Goal: Communication & Community: Answer question/provide support

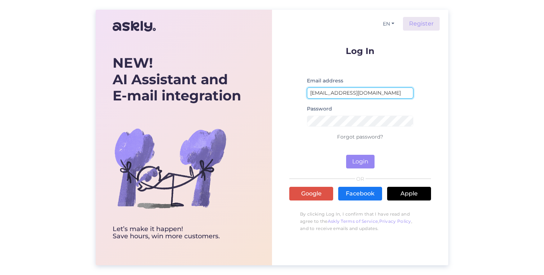
type input "[EMAIL_ADDRESS][DOMAIN_NAME]"
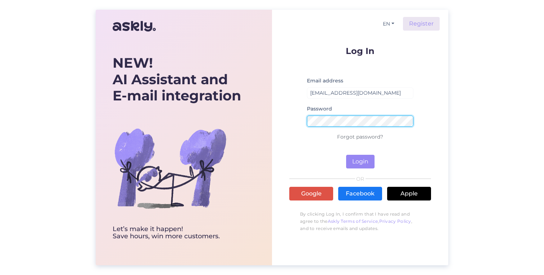
click at [360, 161] on button "Login" at bounding box center [360, 162] width 28 height 14
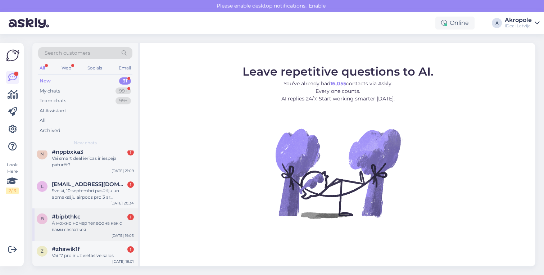
scroll to position [861, 0]
click at [90, 249] on div "#zhawik1f 1" at bounding box center [93, 249] width 82 height 6
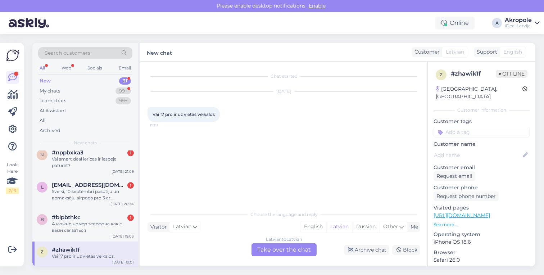
click at [280, 251] on div "Latvian to Latvian Take over the chat" at bounding box center [283, 249] width 65 height 13
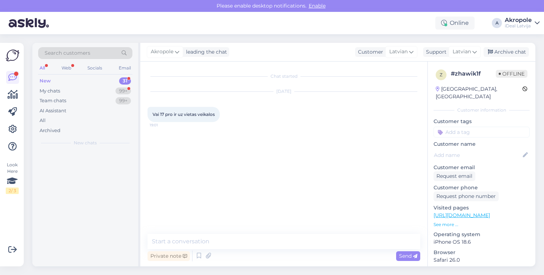
scroll to position [0, 0]
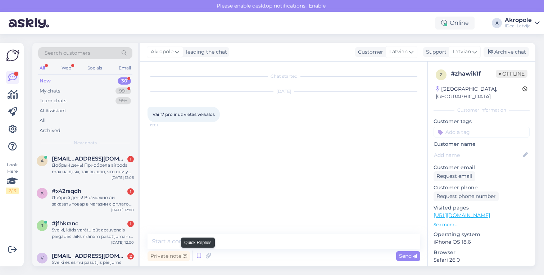
click at [198, 254] on icon at bounding box center [199, 255] width 9 height 11
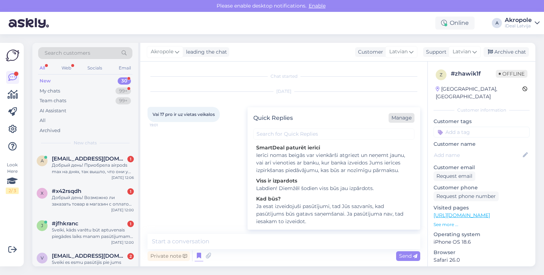
click at [400, 119] on div "Manage" at bounding box center [401, 118] width 26 height 10
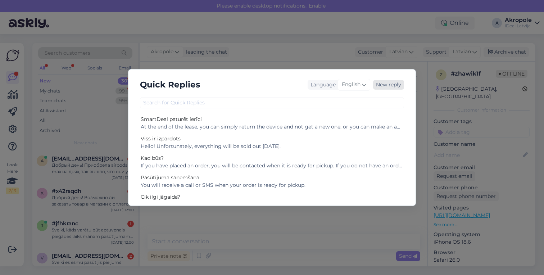
click at [388, 89] on div "New reply" at bounding box center [388, 85] width 31 height 10
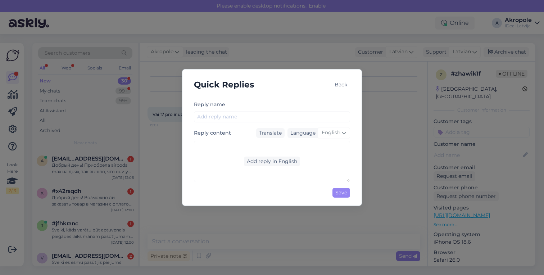
drag, startPoint x: 256, startPoint y: 162, endPoint x: 327, endPoint y: 145, distance: 72.4
click at [327, 146] on div "Add reply in English" at bounding box center [272, 161] width 156 height 41
click at [333, 136] on span "English" at bounding box center [331, 133] width 19 height 8
type input "lat"
click at [322, 163] on link "Latvian" at bounding box center [319, 165] width 38 height 12
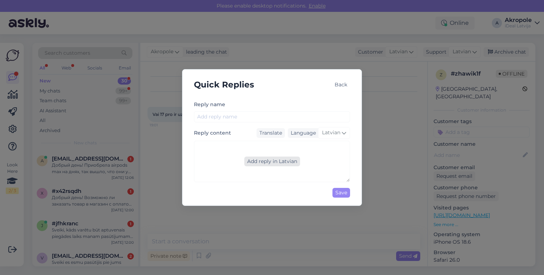
click at [277, 163] on div "Add reply in Latvian" at bounding box center [272, 161] width 56 height 10
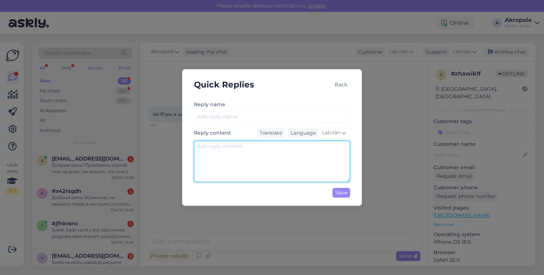
click at [276, 162] on textarea at bounding box center [272, 161] width 156 height 41
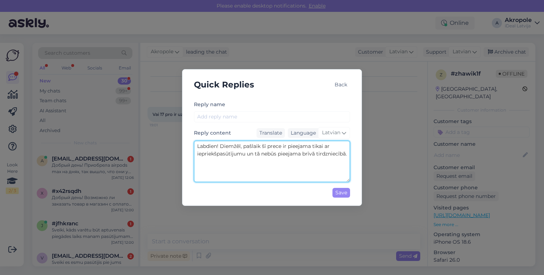
type textarea "Labdien! Diemžēl, pašlaik šī prece ir pieejama tikai ar iepriekšpasūtījumu un t…"
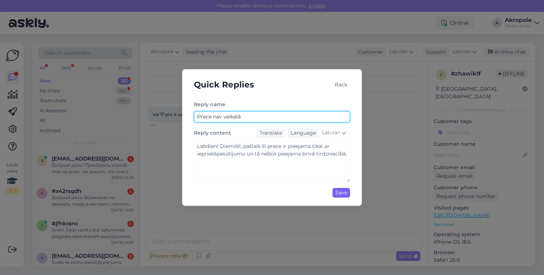
type input "Prece nav veikalā"
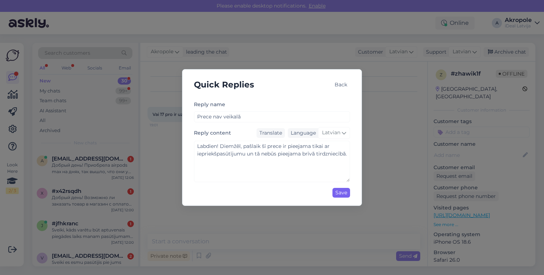
click at [343, 194] on div "Save" at bounding box center [341, 193] width 18 height 10
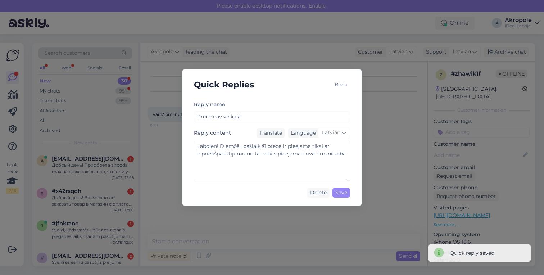
click at [343, 83] on div "Back" at bounding box center [341, 85] width 18 height 10
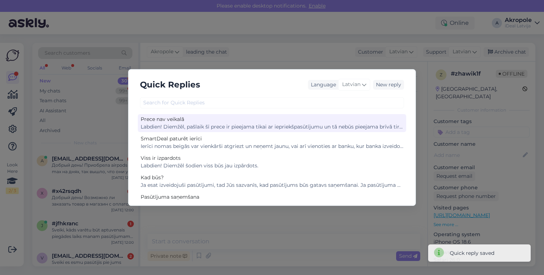
click at [247, 122] on div "Prece nav veikalā" at bounding box center [272, 119] width 263 height 8
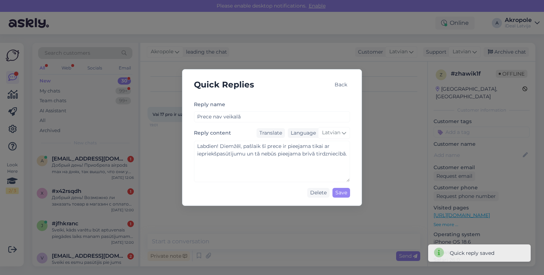
click at [334, 90] on div "Back" at bounding box center [341, 84] width 18 height 19
click at [339, 81] on div "Back" at bounding box center [341, 85] width 18 height 10
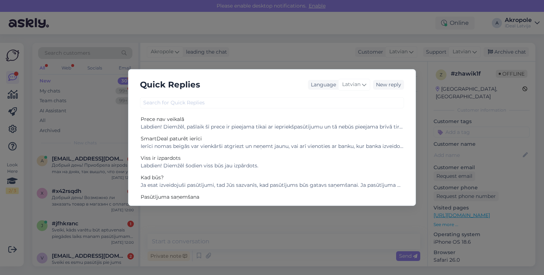
click at [327, 58] on div "Quick Replies Language Latvian New reply Prece nav veikalā Labdien! Diemžēl, pa…" at bounding box center [272, 137] width 544 height 275
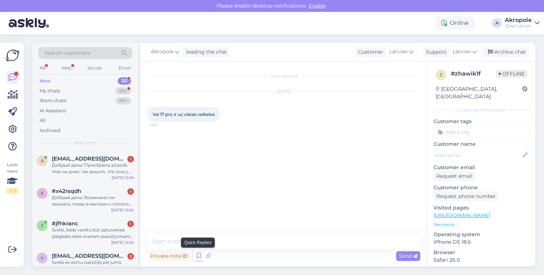
click at [197, 255] on icon at bounding box center [199, 255] width 9 height 11
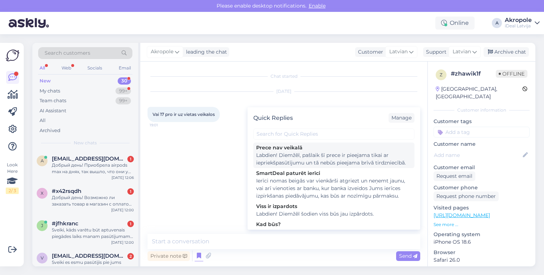
click at [292, 156] on div "Labdien! Diemžēl, pašlaik šī prece ir pieejama tikai ar iepriekšpasūtījumu un t…" at bounding box center [333, 158] width 155 height 15
type textarea "Labdien! Diemžēl, pašlaik šī prece ir pieejama tikai ar iepriekšpasūtījumu un t…"
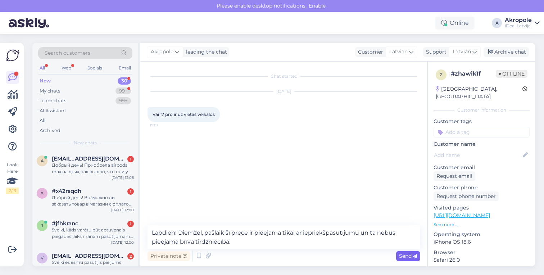
click at [403, 256] on span "Send" at bounding box center [408, 255] width 18 height 6
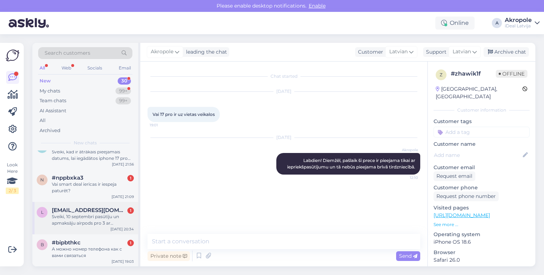
scroll to position [835, 0]
click at [96, 235] on div "b #bipbthkc 1 А можно номер телефона как с вами связаться [DATE] 19:03" at bounding box center [85, 251] width 106 height 32
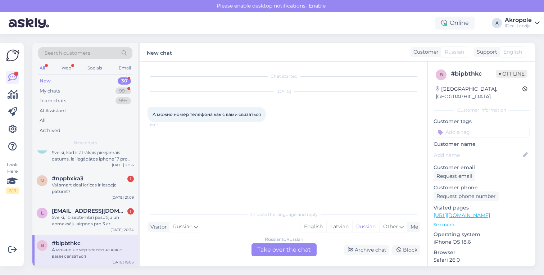
click at [292, 246] on div "Russian to Russian Take over the chat" at bounding box center [283, 249] width 65 height 13
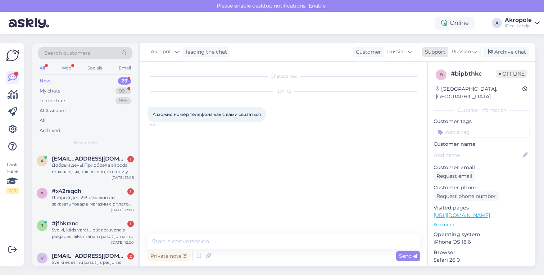
click at [463, 53] on span "Russian" at bounding box center [460, 52] width 19 height 8
type input "lat"
click at [440, 83] on link "Latvian" at bounding box center [451, 84] width 79 height 12
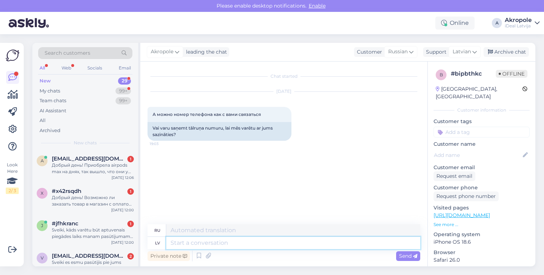
drag, startPoint x: 205, startPoint y: 244, endPoint x: 204, endPoint y: 240, distance: 4.1
click at [205, 244] on textarea at bounding box center [293, 243] width 254 height 12
type textarea "Labdien!K"
type textarea "Привет!"
type textarea "Labdien!"
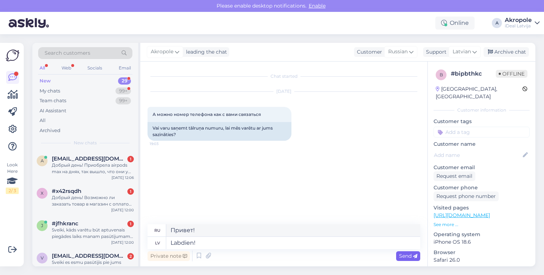
click at [413, 256] on icon at bounding box center [415, 256] width 4 height 4
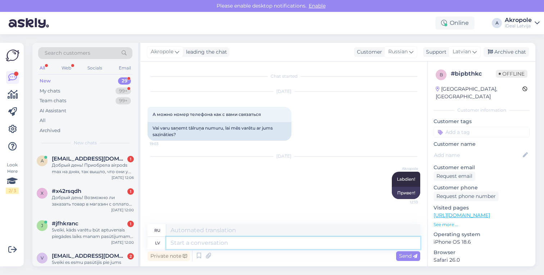
click at [327, 247] on textarea at bounding box center [293, 243] width 254 height 12
type textarea "Kontakti i"
type textarea "Контакты"
type textarea "Kontakti ir"
type textarea "Контакты есть"
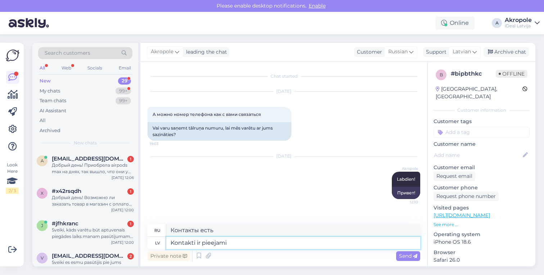
type textarea "Kontakti ir pieejami m"
type textarea "Контакты доступны"
type textarea "Kontakti ir pieejami mūsu"
type textarea "Контакты доступны на нашем"
type textarea "Kontakti ir pieejami mūsu mājaslapā"
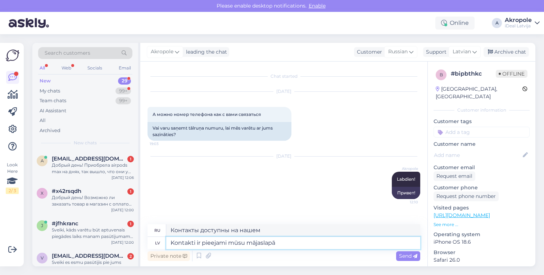
type textarea "Контакты доступны на нашем сайте."
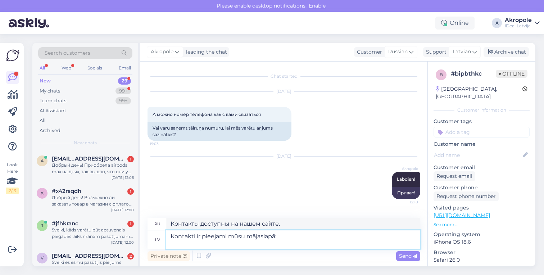
paste textarea "[URL][DOMAIN_NAME]"
type textarea "Kontakti ir pieejami mūsu mājaslapā: [URL][DOMAIN_NAME]"
type textarea "Контакты доступны на нашем сайте: [URL][DOMAIN_NAME]"
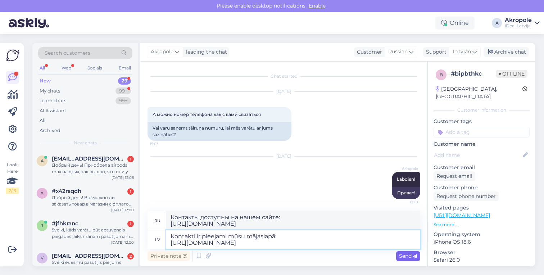
type textarea "Kontakti ir pieejami mūsu mājaslapā: [URL][DOMAIN_NAME]"
click at [400, 258] on span "Send" at bounding box center [408, 255] width 18 height 6
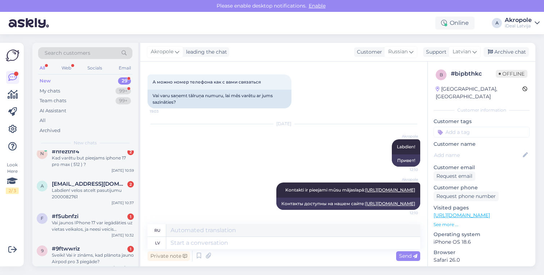
scroll to position [802, 0]
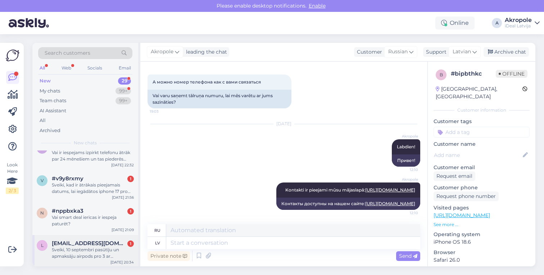
click at [92, 248] on div "Sveiki, 10 septembri pasūtīju un apmaksāju airpods pro 3 ar saņemšanas vietu ak…" at bounding box center [93, 252] width 82 height 13
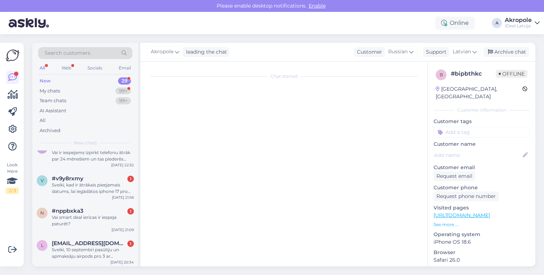
scroll to position [0, 0]
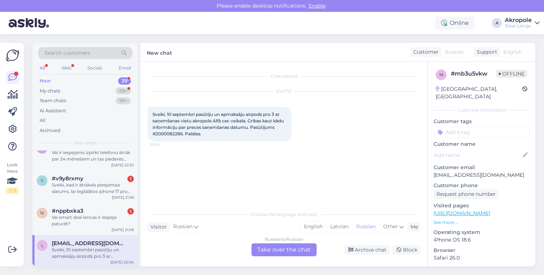
click at [282, 249] on div "Russian to Russian Take over the chat" at bounding box center [283, 249] width 65 height 13
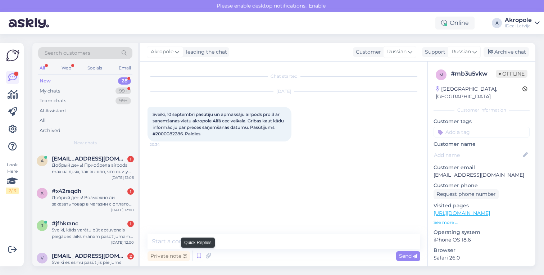
click at [197, 258] on icon at bounding box center [199, 255] width 9 height 11
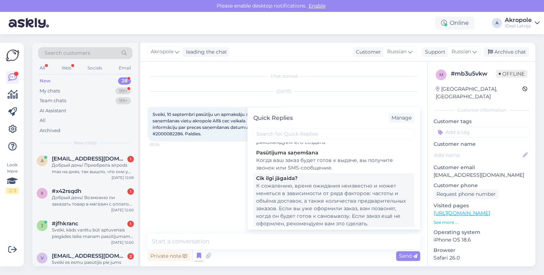
scroll to position [126, 0]
click at [326, 198] on div "К сожалению, время ожидания неизвестно и может меняться в зависимости от ряда ф…" at bounding box center [333, 205] width 155 height 45
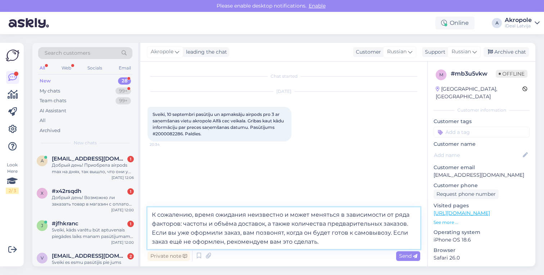
click at [153, 216] on textarea "К сожалению, время ожидания неизвестно и может меняться в зависимости от ряда ф…" at bounding box center [283, 228] width 273 height 42
type textarea "Добрый день! К сожалению, время ожидания неизвестно и может меняться в зависимо…"
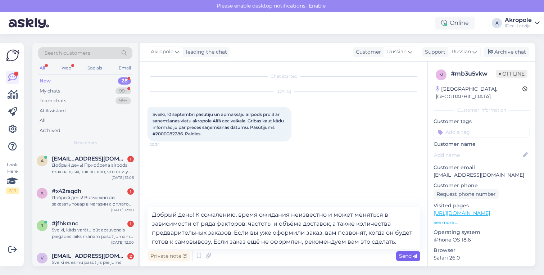
click at [414, 254] on icon at bounding box center [415, 256] width 4 height 4
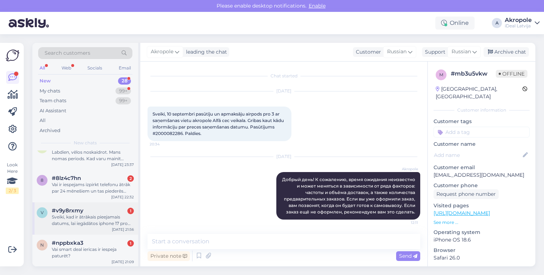
scroll to position [770, 0]
click at [96, 255] on div "Vai smart deal ierīcas ir iespeja paturēt?" at bounding box center [93, 252] width 82 height 13
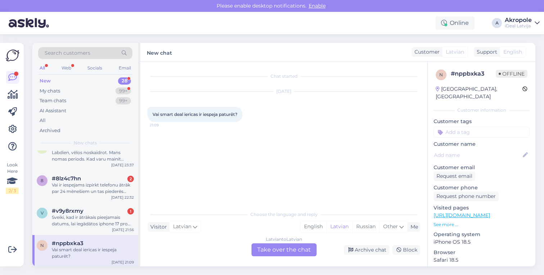
click at [290, 251] on div "Latvian to Latvian Take over the chat" at bounding box center [283, 249] width 65 height 13
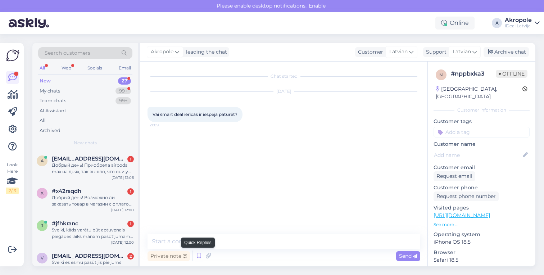
click at [200, 253] on icon at bounding box center [199, 255] width 9 height 11
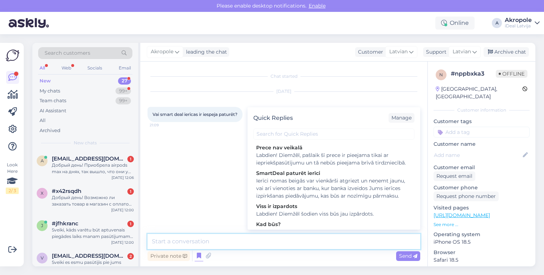
click at [204, 240] on textarea at bounding box center [283, 241] width 273 height 15
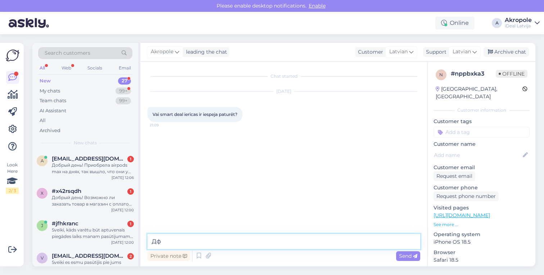
type textarea "Д"
type textarea "Labdien!"
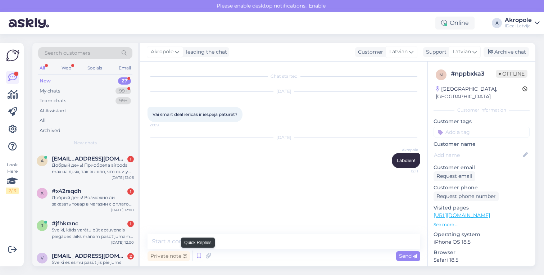
click at [199, 256] on icon at bounding box center [199, 255] width 9 height 11
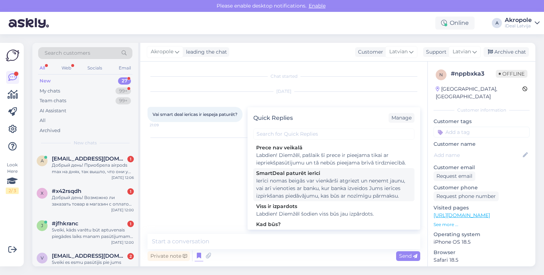
click at [313, 191] on div "Ierīci nomas beigās var vienkārši atgriezt un neņemt jaunu, vai arī vienoties a…" at bounding box center [333, 188] width 155 height 23
type textarea "Ierīci nomas beigās var vienkārši atgriezt un neņemt jaunu, vai arī vienoties a…"
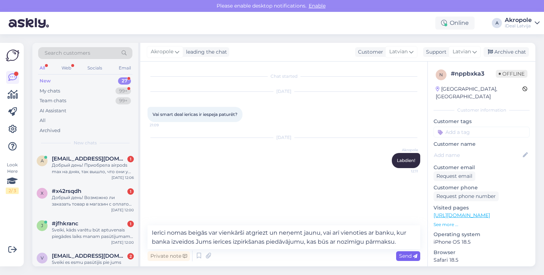
click at [407, 256] on span "Send" at bounding box center [408, 255] width 18 height 6
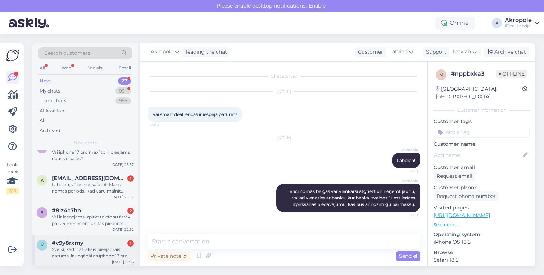
scroll to position [738, 0]
click at [104, 250] on div "Sveiki, kad ir ātrākais pieejamais datums, lai iegādātos iphone 17 pro max ?" at bounding box center [93, 252] width 82 height 13
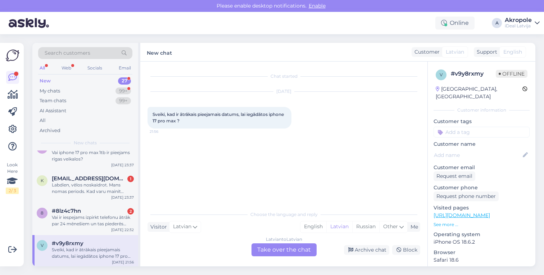
click at [280, 249] on div "Latvian to Latvian Take over the chat" at bounding box center [283, 249] width 65 height 13
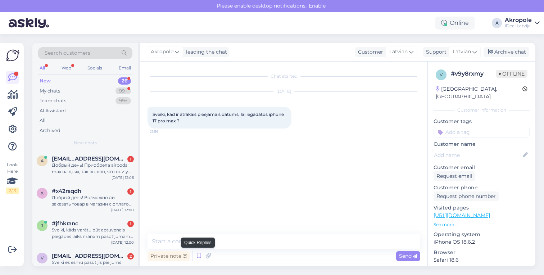
click at [197, 255] on icon at bounding box center [199, 255] width 9 height 11
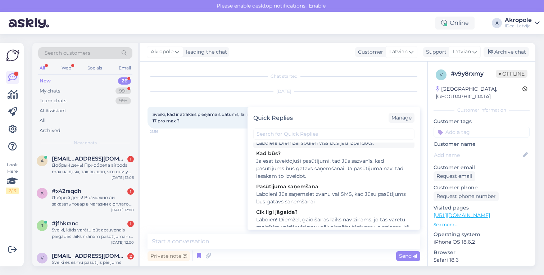
scroll to position [72, 0]
click at [408, 113] on div "Manage" at bounding box center [401, 118] width 26 height 10
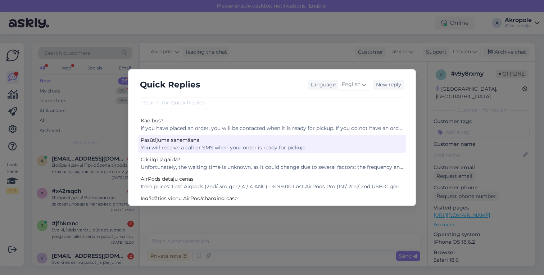
scroll to position [57, 0]
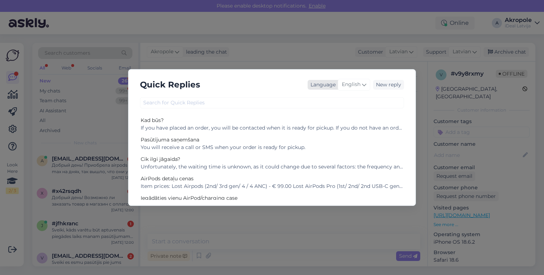
click at [355, 85] on span "English" at bounding box center [351, 85] width 19 height 8
type input "lat"
click at [332, 116] on link "Latvian" at bounding box center [338, 117] width 79 height 12
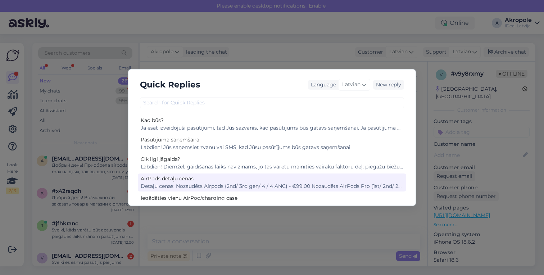
scroll to position [74, 0]
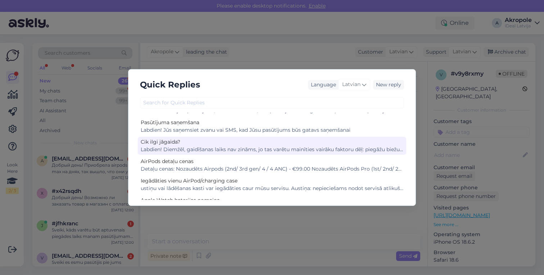
click at [247, 145] on div "Cik ilgi jāgaida?" at bounding box center [272, 142] width 263 height 8
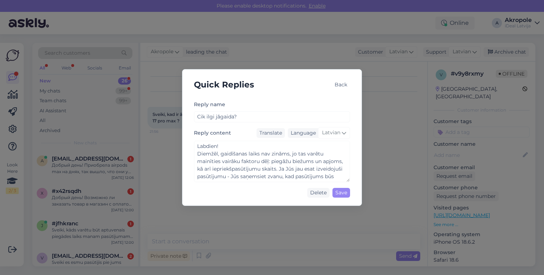
click at [345, 83] on div "Back" at bounding box center [341, 85] width 18 height 10
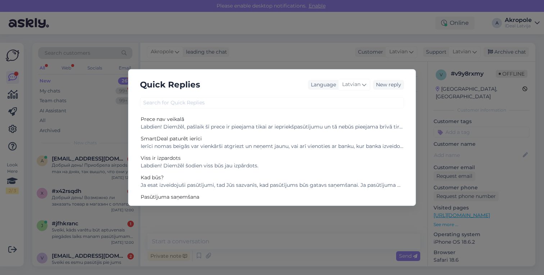
click at [342, 55] on div "Quick Replies Language Latvian New reply Prece nav veikalā Labdien! Diemžēl, pa…" at bounding box center [272, 137] width 544 height 275
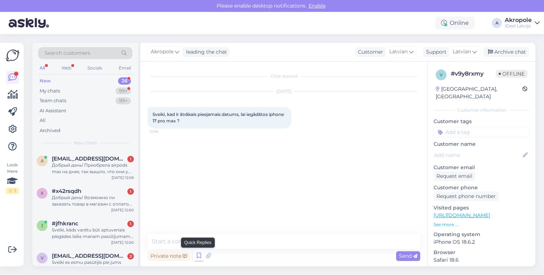
click at [197, 255] on icon at bounding box center [199, 255] width 9 height 11
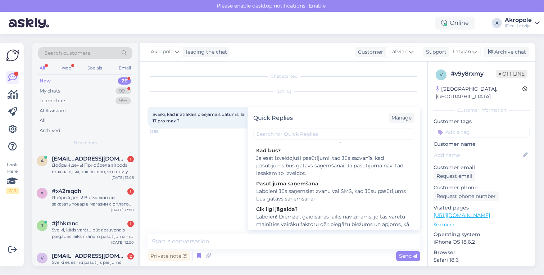
scroll to position [82, 0]
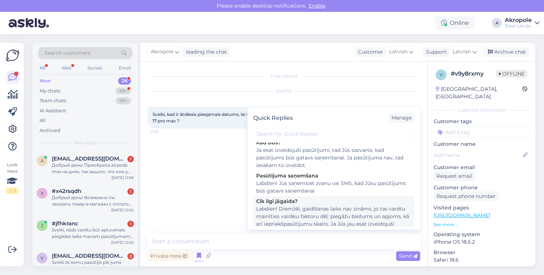
click at [325, 211] on div "Labdien! Diemžēl, gaidīšanas laiks nav zināms, jo tas varētu mainīties vairāku …" at bounding box center [333, 227] width 155 height 45
type textarea "Labdien! Diemžēl, gaidīšanas laiks nav zināms, jo tas varētu mainīties vairāku …"
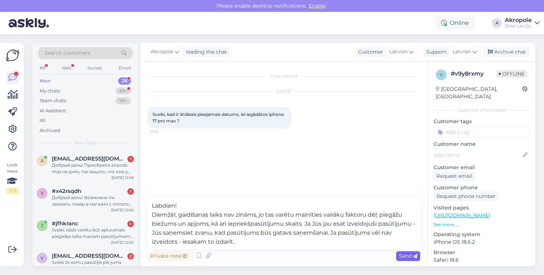
click at [399, 258] on span "Send" at bounding box center [408, 255] width 18 height 6
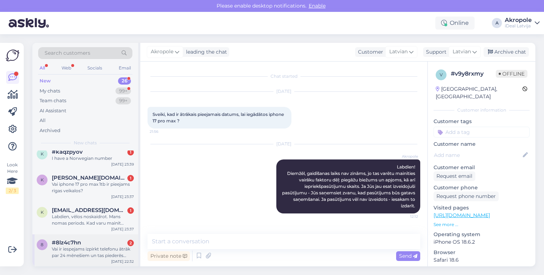
scroll to position [705, 0]
click at [97, 249] on div "Vai ir iespejams izpirkt telefonu ātrāk par 24 mēnešiem un tas piederēs man?" at bounding box center [93, 252] width 82 height 13
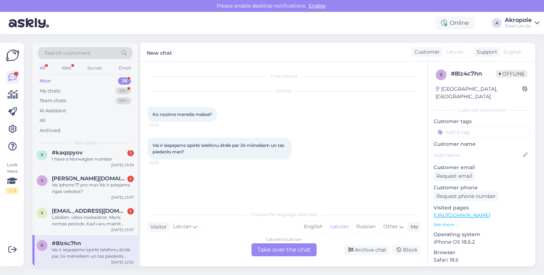
click at [291, 250] on div "Latvian to Latvian Take over the chat" at bounding box center [283, 249] width 65 height 13
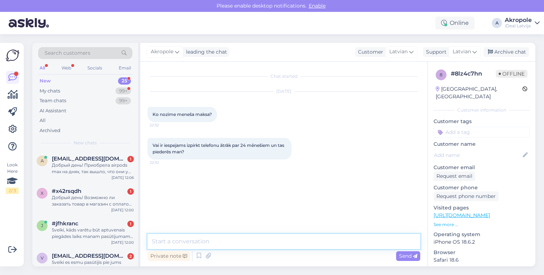
click at [236, 244] on textarea at bounding box center [283, 241] width 273 height 15
type textarea "Labdien!"
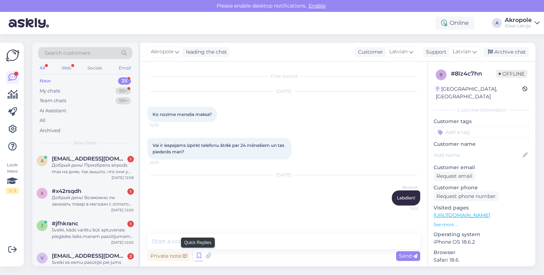
click at [195, 256] on icon at bounding box center [199, 255] width 9 height 11
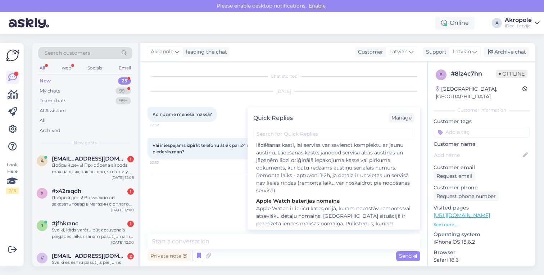
scroll to position [321, 0]
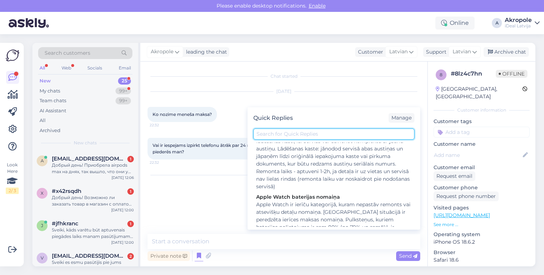
click at [306, 136] on input "text" at bounding box center [333, 133] width 161 height 11
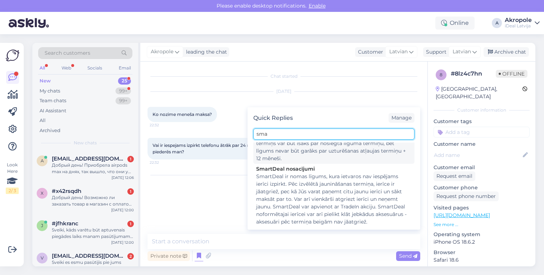
scroll to position [100, 0]
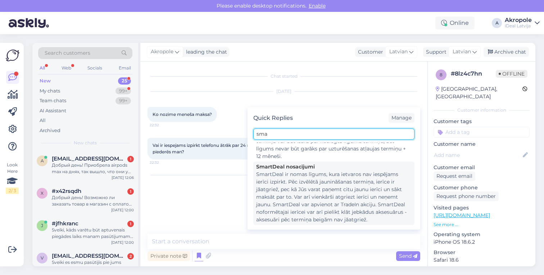
type input "sma"
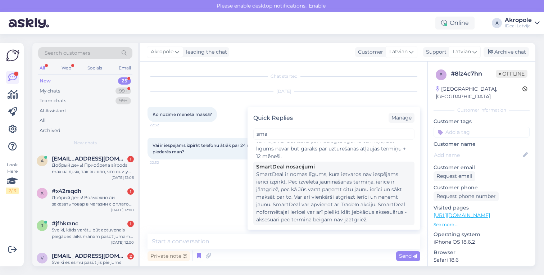
click at [325, 178] on div "SmartDeal ir nomas līgums, kura ietvaros nav iespējams ierīci izpirkt. Pēc izvē…" at bounding box center [333, 196] width 155 height 53
type textarea "SmartDeal ir nomas līgums, kura ietvaros nav iespējams ierīci izpirkt. Pēc izvē…"
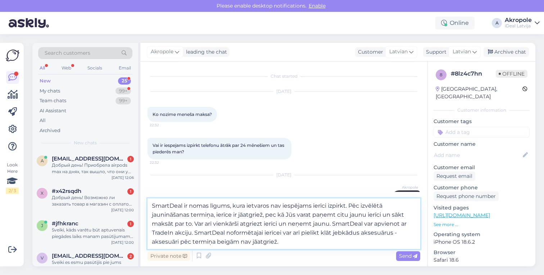
click at [210, 244] on textarea "SmartDeal ir nomas līgums, kura ietvaros nav iespējams ierīci izpirkt. Pēc izvē…" at bounding box center [283, 223] width 273 height 51
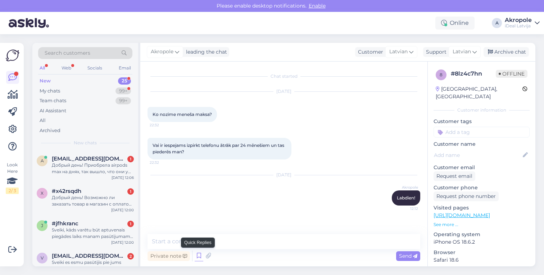
click at [197, 255] on icon at bounding box center [199, 255] width 9 height 11
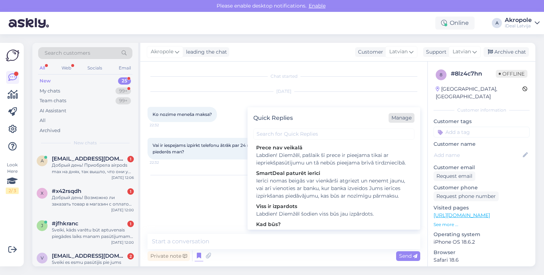
click at [408, 117] on div "Manage" at bounding box center [401, 118] width 26 height 10
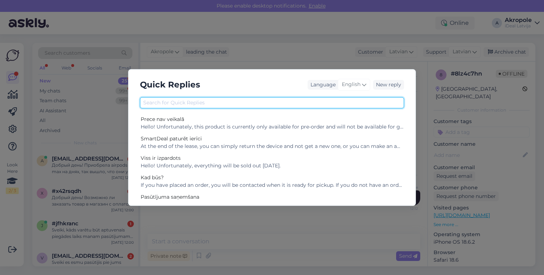
click at [255, 102] on input "text" at bounding box center [272, 102] width 264 height 11
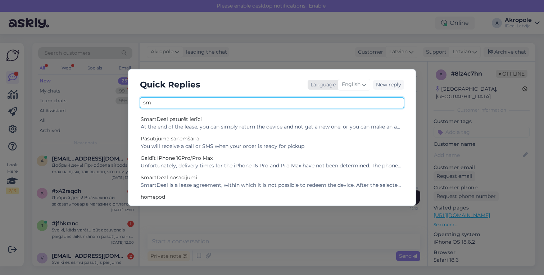
type input "sm"
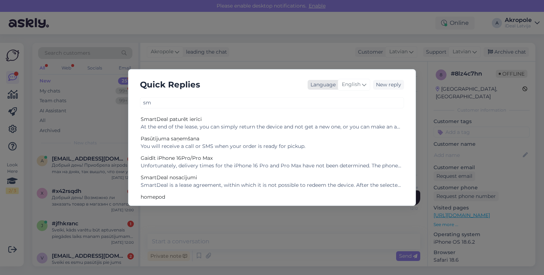
click at [351, 88] on span "English" at bounding box center [351, 85] width 19 height 8
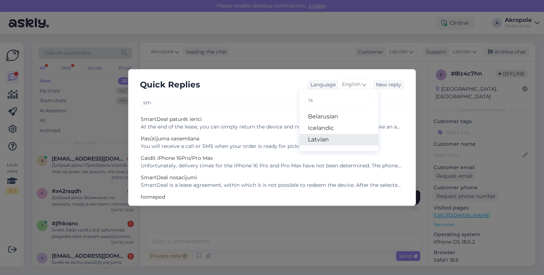
type input "la"
click at [318, 144] on link "Latvian" at bounding box center [338, 140] width 79 height 12
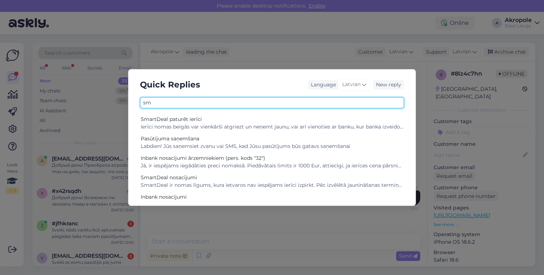
click at [171, 104] on input "sm" at bounding box center [272, 102] width 264 height 11
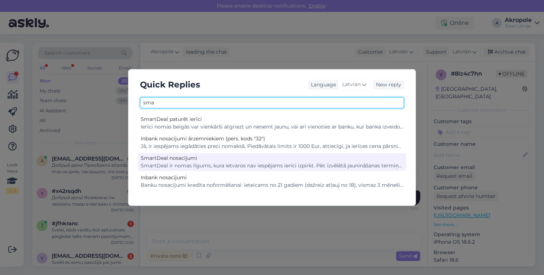
type input "sma"
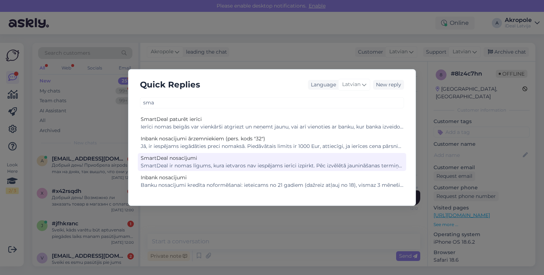
click at [198, 161] on div "SmartDeal nosacījumi" at bounding box center [272, 158] width 263 height 8
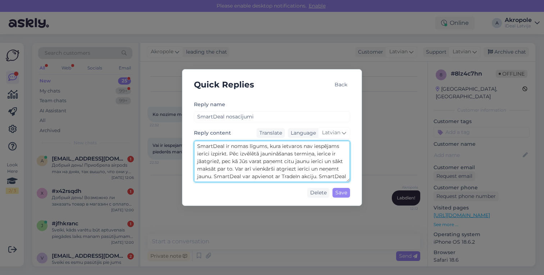
click at [325, 145] on textarea "SmartDeal ir nomas līgums, kura ietvaros nav iespējams ierīci izpirkt. Pēc izvē…" at bounding box center [272, 161] width 156 height 41
type textarea "SmartDeal ir nomas līgums, kura ietvaros nav paredzēts ierīci izpirkt. Pēc izvē…"
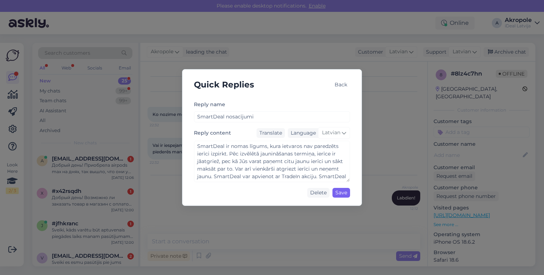
click at [337, 192] on div "Save" at bounding box center [341, 193] width 18 height 10
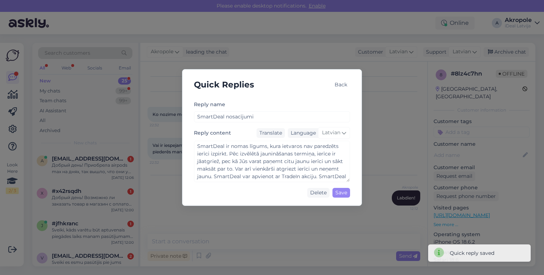
click at [338, 86] on div "Back" at bounding box center [341, 85] width 18 height 10
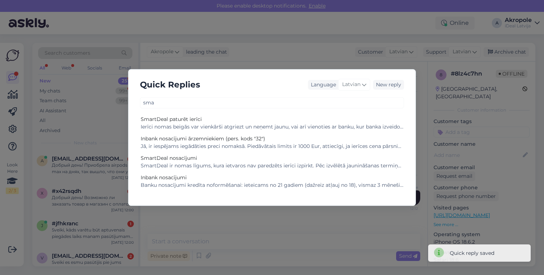
click at [340, 59] on div "Quick Replies Language Latvian New reply sma SmartDeal paturēt ierīci Ierīci no…" at bounding box center [272, 137] width 544 height 275
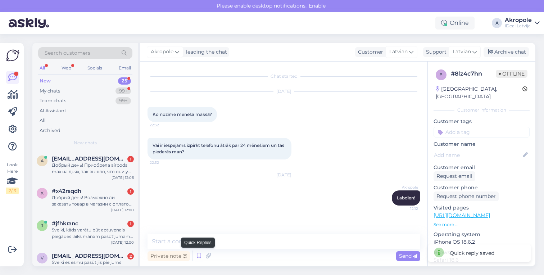
click at [197, 258] on icon at bounding box center [199, 255] width 9 height 11
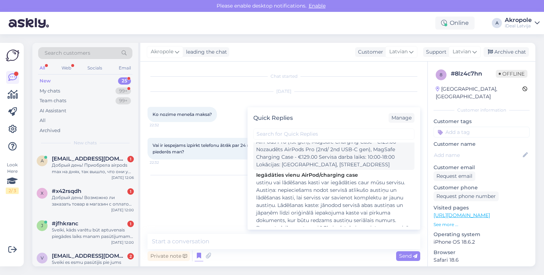
scroll to position [265, 0]
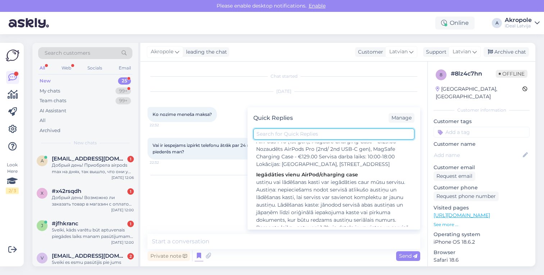
click at [294, 136] on input "text" at bounding box center [333, 133] width 161 height 11
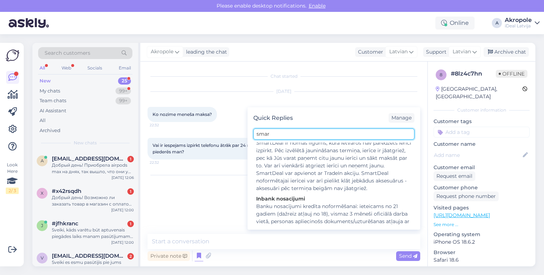
scroll to position [12, 0]
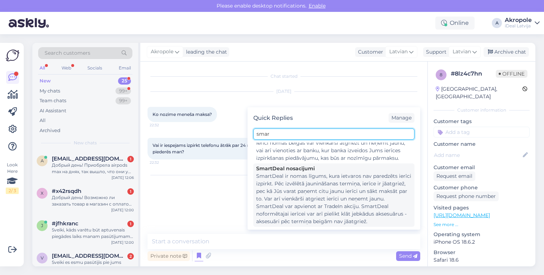
type input "smar"
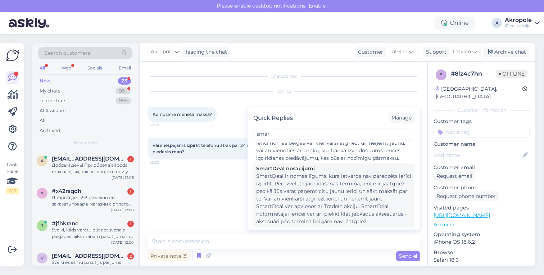
click at [320, 186] on div "SmartDeal ir nomas līgums, kura ietvaros nav paredzēts ierīci izpirkt. Pēc izvē…" at bounding box center [333, 198] width 155 height 53
type textarea "SmartDeal ir nomas līgums, kura ietvaros nav paredzēts ierīci izpirkt. Pēc izvē…"
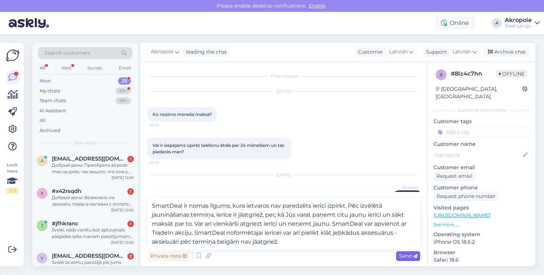
click at [404, 260] on div "Send" at bounding box center [408, 256] width 24 height 10
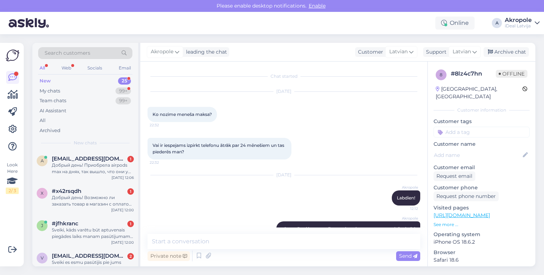
scroll to position [56, 0]
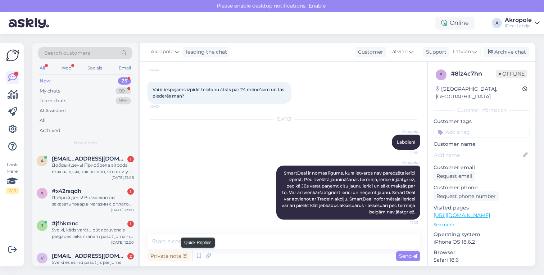
click at [199, 256] on icon at bounding box center [199, 255] width 9 height 11
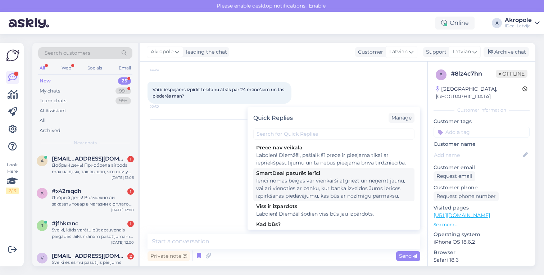
click at [319, 186] on div "Ierīci nomas beigās var vienkārši atgriezt un neņemt jaunu, vai arī vienoties a…" at bounding box center [333, 188] width 155 height 23
type textarea "Ierīci nomas beigās var vienkārši atgriezt un neņemt jaunu, vai arī vienoties a…"
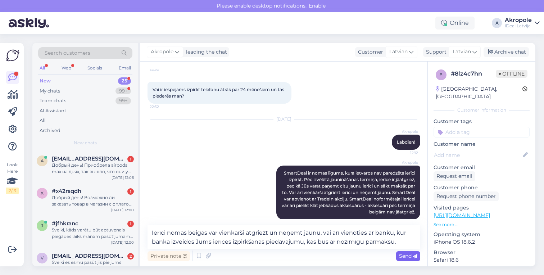
click at [406, 256] on span "Send" at bounding box center [408, 255] width 18 height 6
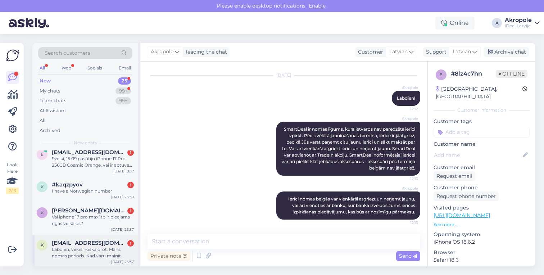
scroll to position [673, 0]
click at [108, 254] on div "Labdien, vēlos noskaidrot. Mans nomas periods. Kad varu mainīt ierīci?" at bounding box center [93, 252] width 82 height 13
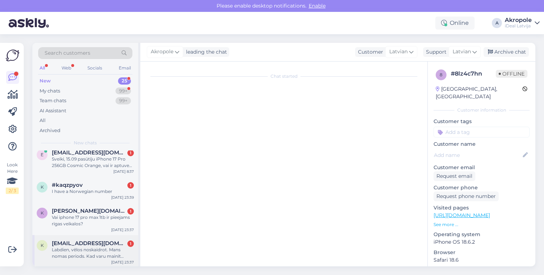
scroll to position [0, 0]
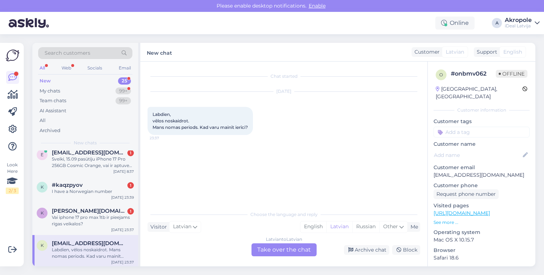
click at [288, 248] on div "Latvian to Latvian Take over the chat" at bounding box center [283, 249] width 65 height 13
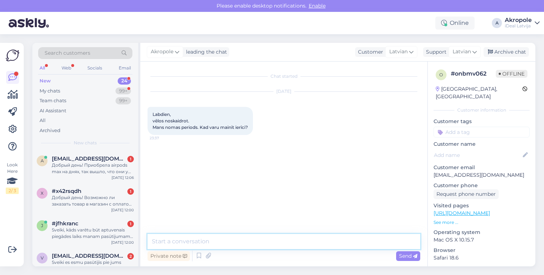
click at [258, 245] on textarea at bounding box center [283, 241] width 273 height 15
type textarea "Labdien!"
type textarea "A"
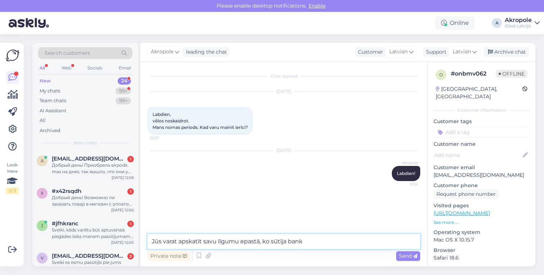
type textarea "Jūs varat apskatīt savu līgumu epastā, ko sūtīja banka"
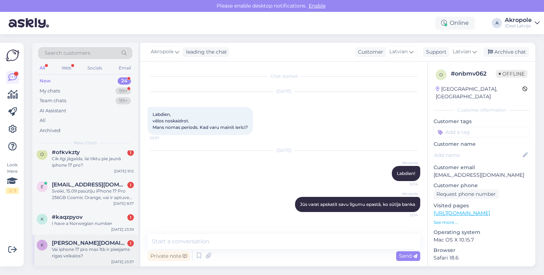
click at [87, 257] on div "Vai iphone 17 pro max 1tb ir pieejams rīgas veikalos?" at bounding box center [93, 252] width 82 height 13
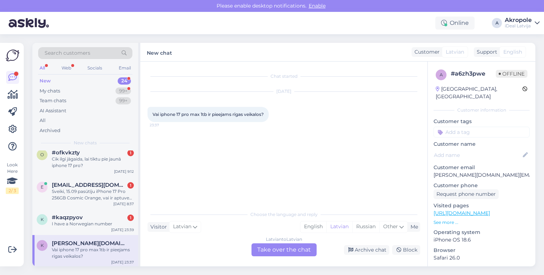
click at [288, 247] on div "Latvian to Latvian Take over the chat" at bounding box center [283, 249] width 65 height 13
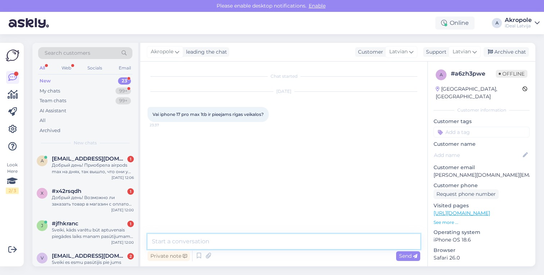
click at [270, 238] on textarea at bounding box center [283, 241] width 273 height 15
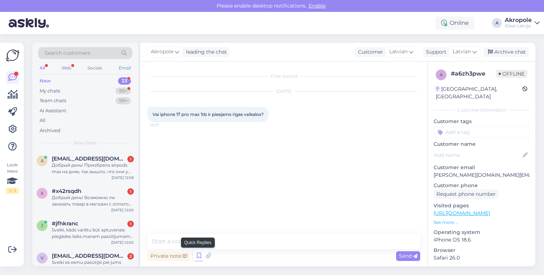
click at [201, 254] on icon at bounding box center [199, 255] width 9 height 11
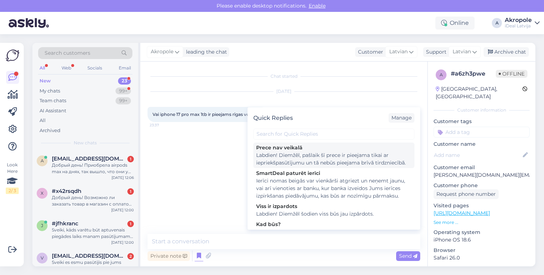
click at [324, 156] on div "Labdien! Diemžēl, pašlaik šī prece ir pieejama tikai ar iepriekšpasūtījumu un t…" at bounding box center [333, 158] width 155 height 15
type textarea "Labdien! Diemžēl, pašlaik šī prece ir pieejama tikai ar iepriekšpasūtījumu un t…"
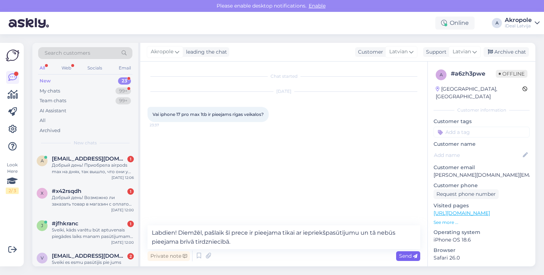
click at [406, 253] on span "Send" at bounding box center [408, 255] width 18 height 6
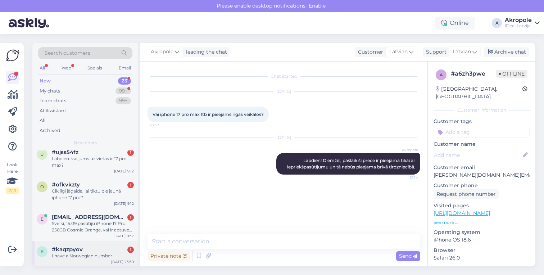
click at [76, 253] on div "I have a Norwegian number" at bounding box center [93, 255] width 82 height 6
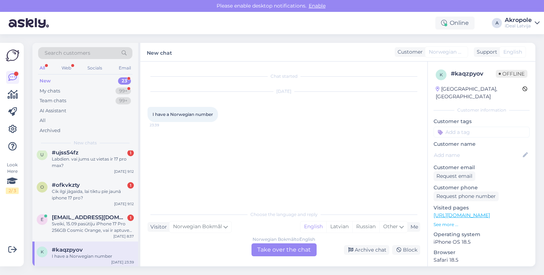
click at [287, 249] on div "Norwegian Bokmål to English Take over the chat" at bounding box center [283, 249] width 65 height 13
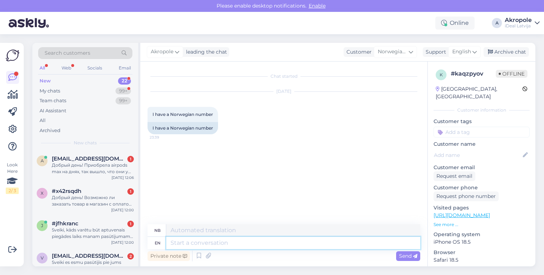
click at [266, 243] on textarea at bounding box center [293, 243] width 254 height 12
type textarea "Hi!"
type textarea "Hei!"
type textarea "Hi!"
click at [410, 256] on span "Send" at bounding box center [408, 255] width 18 height 6
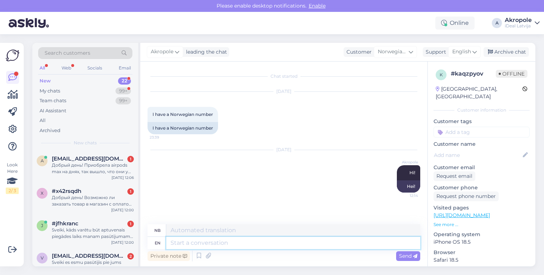
click at [295, 244] on textarea at bounding box center [293, 243] width 254 height 12
click at [406, 53] on span "Norwegian Bokmål" at bounding box center [392, 52] width 29 height 8
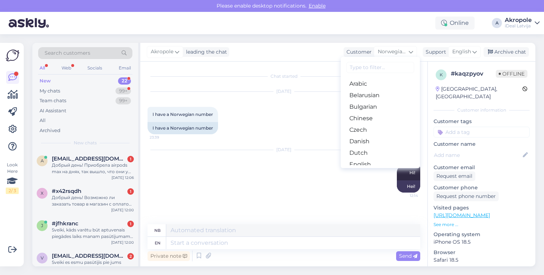
click at [262, 213] on div "Chat started [DATE] I have a Norwegian number 23:39 I have a Norwegian number […" at bounding box center [286, 143] width 279 height 149
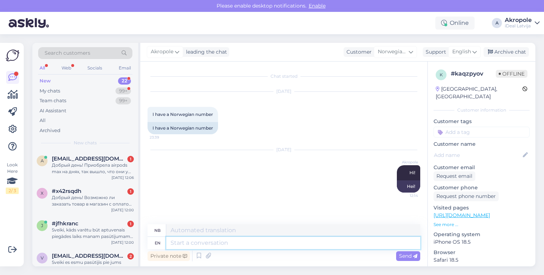
click at [231, 247] on textarea at bounding box center [293, 243] width 254 height 12
type textarea "That"
type textarea "At"
type textarea "That is"
type textarea "Det er"
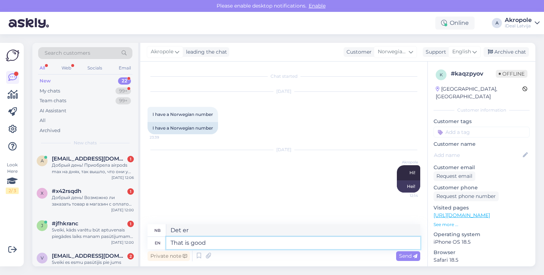
type textarea "That is good"
type textarea "Det er bra"
type textarea "That is good know"
type textarea "Det er godt å vite"
type textarea "That is good know"
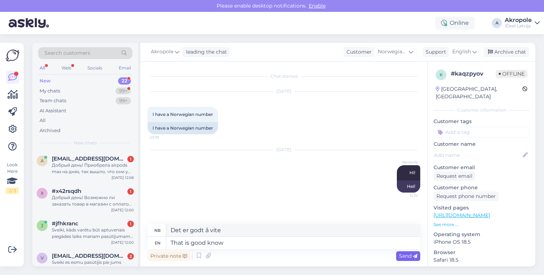
click at [412, 256] on span "Send" at bounding box center [408, 255] width 18 height 6
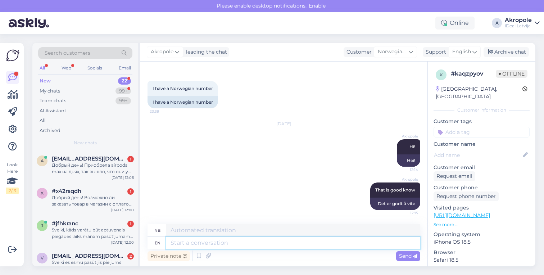
click at [333, 246] on textarea at bounding box center [293, 243] width 254 height 12
type textarea "How m"
type textarea "Hvordan"
type textarea "How may w"
type textarea "Hvordan kan"
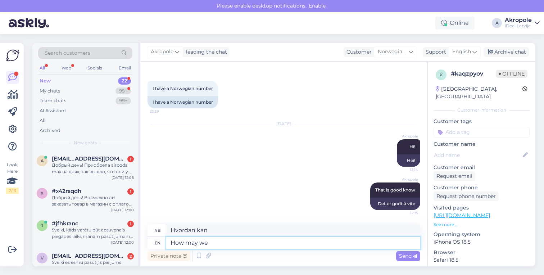
type textarea "How may we"
type textarea "Hvordan kan vi"
type textarea "How may we help"
type textarea "Hvordan kan vi hjelpe"
type textarea "How may we help you/"
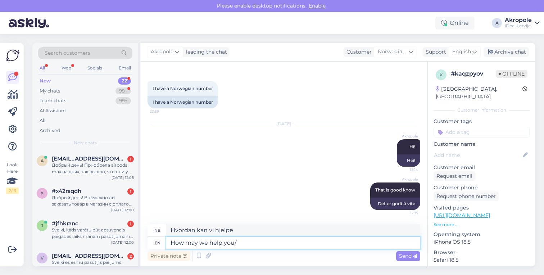
type textarea "Hvordan kan vi hjelpe deg/"
type textarea "How may we help you?"
type textarea "Hvordan kan vi hjelpe deg?"
type textarea "How may we help you?"
click at [412, 259] on span "Send" at bounding box center [408, 255] width 18 height 6
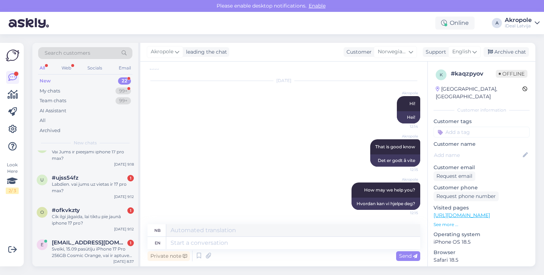
scroll to position [582, 0]
click at [78, 258] on div "Sveiki, 15.09 pasūtīju iPhone 17 Pro 256GB Cosmic Orange, vai ir aptuveni zinām…" at bounding box center [93, 252] width 82 height 13
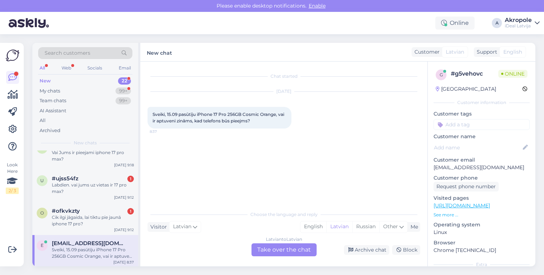
click at [292, 248] on div "Latvian to Latvian Take over the chat" at bounding box center [283, 249] width 65 height 13
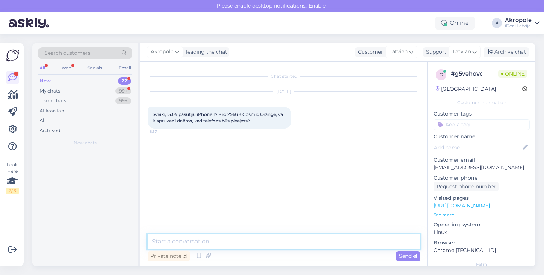
click at [265, 244] on textarea at bounding box center [283, 241] width 273 height 15
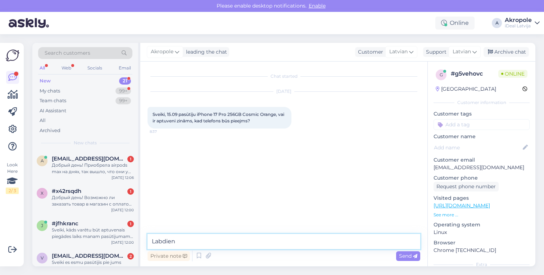
type textarea "Labdien!"
type textarea "F"
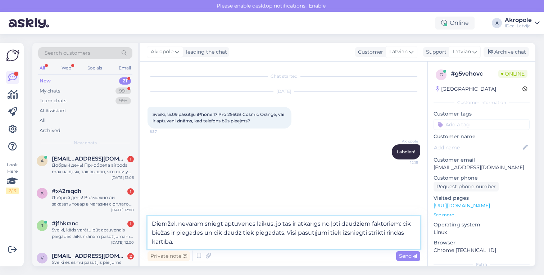
drag, startPoint x: 197, startPoint y: 243, endPoint x: 146, endPoint y: 216, distance: 57.1
click at [146, 216] on div "Chat started [DATE] Sveiki, 15.09 pasūtīju iPhone 17 Pro 256GB Cosmic Orange, v…" at bounding box center [283, 164] width 287 height 205
type textarea "Diemžēl, nevaram sniegt aptuvenos laikus, jo tas ir atkarīgs no ļoti daudziem f…"
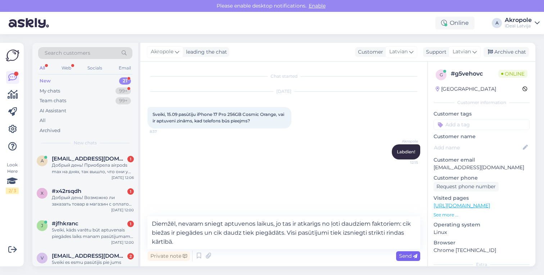
click at [409, 254] on span "Send" at bounding box center [408, 255] width 18 height 6
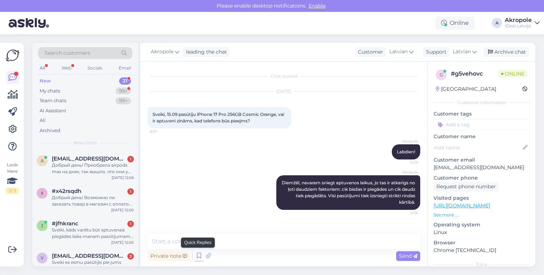
click at [198, 256] on icon at bounding box center [199, 255] width 9 height 11
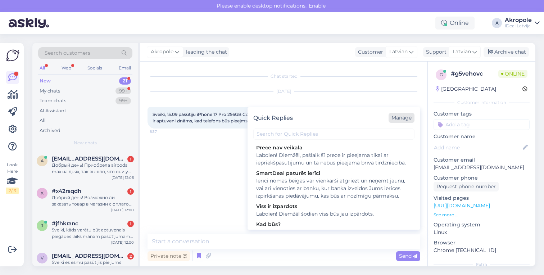
click at [404, 115] on div "Manage" at bounding box center [401, 118] width 26 height 10
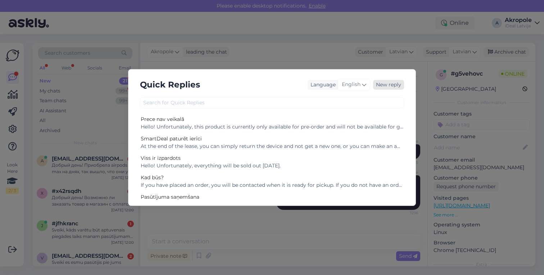
click at [380, 86] on div "New reply" at bounding box center [388, 85] width 31 height 10
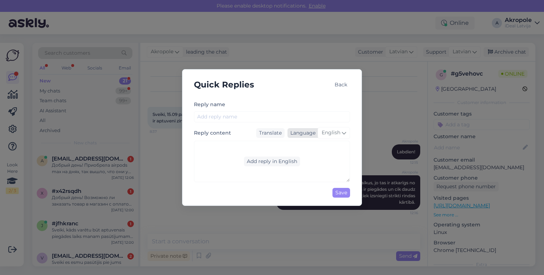
click at [330, 135] on span "English" at bounding box center [331, 133] width 19 height 8
type input "lat"
click at [322, 160] on link "Latvian" at bounding box center [319, 165] width 38 height 12
click at [282, 167] on div "Add reply in Latvian" at bounding box center [272, 161] width 156 height 41
click at [278, 163] on div "Add reply in Latvian" at bounding box center [272, 161] width 56 height 10
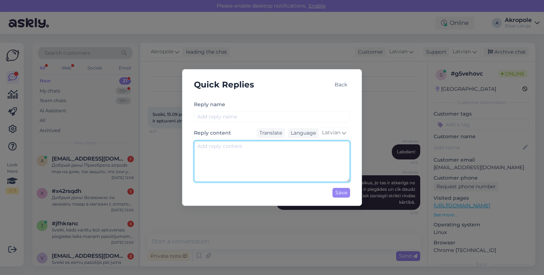
click at [269, 157] on textarea at bounding box center [272, 161] width 156 height 41
paste textarea "Diemžēl, nevaram sniegt aptuvenos laikus, jo tas ir atkarīgs no ļoti daudziem f…"
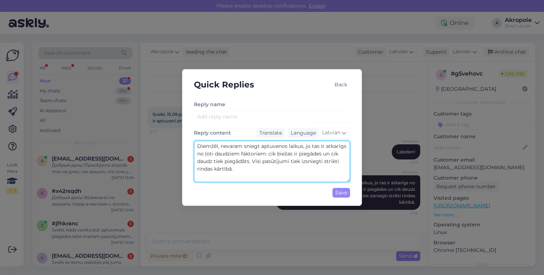
type textarea "Diemžēl, nevaram sniegt aptuvenos laikus, jo tas ir atkarīgs no ļoti daudziem f…"
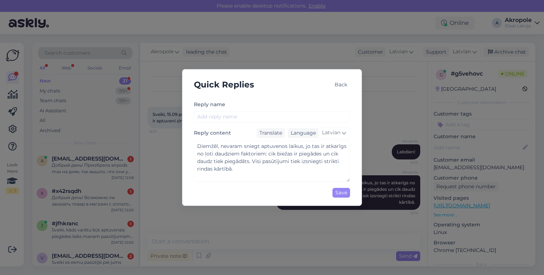
click at [224, 104] on label "Reply name" at bounding box center [209, 105] width 31 height 8
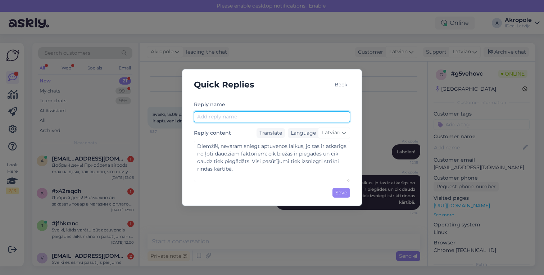
type input "K"
type input "Kad būs pasūtījums?"
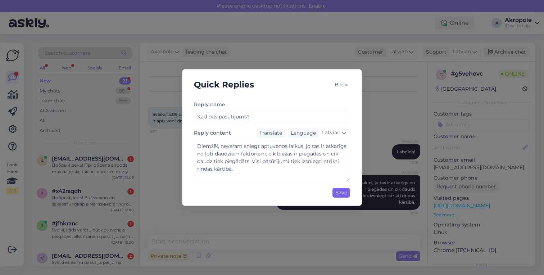
click at [343, 192] on div "Save" at bounding box center [341, 193] width 18 height 10
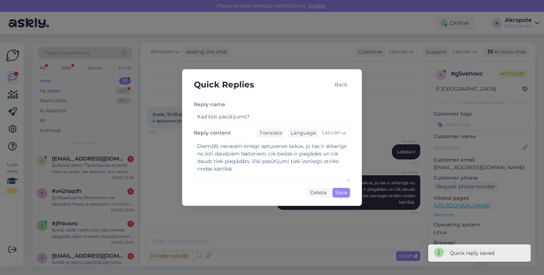
click at [346, 85] on div "Back" at bounding box center [341, 85] width 18 height 10
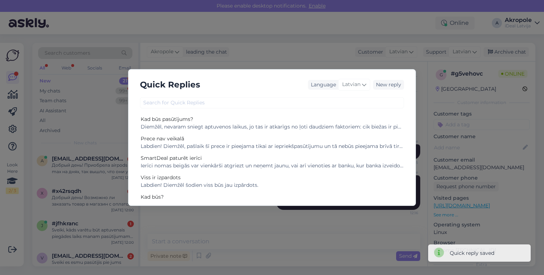
click at [259, 55] on div "Quick Replies Language Latvian New reply Kad būs pasūtījums? Diemžēl, nevaram s…" at bounding box center [272, 137] width 544 height 275
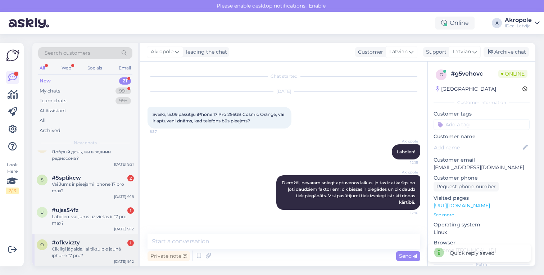
scroll to position [550, 0]
click at [94, 246] on div "Cik ilgi jāgaida, lai tiktu pie jaunā iphone 17 pro?" at bounding box center [93, 252] width 82 height 13
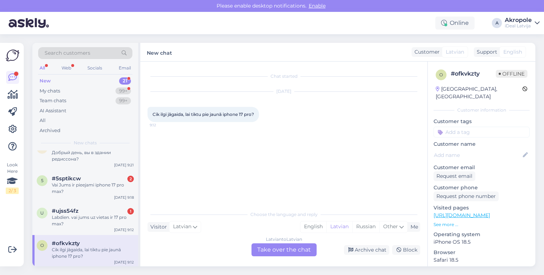
click at [280, 250] on div "Latvian to Latvian Take over the chat" at bounding box center [283, 249] width 65 height 13
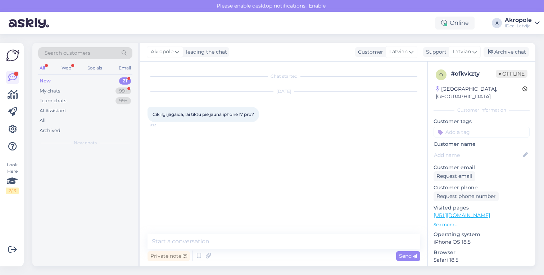
scroll to position [0, 0]
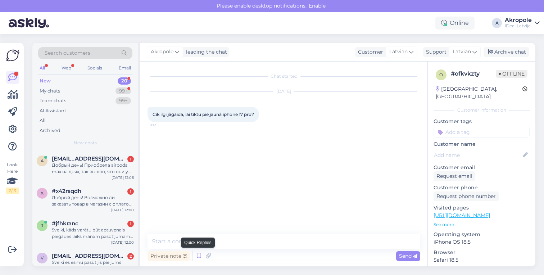
click at [199, 257] on icon at bounding box center [199, 255] width 9 height 11
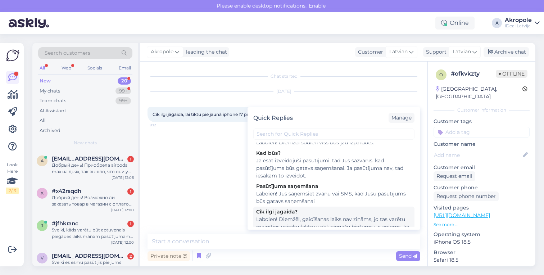
scroll to position [110, 0]
click at [318, 222] on div "Labdien! Diemžēl, gaidīšanas laiks nav zināms, jo tas varētu mainīties vairāku …" at bounding box center [333, 239] width 155 height 45
type textarea "Labdien! Diemžēl, gaidīšanas laiks nav zināms, jo tas varētu mainīties vairāku …"
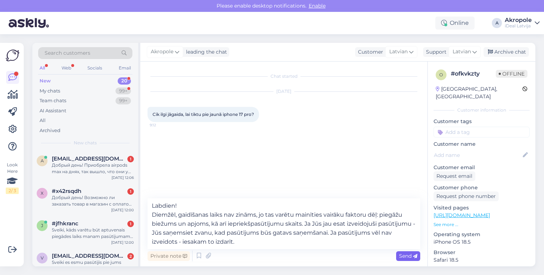
click at [416, 254] on icon at bounding box center [415, 256] width 4 height 4
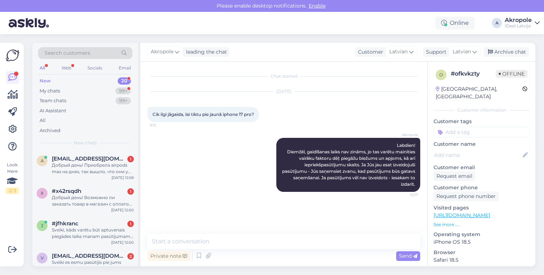
scroll to position [0, 0]
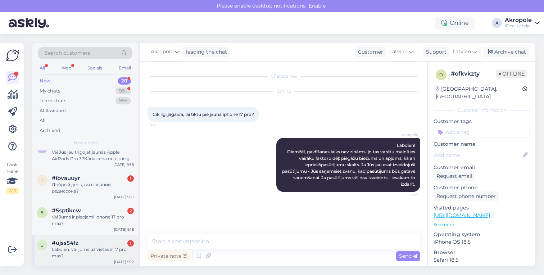
click at [114, 248] on div "Labdien. vai jums uz vietas ir 17 pro max?" at bounding box center [93, 252] width 82 height 13
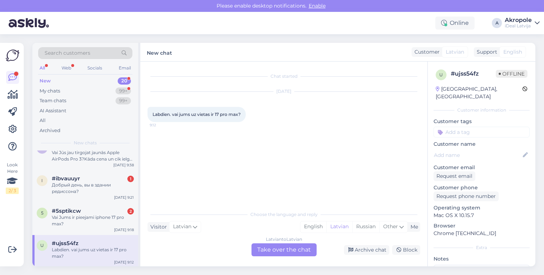
click at [296, 253] on div "Latvian to Latvian Take over the chat" at bounding box center [283, 249] width 65 height 13
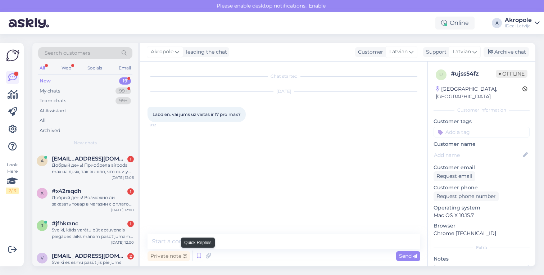
click at [198, 258] on icon at bounding box center [199, 255] width 9 height 11
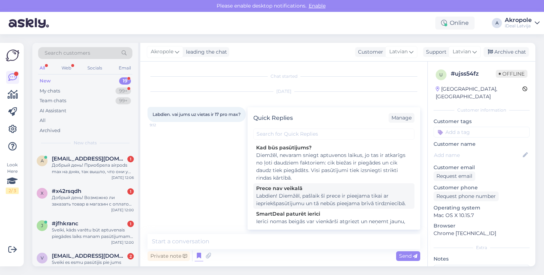
click at [314, 197] on div "Labdien! Diemžēl, pašlaik šī prece ir pieejama tikai ar iepriekšpasūtījumu un t…" at bounding box center [333, 199] width 155 height 15
type textarea "Labdien! Diemžēl, pašlaik šī prece ir pieejama tikai ar iepriekšpasūtījumu un t…"
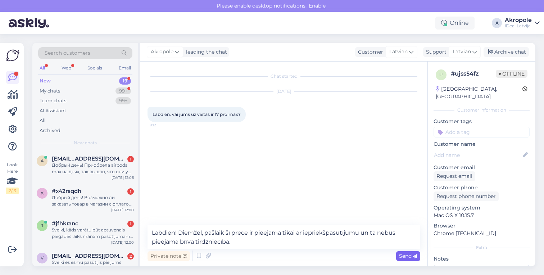
click at [403, 256] on span "Send" at bounding box center [408, 255] width 18 height 6
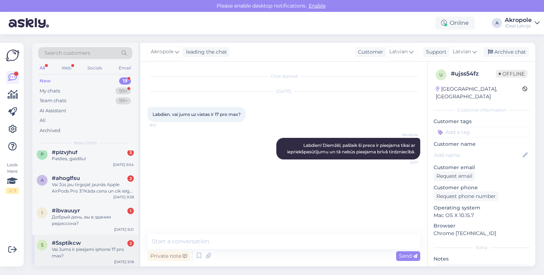
click at [109, 248] on div "Vai Jums ir pieejami iphone 17 pro max?" at bounding box center [93, 252] width 82 height 13
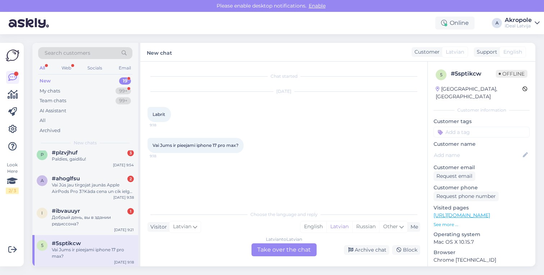
click at [293, 252] on div "Latvian to Latvian Take over the chat" at bounding box center [283, 249] width 65 height 13
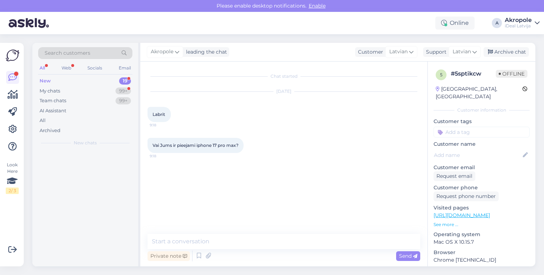
scroll to position [0, 0]
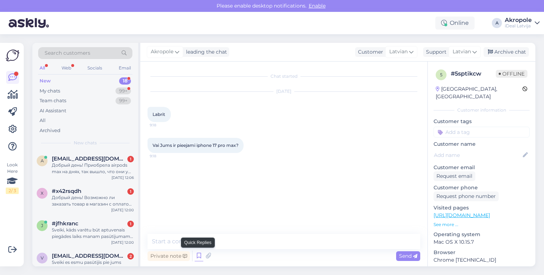
click at [197, 255] on icon at bounding box center [199, 255] width 9 height 11
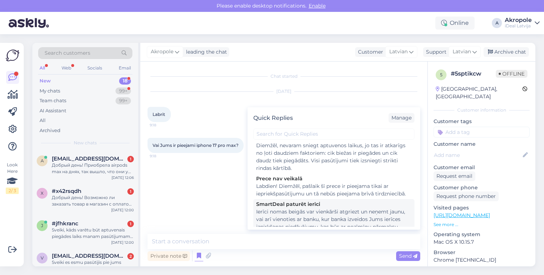
scroll to position [10, 0]
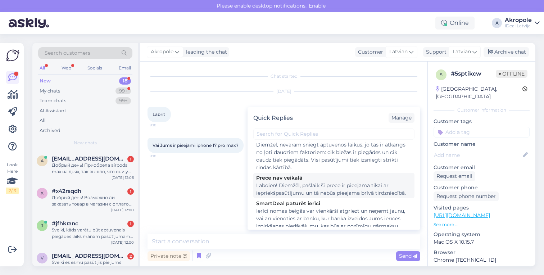
click at [328, 186] on div "Labdien! Diemžēl, pašlaik šī prece ir pieejama tikai ar iepriekšpasūtījumu un t…" at bounding box center [333, 189] width 155 height 15
type textarea "Labdien! Diemžēl, pašlaik šī prece ir pieejama tikai ar iepriekšpasūtījumu un t…"
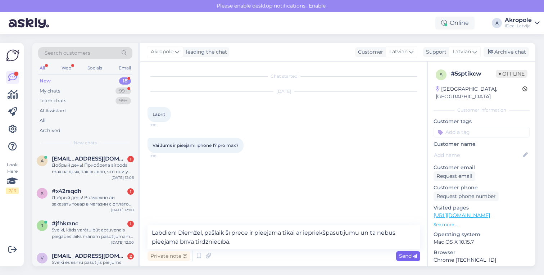
click at [410, 255] on span "Send" at bounding box center [408, 255] width 18 height 6
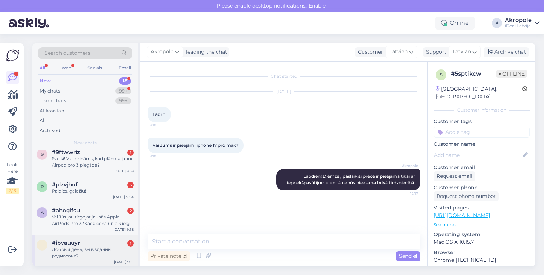
scroll to position [453, 0]
click at [110, 252] on div "Добрый день, вы в здании редиссона?" at bounding box center [93, 252] width 82 height 13
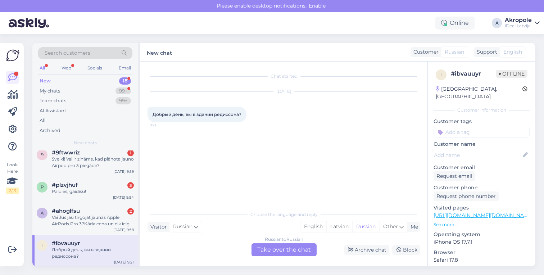
click at [288, 250] on div "Russian to Russian Take over the chat" at bounding box center [283, 249] width 65 height 13
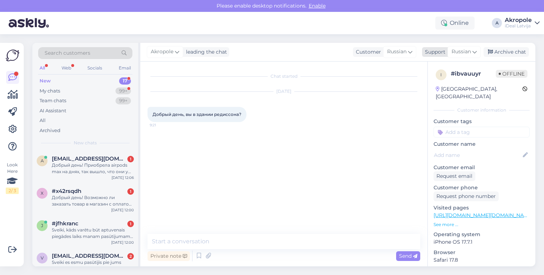
click at [468, 51] on span "Russian" at bounding box center [460, 52] width 19 height 8
click at [445, 84] on link "Latvian" at bounding box center [451, 84] width 79 height 12
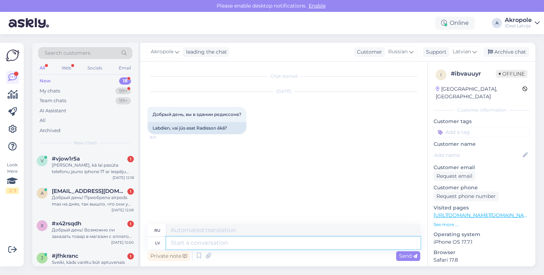
click at [225, 239] on textarea at bounding box center [293, 243] width 254 height 12
type textarea "Labdien"
type textarea "Привет"
type textarea "Labdien!"
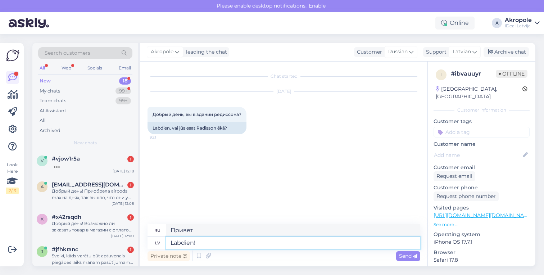
type textarea "Привет!"
type textarea "Labdien!"
click at [401, 259] on div "Send" at bounding box center [408, 256] width 24 height 10
click at [371, 247] on textarea at bounding box center [293, 243] width 254 height 12
type textarea "Jā,"
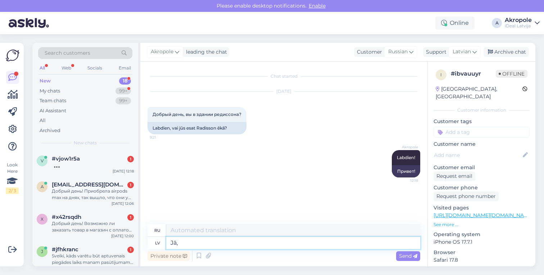
type textarea "Да,"
type textarea "Jā, Brīvības ie"
type textarea "Да, свобода"
type textarea "Jā, [GEOGRAPHIC_DATA]"
type textarea "Да, [GEOGRAPHIC_DATA]"
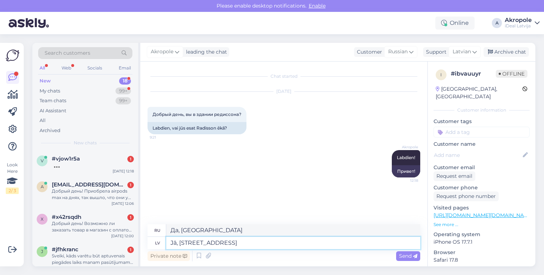
type textarea "Jā, [STREET_ADDRESS]"
type textarea "Да, [STREET_ADDRESS]"
type textarea "Jā, [STREET_ADDRESS] veikals"
type textarea "Да, магазин на [STREET_ADDRESS]."
type textarea "Jā, [STREET_ADDRESS] veikals atrodas"
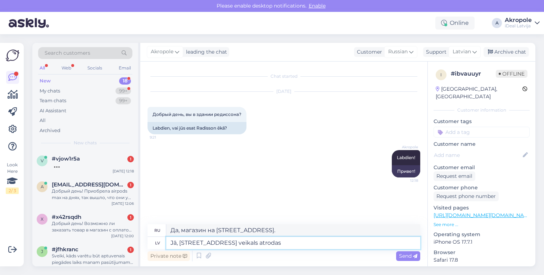
type textarea "Да, магазин находится по адресу ул. Бривибас 31."
type textarea "Jā, [STREET_ADDRESS] veikals atrodas vies"
type textarea "Да, магазин на [STREET_ADDRESS] находится в"
type textarea "Jā, [STREET_ADDRESS] veikals atrodas viesnīcas"
type textarea "Да, магазин по адресу [STREET_ADDRESS] находится в отеле."
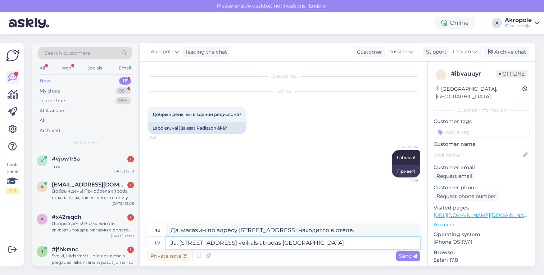
type textarea "Jā, [STREET_ADDRESS] veikals atrodas viesnīcas Radisson k"
type textarea "Да, магазин по адресу [STREET_ADDRESS] находится в [GEOGRAPHIC_DATA]."
type textarea "Jā, [STREET_ADDRESS] veikals atrodas viesnīcas Radisson korpusā n"
type textarea "Да, магазин по адресу [STREET_ADDRESS] находится в здании [GEOGRAPHIC_DATA]."
type textarea "Jā, [STREET_ADDRESS] veikals atrodas viesnīcas Radisson korpusā uz Beī"
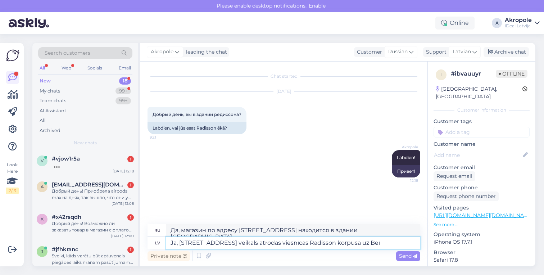
type textarea "Да, магазин на [STREET_ADDRESS] находится в здании [GEOGRAPHIC_DATA] на [GEOGRA…"
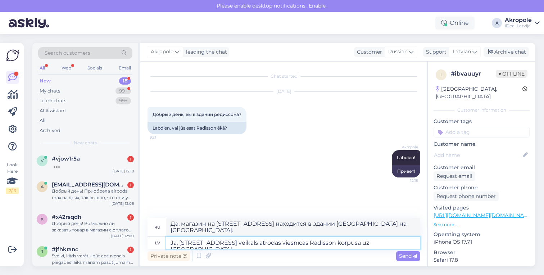
type textarea "Jā, [STREET_ADDRESS] veikals atrodas viesnīcas Radisson korpusā uz [GEOGRAPHIC_…"
type textarea "Да, магазин на [STREET_ADDRESS] находится в здании отеля Radisson на [GEOGRAPHI…"
type textarea "Jā, [STREET_ADDRESS] veikals atrodas viesnīcas Radisson korpusā uz [GEOGRAPHIC_…"
click at [411, 254] on span "Send" at bounding box center [408, 255] width 18 height 6
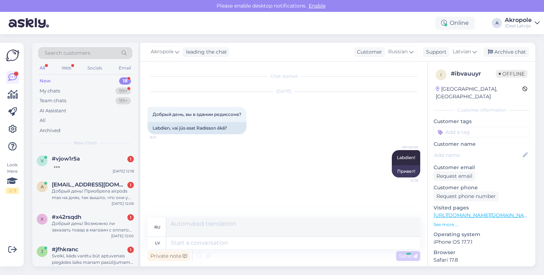
scroll to position [24, 0]
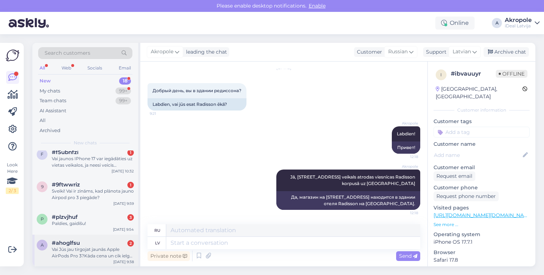
click at [79, 246] on div "Vai Jūs jau tirgojat jaunās Apple AirPods Pro 3?Kāda cena un cik ielgā laikā pi…" at bounding box center [93, 252] width 82 height 13
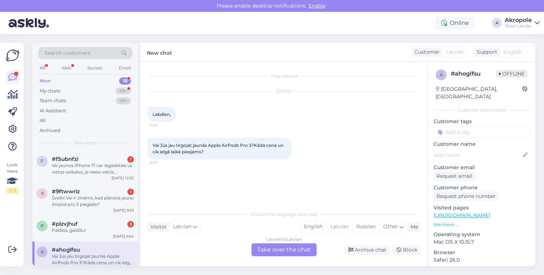
click at [291, 249] on div "Latvian to Latvian Take over the chat" at bounding box center [283, 249] width 65 height 13
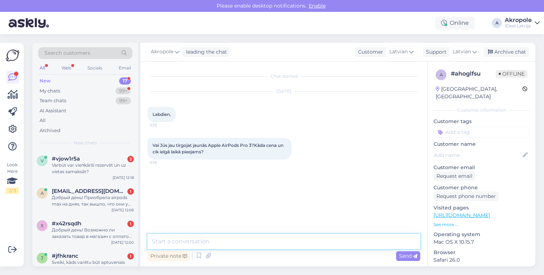
click at [274, 241] on textarea at bounding box center [283, 241] width 273 height 15
type textarea "Labdien!"
type textarea "V"
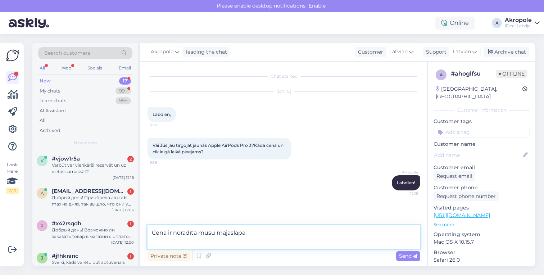
paste textarea "[URL][DOMAIN_NAME]"
type textarea "Cena ir norādīta mūsu mājaslapā: [URL][DOMAIN_NAME]"
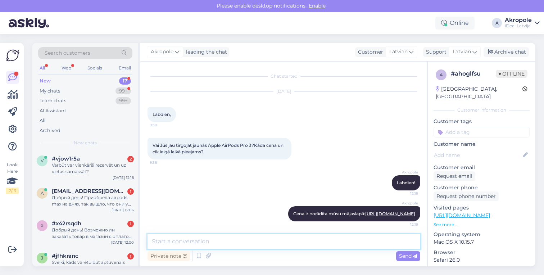
scroll to position [8, 0]
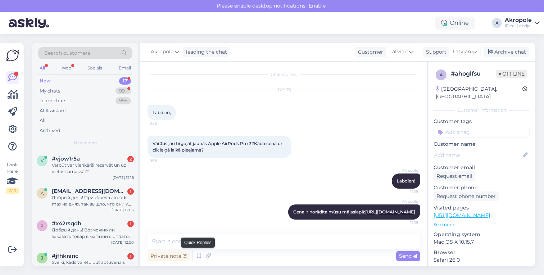
click at [201, 256] on icon at bounding box center [199, 255] width 9 height 11
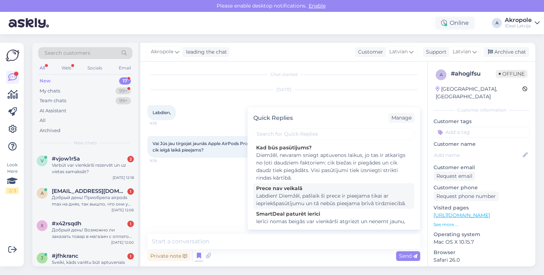
click at [331, 204] on div "Labdien! Diemžēl, pašlaik šī prece ir pieejama tikai ar iepriekšpasūtījumu un t…" at bounding box center [333, 199] width 155 height 15
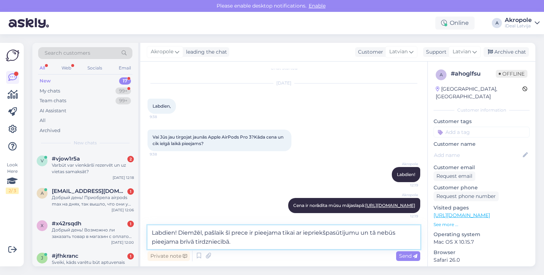
drag, startPoint x: 180, startPoint y: 233, endPoint x: 149, endPoint y: 232, distance: 31.3
click at [149, 233] on textarea "Labdien! Diemžēl, pašlaik šī prece ir pieejama tikai ar iepriekšpasūtījumu un t…" at bounding box center [283, 237] width 273 height 24
click at [222, 243] on textarea "Diemžēl, pašlaik šī prece ir pieejama tikai ar iepriekšpasūtījumu un tā nebūs p…" at bounding box center [283, 237] width 273 height 24
type textarea "Diemžēl, pašlaik šī prece ir pieejama tikai ar iepriekšpasūtījumu un tā nebūs p…"
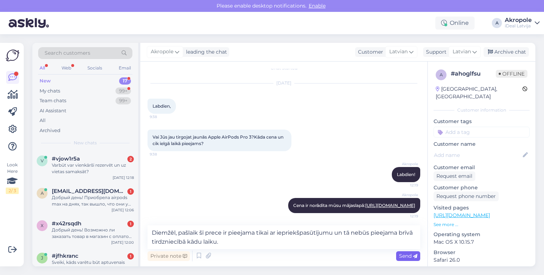
click at [411, 255] on span "Send" at bounding box center [408, 255] width 18 height 6
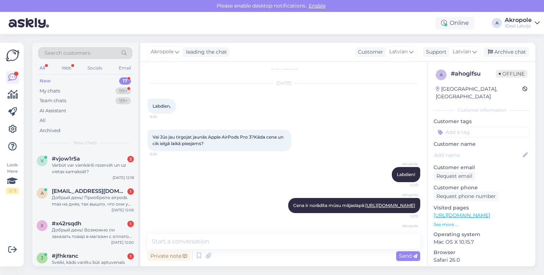
scroll to position [52, 0]
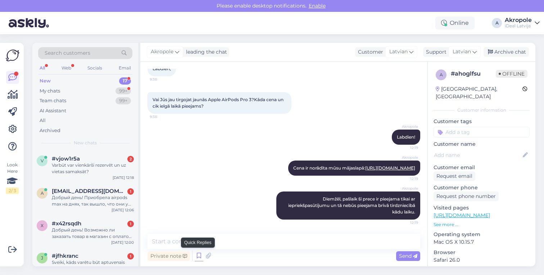
click at [195, 251] on icon at bounding box center [199, 255] width 9 height 11
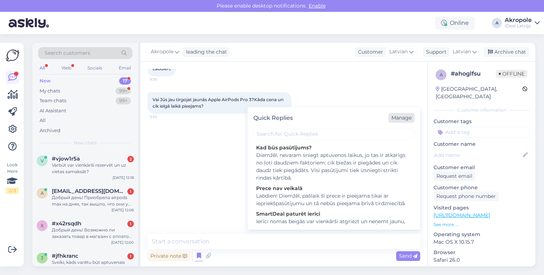
click at [408, 118] on div "Manage" at bounding box center [401, 118] width 26 height 10
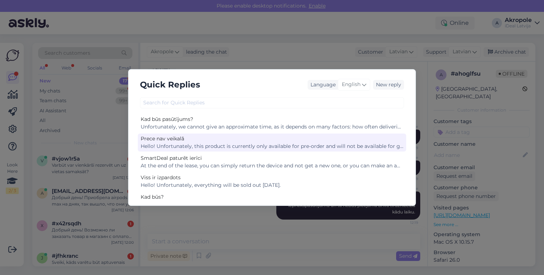
click at [306, 150] on div "Prece nav veikalā Hello! Unfortunately, this product is currently only availabl…" at bounding box center [272, 142] width 268 height 18
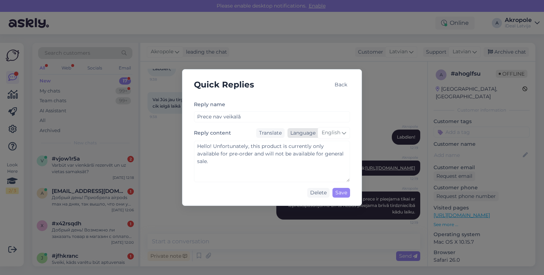
click at [325, 132] on span "English" at bounding box center [331, 133] width 19 height 8
type input "lat"
click at [320, 163] on link "Latvian" at bounding box center [319, 165] width 38 height 12
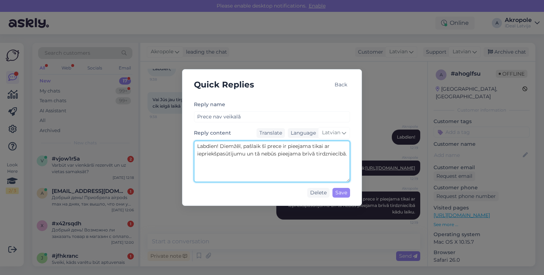
click at [315, 161] on textarea "Labdien! Diemžēl, pašlaik šī prece ir pieejama tikai ar iepriekšpasūtījumu un t…" at bounding box center [272, 161] width 156 height 41
type textarea "Labdien! Diemžēl, pašlaik šī prece ir pieejama tikai ar iepriekšpasūtījumu un t…"
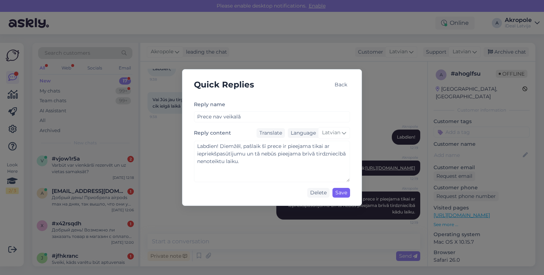
click at [339, 192] on div "Save" at bounding box center [341, 193] width 18 height 10
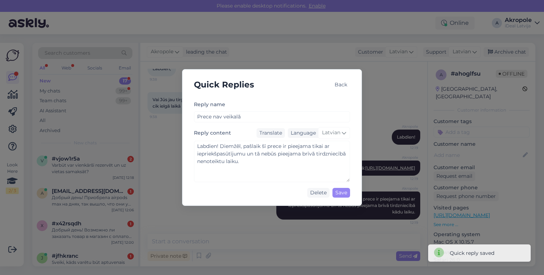
click at [349, 81] on div "Back" at bounding box center [341, 85] width 18 height 10
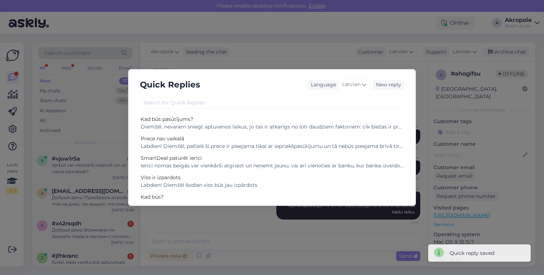
click at [349, 81] on span "Latvian" at bounding box center [351, 85] width 18 height 8
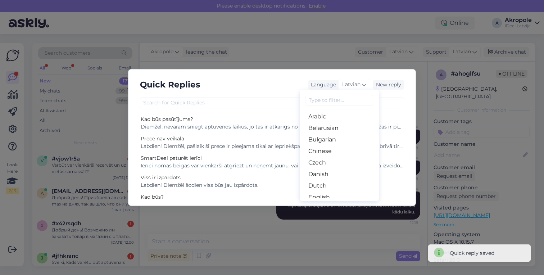
click at [344, 64] on div "Quick Replies Language Latvian Arabic Belarusian Bulgarian Chinese Czech Danish…" at bounding box center [272, 137] width 544 height 275
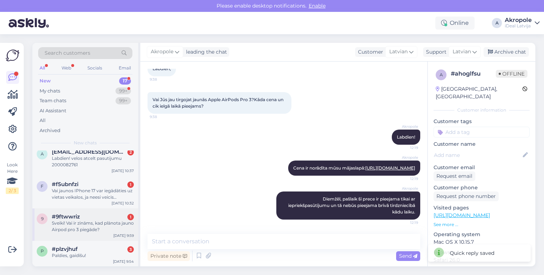
scroll to position [420, 0]
click at [94, 250] on div "#plzvjhuf 3" at bounding box center [93, 249] width 82 height 6
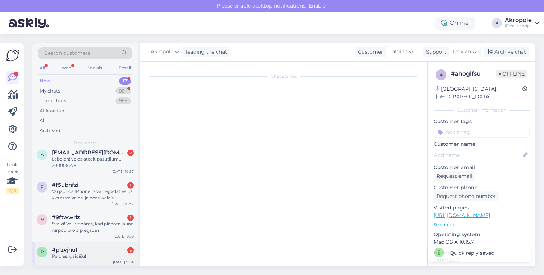
scroll to position [0, 0]
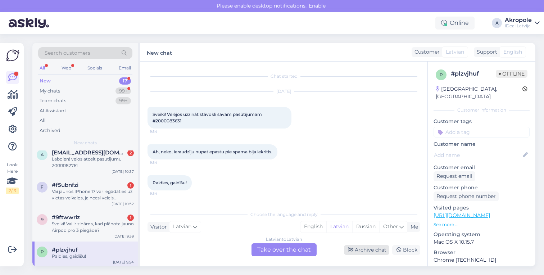
click at [373, 250] on div "Archive chat" at bounding box center [366, 250] width 45 height 10
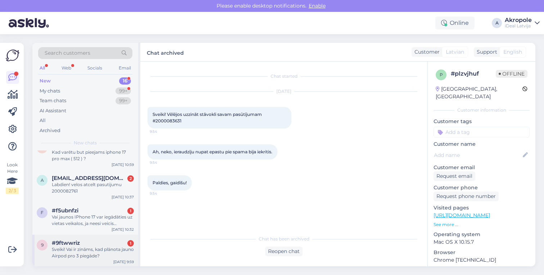
click at [76, 248] on div "Sveiki! Vai ir zināms, kad plānota jauno Airpod pro 3 piegāde?" at bounding box center [93, 252] width 82 height 13
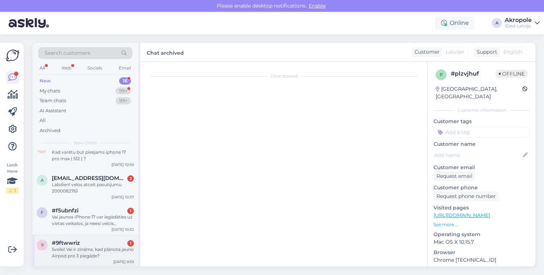
scroll to position [395, 0]
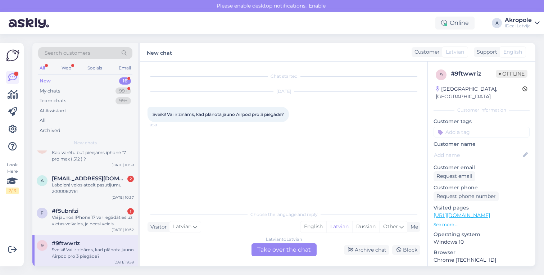
click at [273, 249] on div "Latvian to Latvian Take over the chat" at bounding box center [283, 249] width 65 height 13
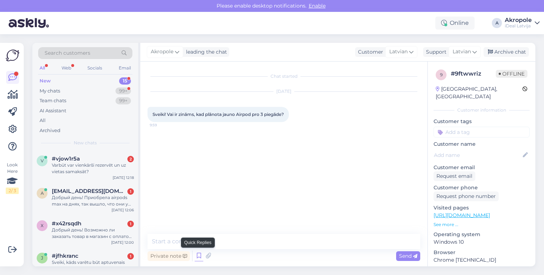
click at [196, 259] on icon at bounding box center [199, 255] width 9 height 11
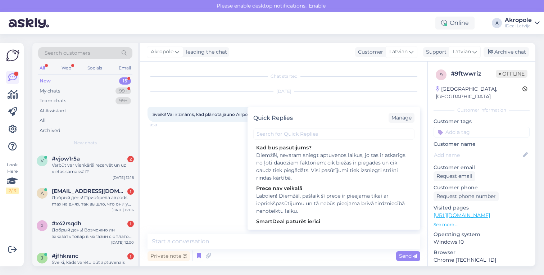
click at [217, 198] on div "Chat started [DATE] Sveiki! Vai ir zināms, kad plānota jauno Airpod pro 3 piegā…" at bounding box center [286, 148] width 279 height 159
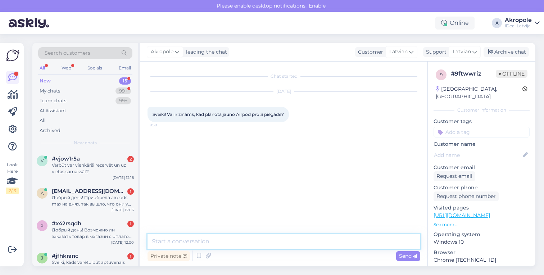
click at [217, 244] on textarea at bounding box center [283, 241] width 273 height 15
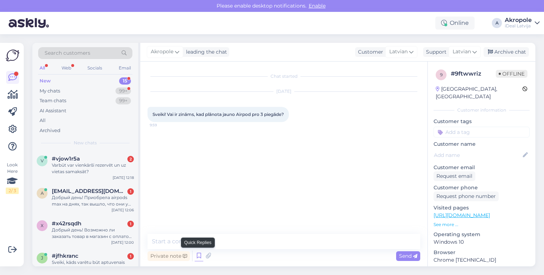
click at [197, 256] on icon at bounding box center [199, 255] width 9 height 11
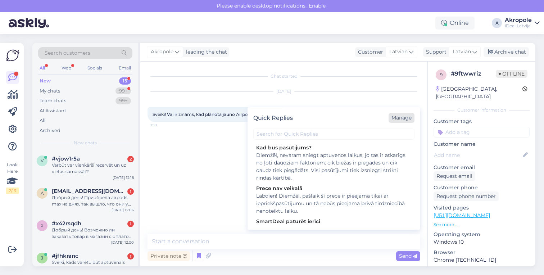
click at [405, 121] on div "Manage" at bounding box center [401, 118] width 26 height 10
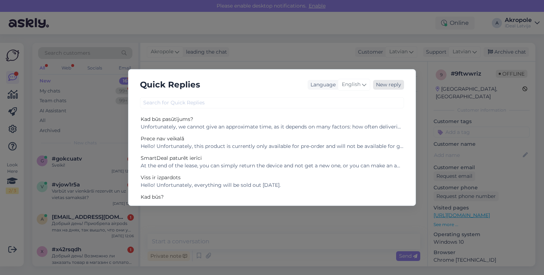
click at [401, 85] on div "New reply" at bounding box center [388, 85] width 31 height 10
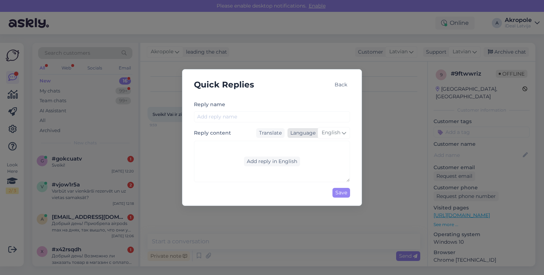
click at [334, 136] on span "English" at bounding box center [331, 133] width 19 height 8
type input ";"
type input "la"
click at [315, 190] on link "Latvian" at bounding box center [318, 188] width 47 height 12
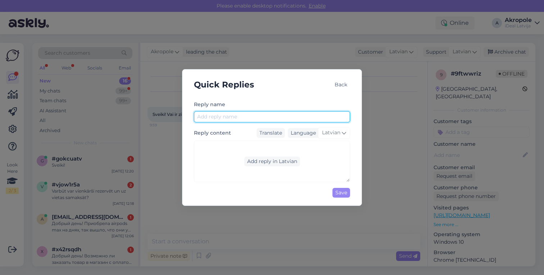
click at [271, 115] on input "text" at bounding box center [272, 116] width 156 height 11
type input "Kad piegāde?"
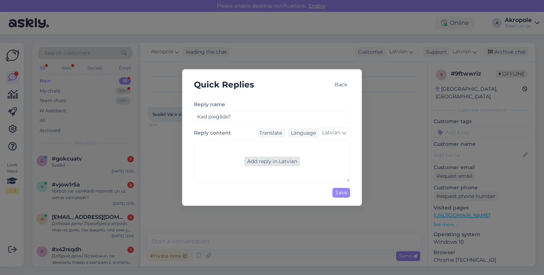
click at [278, 159] on div "Add reply in Latvian" at bounding box center [272, 161] width 56 height 10
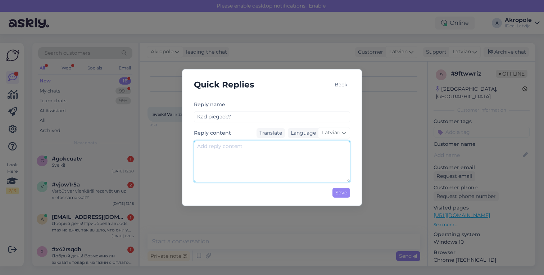
click at [268, 159] on textarea at bounding box center [272, 161] width 156 height 41
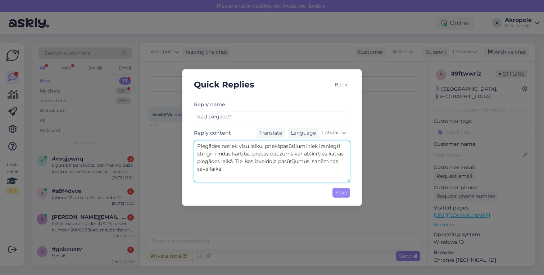
click at [254, 162] on textarea "Piegādes notiek visu laiku, priekšpasūtījumi tiek izsniegti stingri rindas kart…" at bounding box center [272, 161] width 156 height 41
click at [282, 163] on textarea "Piegādes notiek visu laiku, priekšpasūtījumi tiek izsniegti stingri rindas kart…" at bounding box center [272, 161] width 156 height 41
click at [273, 174] on textarea "Piegādes notiek visu laiku, priekšpasūtījumi tiek izsniegti stingri rindas kart…" at bounding box center [272, 161] width 156 height 41
type textarea "Piegādes notiek visu laiku, priekšpasūtījumi tiek izsniegti stingri rindas kart…"
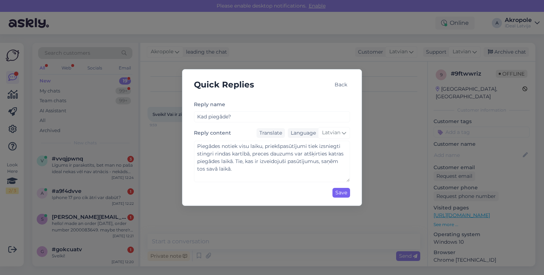
click at [337, 193] on div "Save" at bounding box center [341, 193] width 18 height 10
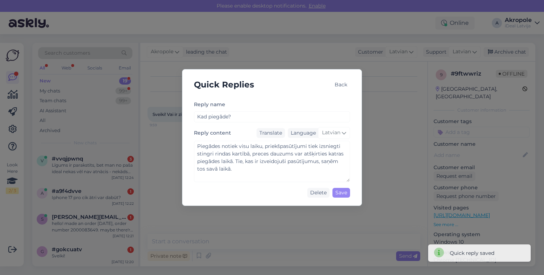
click at [344, 83] on div "Back" at bounding box center [341, 85] width 18 height 10
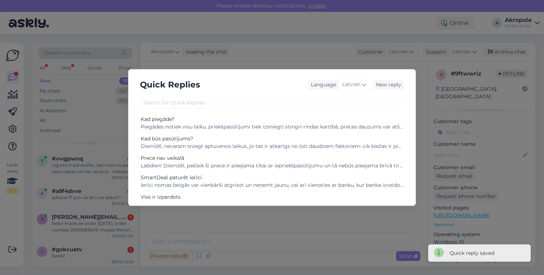
click at [300, 60] on div "Quick Replies Language Latvian New reply Kad piegāde? Piegādes notiek visu laik…" at bounding box center [272, 137] width 544 height 275
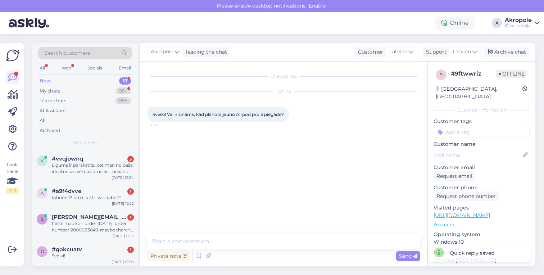
click at [198, 258] on icon at bounding box center [199, 255] width 9 height 11
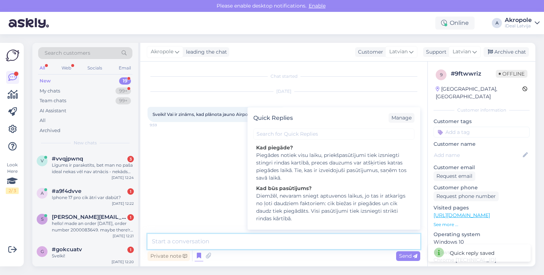
click at [209, 234] on textarea at bounding box center [283, 241] width 273 height 15
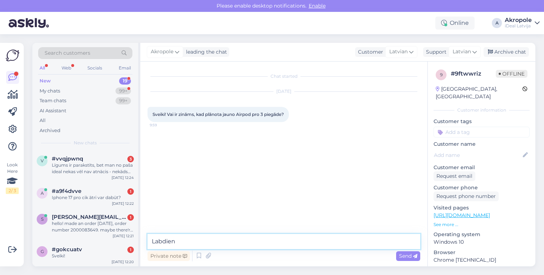
type textarea "Labdien!"
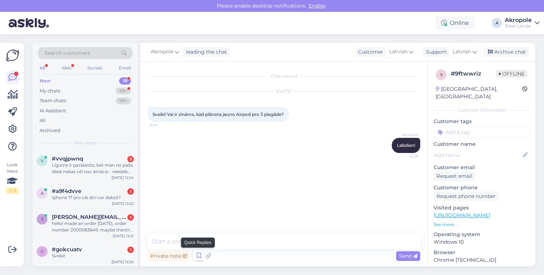
click at [200, 257] on icon at bounding box center [199, 255] width 9 height 11
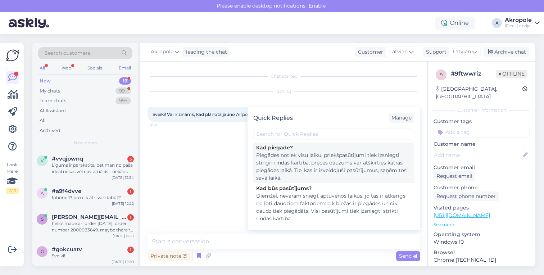
click at [334, 150] on div "Kad piegāde?" at bounding box center [333, 148] width 155 height 8
type textarea "Piegādes notiek visu laiku, priekšpasūtījumi tiek izsniegti stingri rindas kart…"
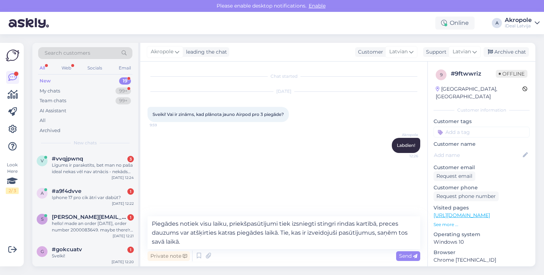
click at [406, 255] on span "Send" at bounding box center [408, 255] width 18 height 6
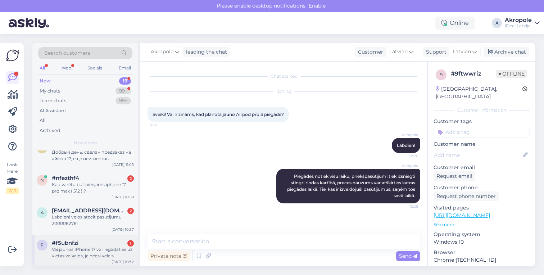
click at [64, 256] on div "Vai jaunos IPhone 17 var iegādāties uz vietas veikalos, ja neesi veicis pasūtīj…" at bounding box center [93, 252] width 82 height 13
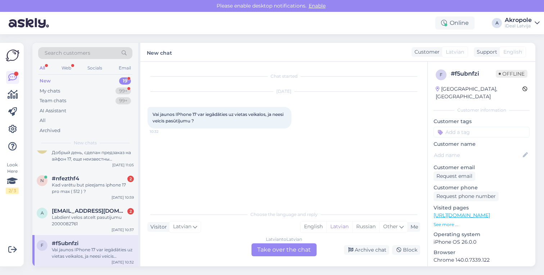
click at [292, 253] on div "Latvian to Latvian Take over the chat" at bounding box center [283, 249] width 65 height 13
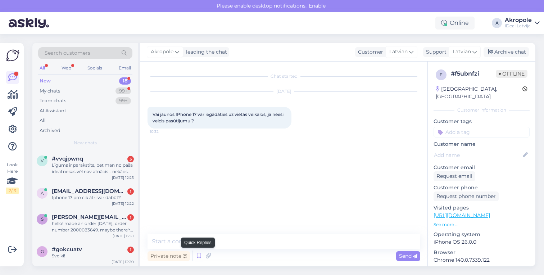
click at [198, 254] on icon at bounding box center [199, 255] width 9 height 11
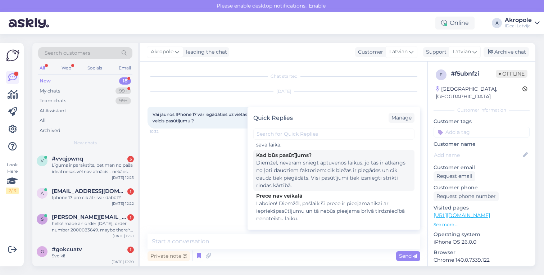
scroll to position [34, 0]
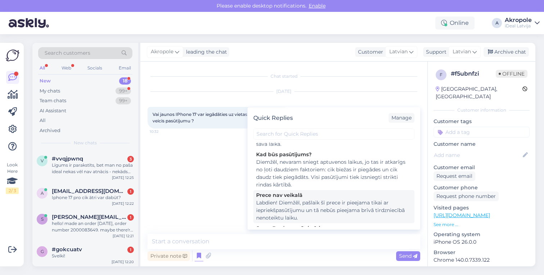
click at [311, 206] on div "Labdien! Diemžēl, pašlaik šī prece ir pieejama tikai ar iepriekšpasūtījumu un t…" at bounding box center [333, 210] width 155 height 23
type textarea "Labdien! Diemžēl, pašlaik šī prece ir pieejama tikai ar iepriekšpasūtījumu un t…"
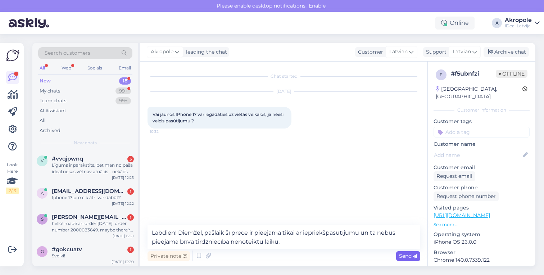
click at [405, 255] on span "Send" at bounding box center [408, 255] width 18 height 6
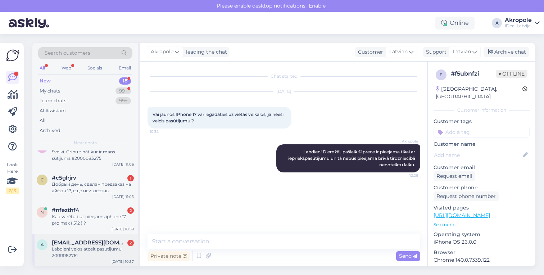
scroll to position [446, 0]
click at [96, 253] on div "Labdien! velos atcelt pasutijumu 2000082761" at bounding box center [93, 252] width 82 height 13
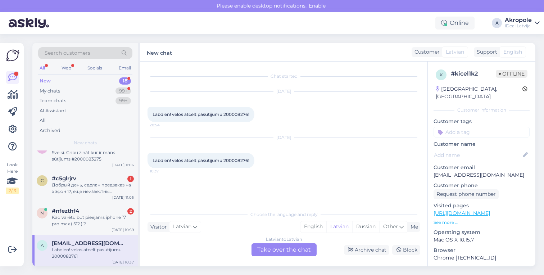
click at [241, 161] on span "Labdien! velos atcelt pasutijumu 2000082761" at bounding box center [201, 160] width 97 height 5
copy span "2000082761"
click at [291, 248] on div "Latvian to Latvian Take over the chat" at bounding box center [283, 249] width 65 height 13
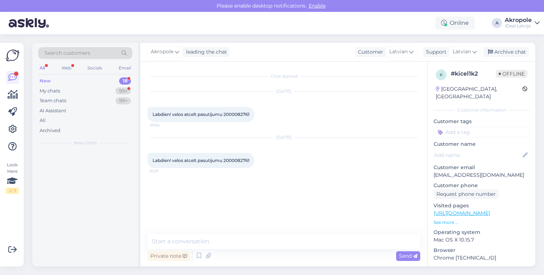
scroll to position [0, 0]
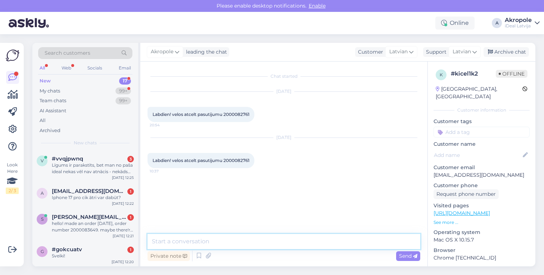
click at [282, 245] on textarea at bounding box center [283, 241] width 273 height 15
type textarea "Labdien!"
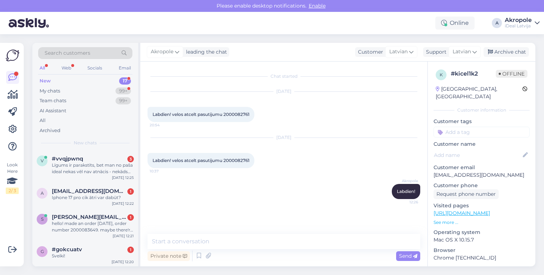
click at [249, 181] on div "Akropole Labdien! 12:26" at bounding box center [283, 191] width 273 height 31
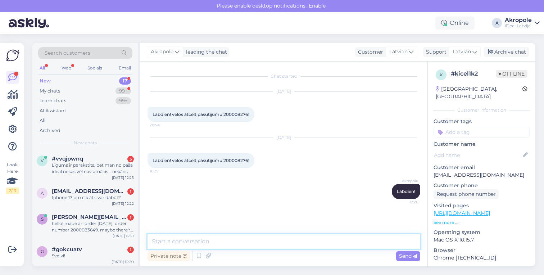
click at [175, 245] on textarea at bounding box center [283, 241] width 273 height 15
type textarea "Ir atcelts"
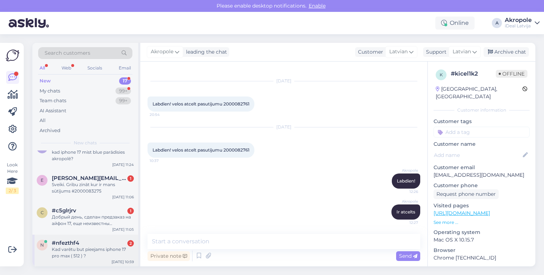
click at [89, 252] on div "Kad varētu but pieejams iphone 17 pro max ( 512 ) ?" at bounding box center [93, 252] width 82 height 13
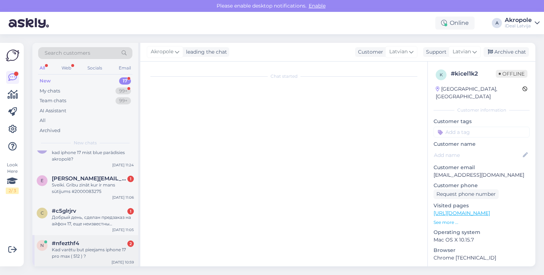
scroll to position [0, 0]
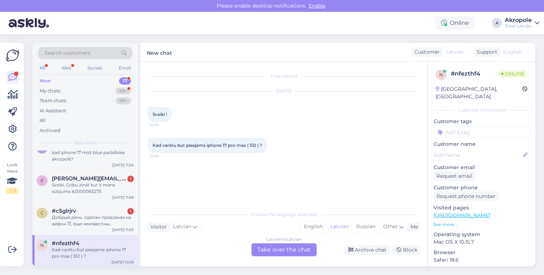
click at [271, 249] on div "Latvian to Latvian Take over the chat" at bounding box center [283, 249] width 65 height 13
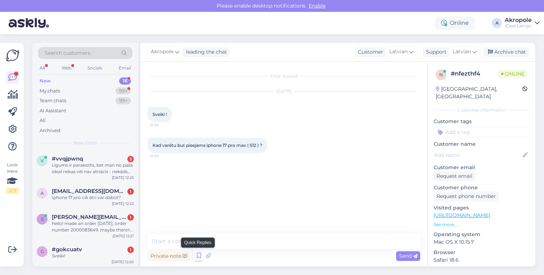
click at [200, 256] on icon at bounding box center [199, 255] width 9 height 11
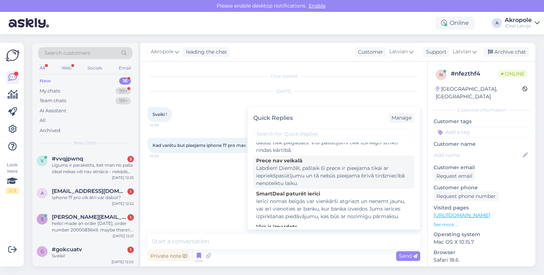
scroll to position [69, 0]
click at [308, 177] on div "Labdien! Diemžēl, pašlaik šī prece ir pieejama tikai ar iepriekšpasūtījumu un t…" at bounding box center [333, 174] width 155 height 23
type textarea "Labdien! Diemžēl, pašlaik šī prece ir pieejama tikai ar iepriekšpasūtījumu un t…"
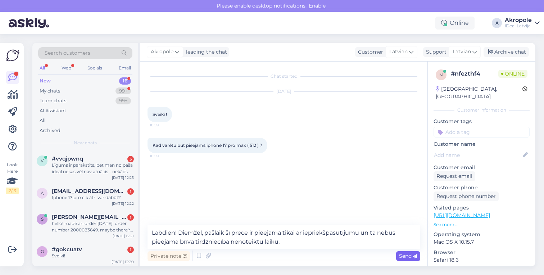
click at [408, 254] on span "Send" at bounding box center [408, 255] width 18 height 6
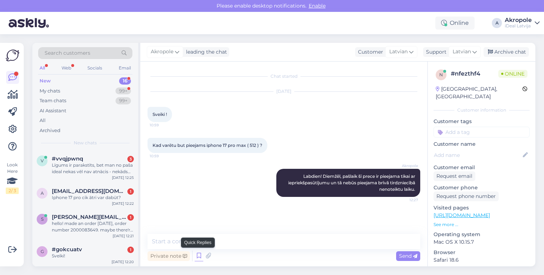
click at [200, 254] on icon at bounding box center [199, 255] width 9 height 11
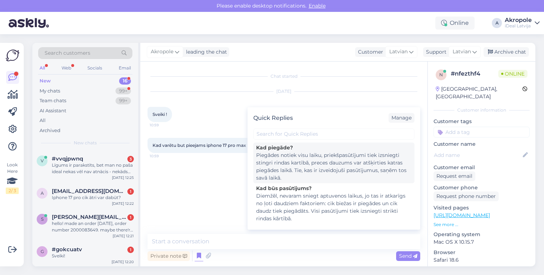
click at [318, 164] on div "Piegādes notiek visu laiku, priekšpasūtījumi tiek izsniegti stingri rindas kart…" at bounding box center [333, 166] width 155 height 30
type textarea "Piegādes notiek visu laiku, priekšpasūtījumi tiek izsniegti stingri rindas kart…"
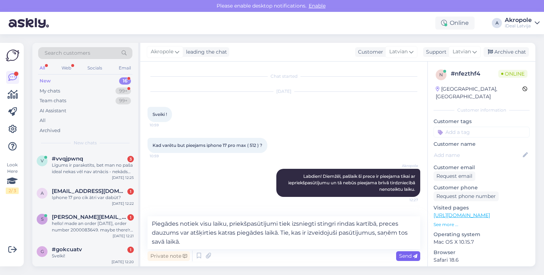
click at [403, 255] on span "Send" at bounding box center [408, 255] width 18 height 6
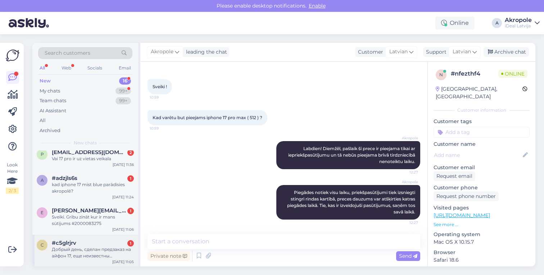
scroll to position [382, 0]
click at [99, 255] on div "Добрый день, сделан предзаказ на айфон 17, еще неизвестны примерные даты прибыт…" at bounding box center [93, 252] width 82 height 13
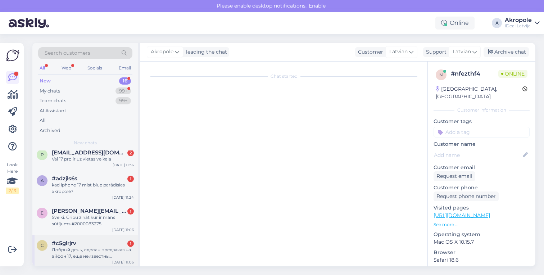
scroll to position [0, 0]
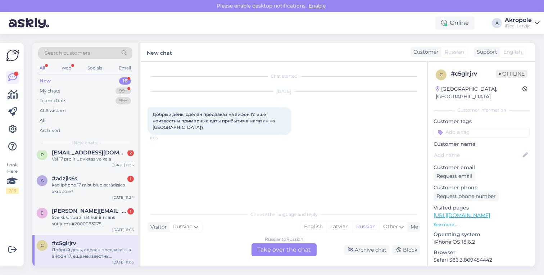
click at [266, 186] on div "Chat started [DATE] Добрый день, сделан предзаказ на айфон 17, еще неизвестны п…" at bounding box center [286, 135] width 279 height 132
click at [283, 249] on div "Russian to Russian Take over the chat" at bounding box center [283, 249] width 65 height 13
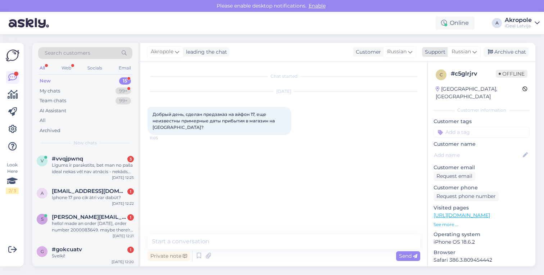
click at [464, 50] on span "Russian" at bounding box center [460, 52] width 19 height 8
click at [436, 87] on link "Latvian" at bounding box center [451, 84] width 79 height 12
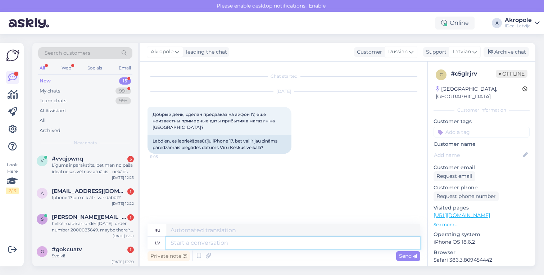
click at [261, 243] on textarea at bounding box center [293, 243] width 254 height 12
type textarea "Labdien!"
type textarea "Привет!"
type textarea "Labdien!"
click at [413, 254] on icon at bounding box center [415, 256] width 4 height 4
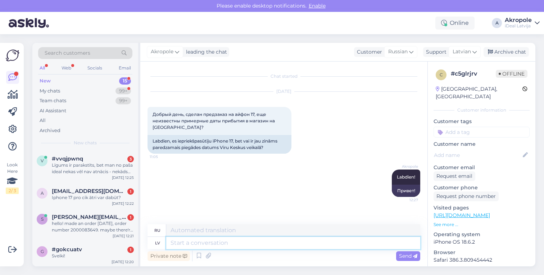
click at [317, 243] on textarea at bounding box center [293, 243] width 254 height 12
type textarea "Diemžēl,"
type textarea "К сожалению,"
type textarea "Diemžēl, mēs"
type textarea "К сожалению, мы"
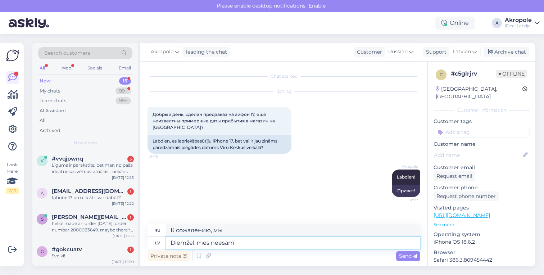
type textarea "Diemžēl, mēs neesam"
type textarea "К сожалению, мы не"
type textarea "Diemžēl, mēs neesam saistīti"
type textarea "К сожалению, мы не родственники."
type textarea "Diemžēl, mēs neesam saistīti ar"
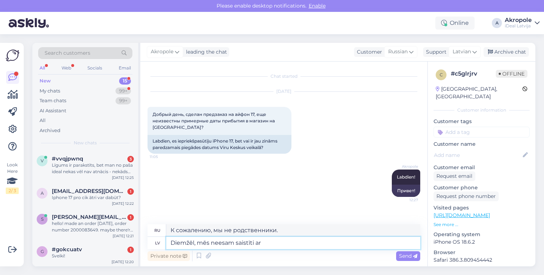
type textarea "К сожалению, мы не аффилированы с"
type textarea "Diemžēl, mēs neesam saistīti ar Igaunijas"
type textarea "К сожалению, мы не связаны с [GEOGRAPHIC_DATA]."
type textarea "Diemžēl, mēs neesam saistīti ar Igaunijas tīklu"
type textarea "К сожалению, мы не подключены к эстонской сети."
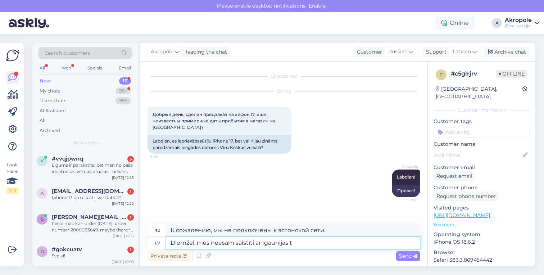
type textarea "Diemžēl, mēs neesam saistīti ar Igaunijas"
type textarea "К сожалению, мы не связаны с [GEOGRAPHIC_DATA]."
type textarea "Diemžēl, mēs neesam saistīti ar Igaunijas veikalu"
type textarea "К сожалению, мы не имеем отношения к эстонскому магазину."
type textarea "Diemžēl, mēs neesam saistīti ar Igaunijas veikalu tīkliem u"
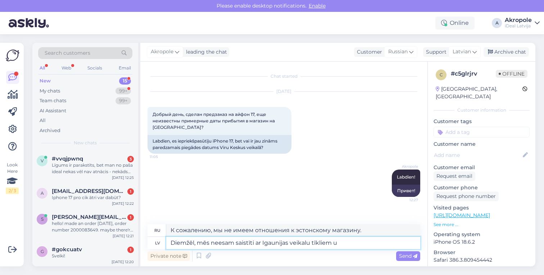
type textarea "К сожалению, мы не сотрудничаем с [DEMOGRAPHIC_DATA] сетями магазинов."
type textarea "Diemžēl, mēs neesam saistīti ar Igaunijas veikalu tīkliem un n"
type textarea "К сожалению, мы не аффилированы с [DEMOGRAPHIC_DATA] торговыми сетями и"
type textarea "Diemžēl, mēs neesam saistīti ar Igaunijas veikalu tīkliem un ne"
type textarea "К сожалению, мы не аффилированы с [DEMOGRAPHIC_DATA] торговыми сетями и не"
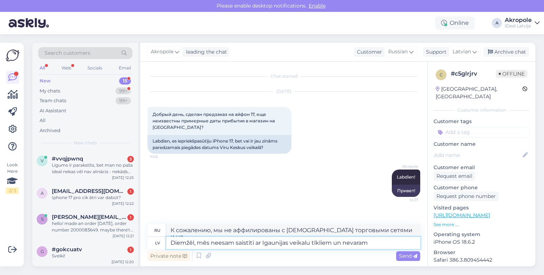
type textarea "Diemžēl, mēs neesam saistīti ar Igaunijas veikalu tīkliem un nevaram z"
type textarea "К сожалению, мы не аффилированы с эстонскими торговыми сетями и не можем"
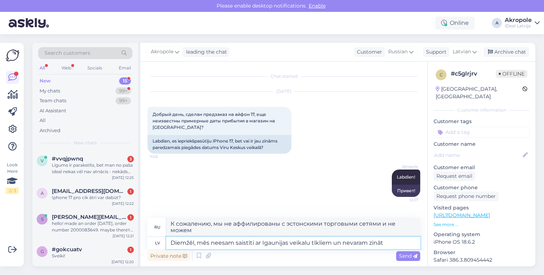
type textarea "Diemžēl, mēs neesam saistīti ar Igaunijas veikalu tīkliem un nevaram zināt"
type textarea "К сожалению, мы не связаны с эстонскими торговыми сетями и не можем этого знать."
type textarea "Diemžēl, mēs neesam saistīti ar Igaunijas veikalu tīkliem un nevaram zināt Jūsu…"
type textarea "К сожалению, мы не связаны с [DEMOGRAPHIC_DATA] сетями магазинов и не можем зна…"
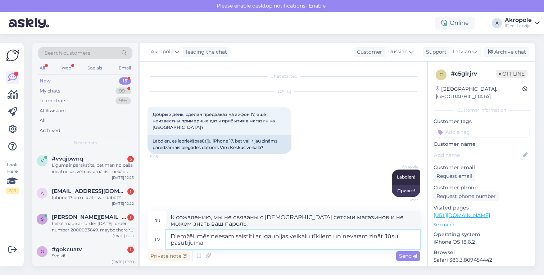
type textarea "Diemžēl, mēs neesam saistīti ar Igaunijas veikalu tīkliem un nevaram zināt Jūsu…"
type textarea "К сожалению, мы не аффилированы с [DEMOGRAPHIC_DATA] сетями магазинов и не може…"
type textarea "Diemžēl, mēs neesam saistīti ar Igaunijas veikalu tīkliem un nevaram [PERSON_NA…"
type textarea "К сожалению, мы не сотрудничаем с [DEMOGRAPHIC_DATA] торговыми сетями и не може…"
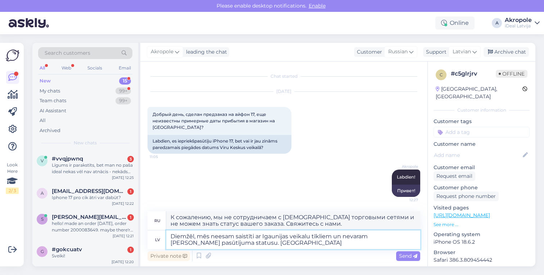
type textarea "Diemžēl, mēs neesam saistīti ar Igaunijas veikalu tīkliem un nevaram zināt Jūsu…"
type textarea "К сожалению, мы не сотрудничаем с [DEMOGRAPHIC_DATA] торговыми сетями и не може…"
type textarea "Diemžēl, mēs neesam saistīti ar Igaunijas veikalu tīkliem un nevaram zināt Jūsu…"
type textarea "К сожалению, мы не аффилированы с [DEMOGRAPHIC_DATA] сетями магазинов и не може…"
type textarea "Diemžēl, mēs neesam saistīti ar Igaunijas veikalu tīkliem un nevaram zināt Jūsu…"
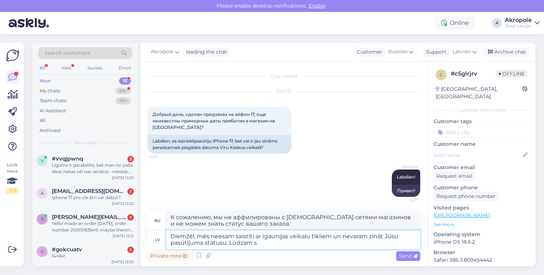
type textarea "К сожалению, мы не сотрудничаем с [DEMOGRAPHIC_DATA] торговыми сетями и не може…"
type textarea "Diemžēl, mēs neesam saistīti ar Igaunijas veikalu tīkliem un nevaram zināt Jūsu…"
type textarea "К сожалению, мы не сотрудничаем с [DEMOGRAPHIC_DATA] торговыми сетями и не може…"
type textarea "Diemžēl, mēs neesam saistīti ar Igaunijas veikalu tīkliem un nevaram zināt Jūsu…"
type textarea "К сожалению, мы не сотрудничаем с [DEMOGRAPHIC_DATA] торговыми сетями и не може…"
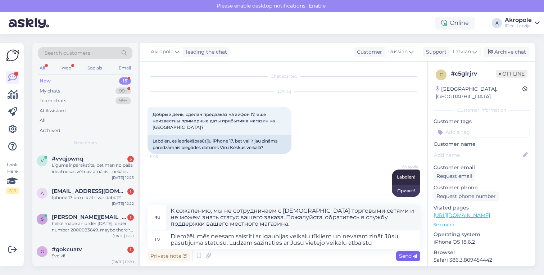
click at [399, 254] on span "Send" at bounding box center [408, 255] width 18 height 6
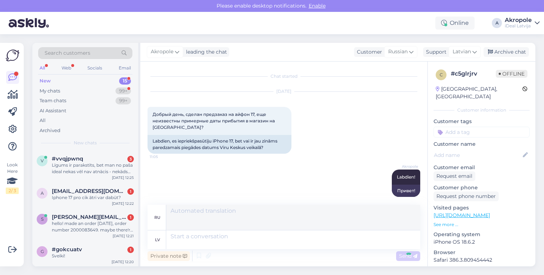
scroll to position [63, 0]
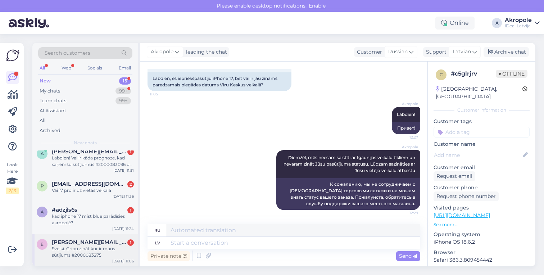
click at [88, 244] on span "[PERSON_NAME][EMAIL_ADDRESS][DOMAIN_NAME]" at bounding box center [89, 242] width 75 height 6
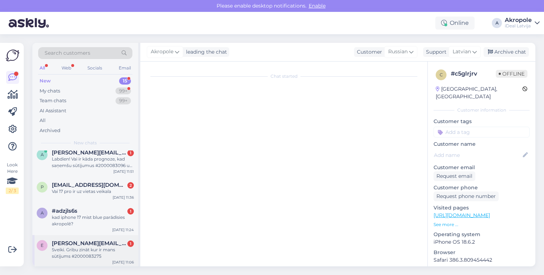
scroll to position [0, 0]
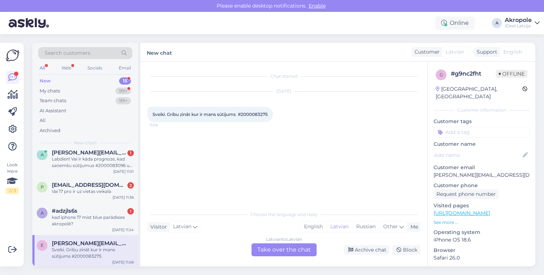
click at [260, 115] on span "Sveiki. Gribu zināt kur ir mans sūtījums #2000083275" at bounding box center [210, 113] width 115 height 5
copy div "2000083275 11:06"
click at [281, 251] on div "Latvian to Latvian Take over the chat" at bounding box center [283, 249] width 65 height 13
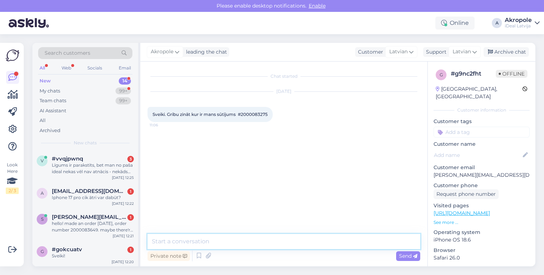
click at [256, 245] on textarea at bounding box center [283, 241] width 273 height 15
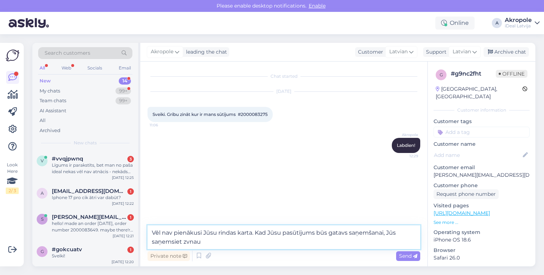
click at [226, 239] on textarea "Vēl nav pienākusi Jūsu rindas karta. Kad Jūsu pasūtījums būs gatavs saņemšanai,…" at bounding box center [283, 237] width 273 height 24
drag, startPoint x: 228, startPoint y: 243, endPoint x: 149, endPoint y: 228, distance: 80.6
click at [149, 228] on textarea "Vēl nav pienākusi Jūsu rindas karta. Kad Jūsu pasūtījums būs gatavs saņemšanai,…" at bounding box center [283, 237] width 273 height 24
click at [228, 247] on textarea "Vēl nav pienākusi Jūsu rindas karta. Kad Jūsu pasūtījums būs gatavs saņemšanai,…" at bounding box center [283, 237] width 273 height 24
click at [415, 258] on icon at bounding box center [415, 256] width 4 height 4
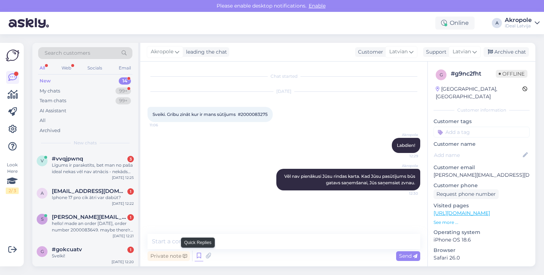
click at [199, 255] on icon at bounding box center [199, 255] width 9 height 11
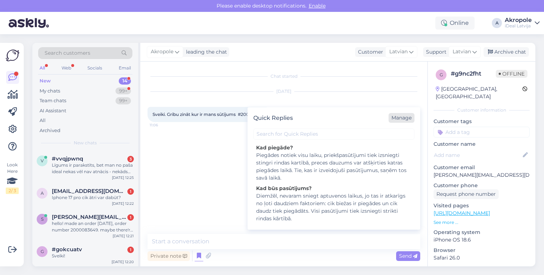
click at [400, 115] on div "Manage" at bounding box center [401, 118] width 26 height 10
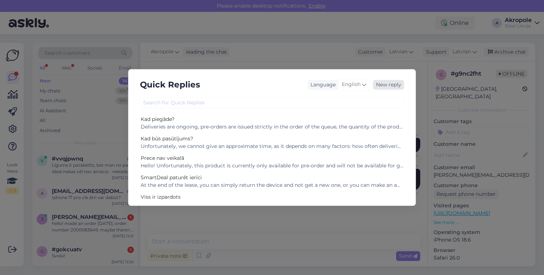
click at [376, 87] on div "New reply" at bounding box center [388, 85] width 31 height 10
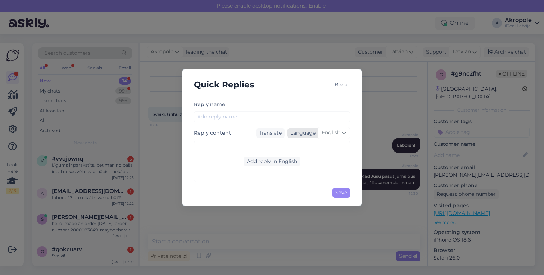
click at [342, 129] on icon at bounding box center [344, 133] width 4 height 8
click at [323, 168] on link "Latvian" at bounding box center [319, 165] width 38 height 12
click at [285, 158] on div "Add reply in Latvian" at bounding box center [272, 161] width 56 height 10
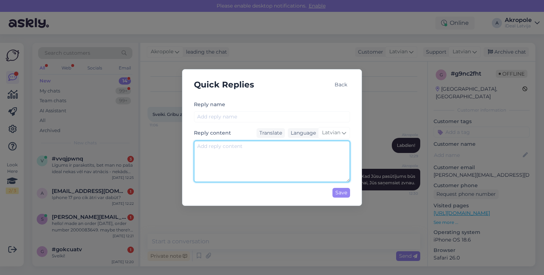
click at [285, 158] on textarea at bounding box center [272, 161] width 156 height 41
paste textarea "Vēl nav pienākusi Jūsu rindas karta. Kad Jūsu pasūtījums būs gatavs saņemšanai,…"
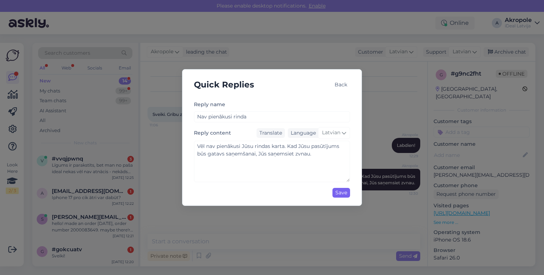
click at [341, 191] on div "Save" at bounding box center [341, 193] width 18 height 10
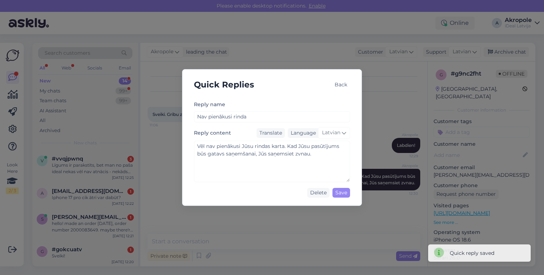
click at [342, 83] on div "Back" at bounding box center [341, 85] width 18 height 10
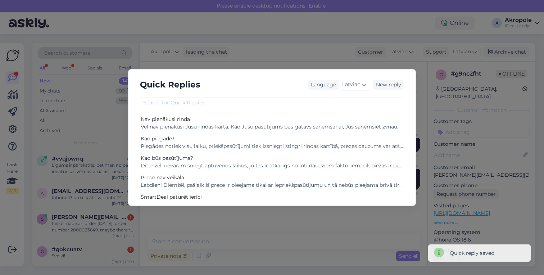
click at [307, 50] on div "Quick Replies Language Latvian New reply Nav pienākusi [PERSON_NAME] nav pienāk…" at bounding box center [272, 137] width 544 height 275
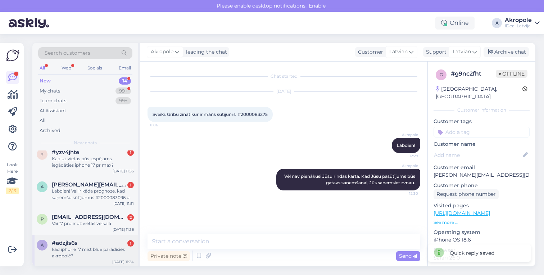
scroll to position [317, 0]
click at [95, 260] on div "a #adzjls6s 1 kad iphone 17 mist blue parādīsies akropolē? [DATE] 11:24" at bounding box center [85, 251] width 106 height 32
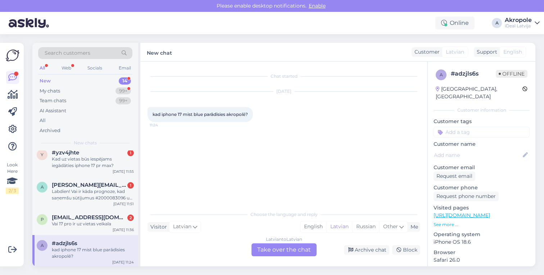
click at [284, 252] on div "Latvian to Latvian Take over the chat" at bounding box center [283, 249] width 65 height 13
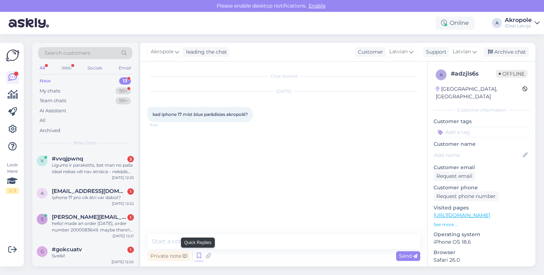
click at [200, 256] on icon at bounding box center [199, 255] width 9 height 11
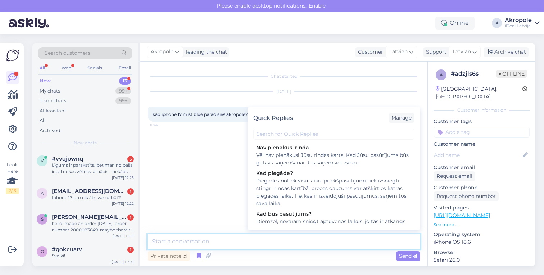
click at [226, 246] on textarea at bounding box center [283, 241] width 273 height 15
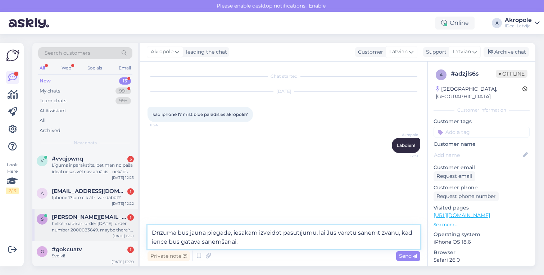
drag, startPoint x: 246, startPoint y: 242, endPoint x: 133, endPoint y: 226, distance: 114.0
click at [133, 226] on div "Search customers All Web Socials Email New 13 My chats 99+ Team chats 99+ AI As…" at bounding box center [283, 154] width 503 height 223
click at [274, 244] on textarea "Drīzumā būs jauna piegāde, iesakam izveidot pasūtījumu, lai Jūs varētu saņemt z…" at bounding box center [283, 237] width 273 height 24
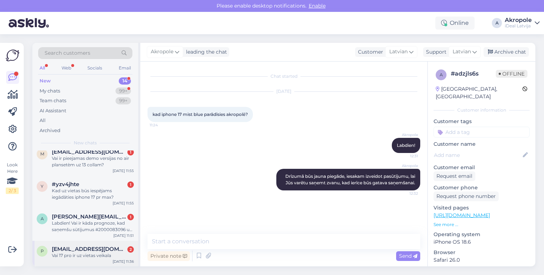
scroll to position [317, 0]
click at [83, 246] on span "[EMAIL_ADDRESS][DOMAIN_NAME]" at bounding box center [89, 249] width 75 height 6
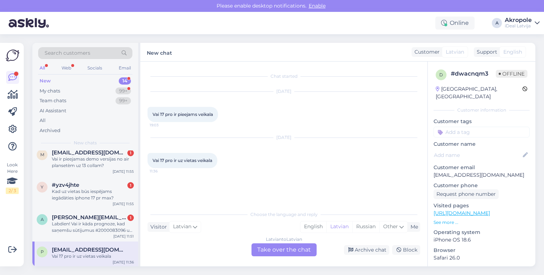
click at [282, 245] on div "Latvian to Latvian Take over the chat" at bounding box center [283, 249] width 65 height 13
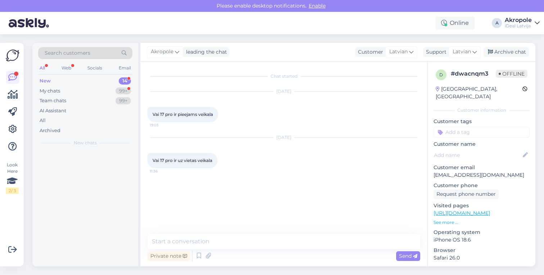
scroll to position [0, 0]
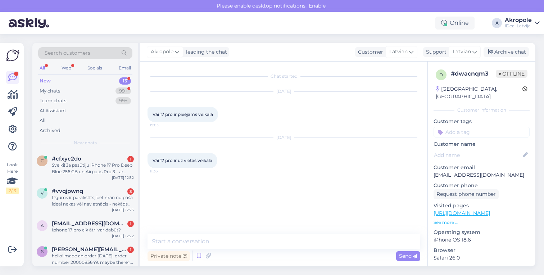
click at [195, 253] on icon at bounding box center [199, 255] width 9 height 11
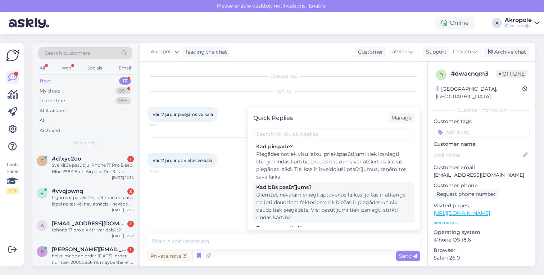
scroll to position [61, 0]
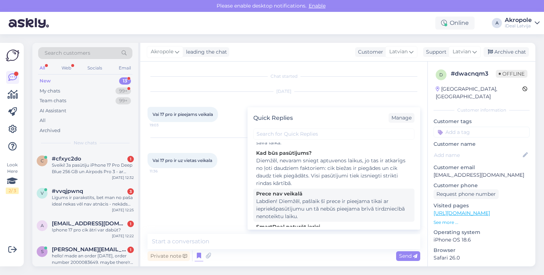
click at [323, 205] on div "Labdien! Diemžēl, pašlaik šī prece ir pieejama tikai ar iepriekšpasūtījumu un t…" at bounding box center [333, 208] width 155 height 23
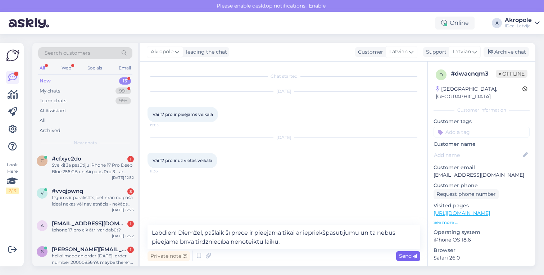
click at [410, 253] on span "Send" at bounding box center [408, 255] width 18 height 6
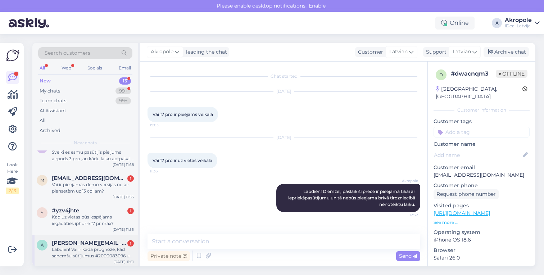
scroll to position [291, 0]
click at [101, 254] on div "Labdien! Vai ir kāda prognoze, kad saņemšu sūtījumus #2000083096 un #2000083688?" at bounding box center [93, 252] width 82 height 13
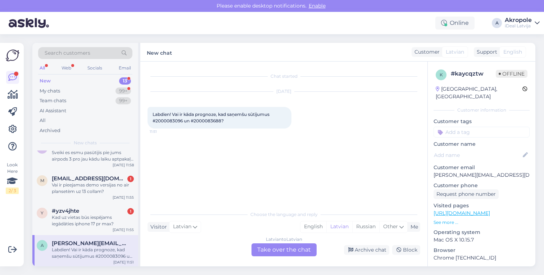
click at [292, 248] on div "Latvian to Latvian Take over the chat" at bounding box center [283, 249] width 65 height 13
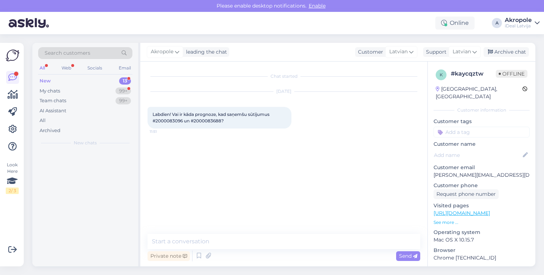
scroll to position [0, 0]
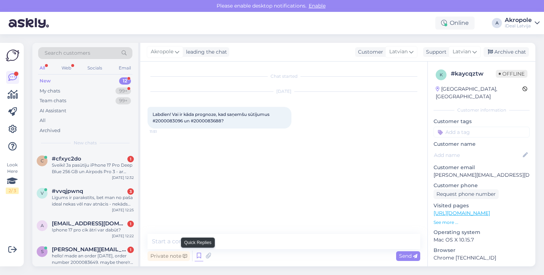
click at [198, 258] on icon at bounding box center [199, 255] width 9 height 11
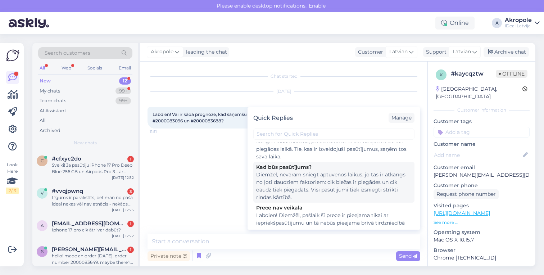
scroll to position [50, 0]
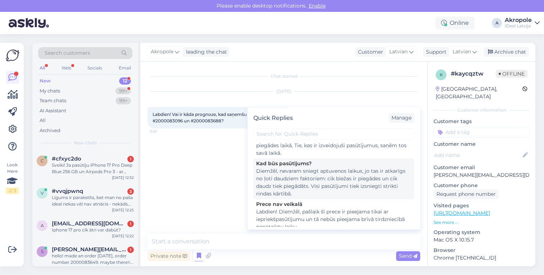
click at [334, 184] on div "Diemžēl, nevaram sniegt aptuvenos laikus, jo tas ir atkarīgs no ļoti daudziem f…" at bounding box center [333, 182] width 155 height 30
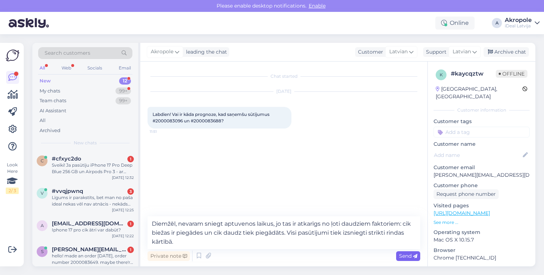
click at [409, 258] on span "Send" at bounding box center [408, 255] width 18 height 6
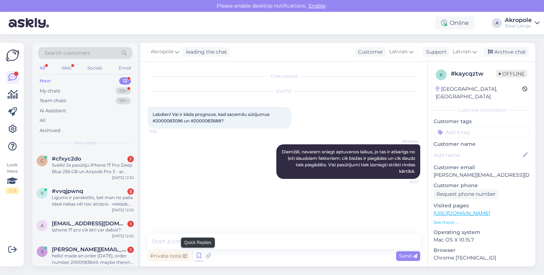
click at [199, 255] on icon at bounding box center [199, 255] width 9 height 11
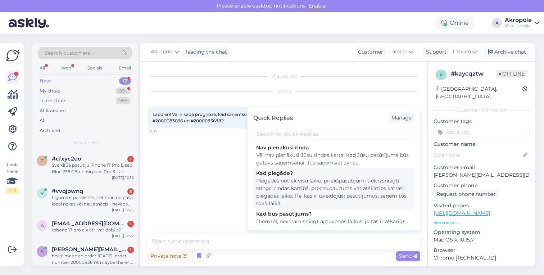
click at [335, 185] on div "Piegādes notiek visu laiku, priekšpasūtījumi tiek izsniegti stingri rindas kart…" at bounding box center [333, 192] width 155 height 30
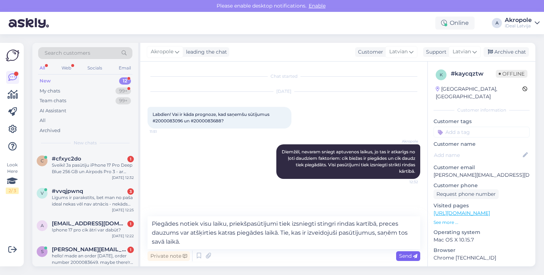
click at [405, 255] on span "Send" at bounding box center [408, 255] width 18 height 6
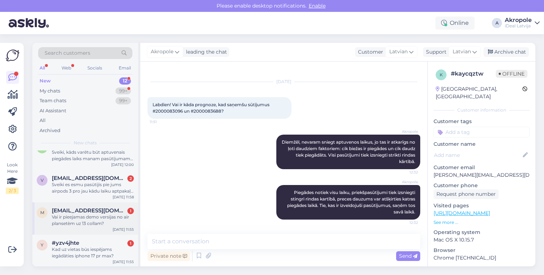
scroll to position [259, 0]
click at [108, 256] on div "Kad uz vietas būs iespējams iegādāties iphone 17 pr max?" at bounding box center [93, 252] width 82 height 13
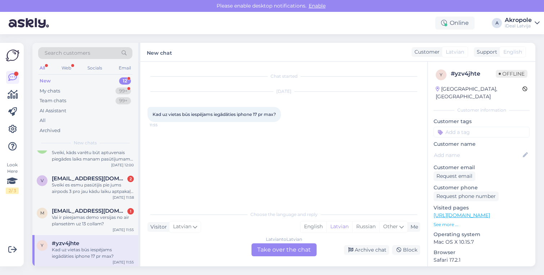
click at [296, 251] on div "Latvian to Latvian Take over the chat" at bounding box center [283, 249] width 65 height 13
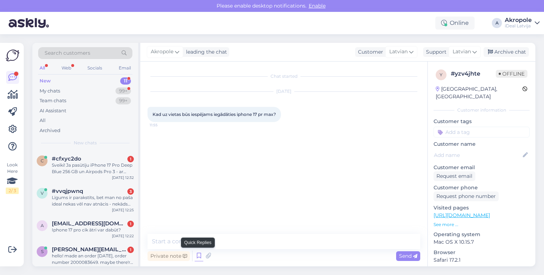
click at [199, 253] on icon at bounding box center [199, 255] width 9 height 11
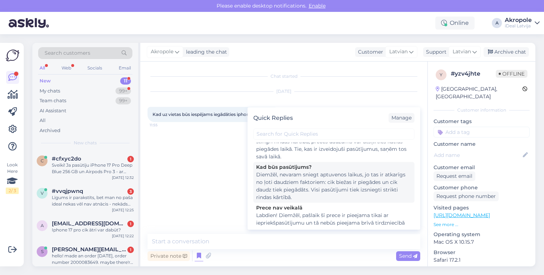
scroll to position [48, 0]
click at [338, 183] on div "Diemžēl, nevaram sniegt aptuvenos laikus, jo tas ir atkarīgs no ļoti daudziem f…" at bounding box center [333, 184] width 155 height 30
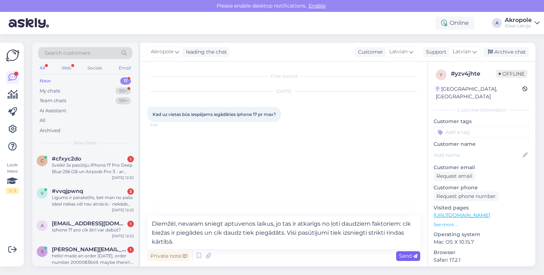
click at [411, 259] on div "Send" at bounding box center [408, 256] width 24 height 10
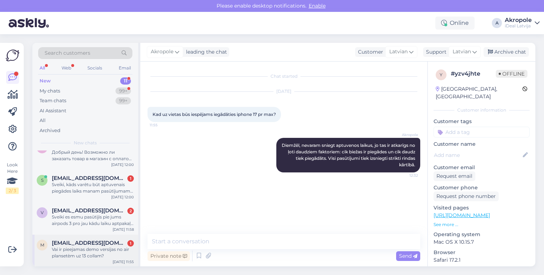
click at [99, 248] on div "Vai ir pieejamas demo versijas no air plansetèm uz 13 collam?" at bounding box center [93, 252] width 82 height 13
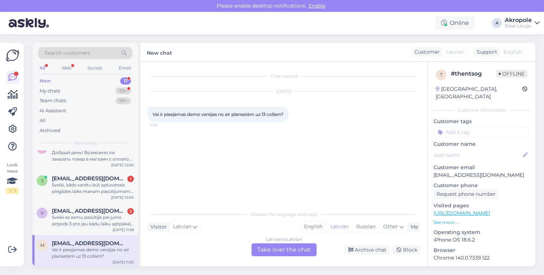
click at [288, 251] on div "Latvian to Latvian Take over the chat" at bounding box center [283, 249] width 65 height 13
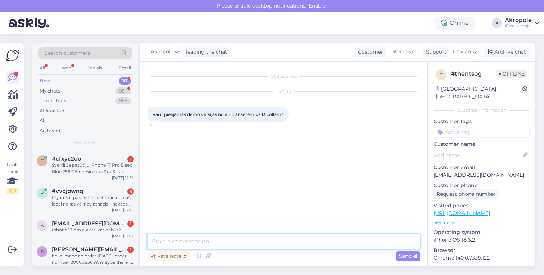
click at [273, 245] on textarea at bounding box center [283, 241] width 273 height 15
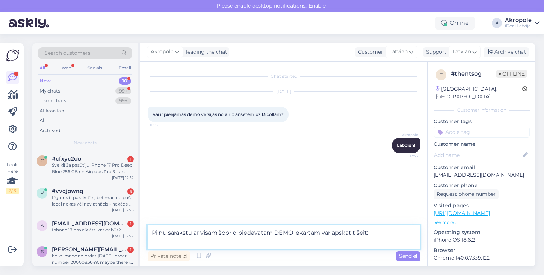
paste textarea "[URL][DOMAIN_NAME]"
click at [272, 244] on textarea "Pilnu sarakstu ar visām šobrīd piedāvātām DEMO iekārtām var apskatīt šeit: [URL…" at bounding box center [283, 237] width 273 height 24
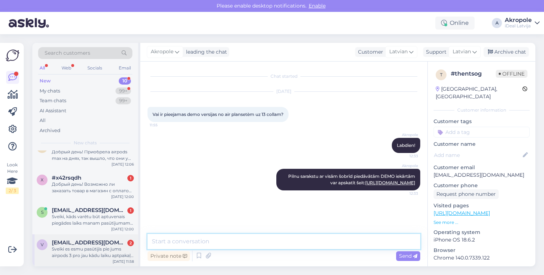
scroll to position [194, 0]
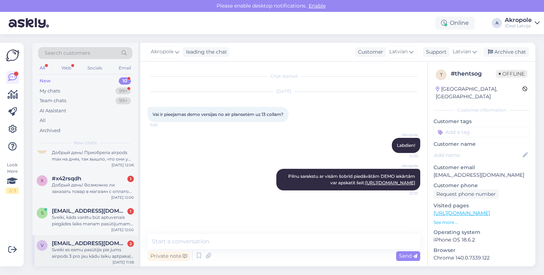
click at [91, 249] on div "Sveiki es esmu pasūtijis pie jums airpods 3 pro jau kādu laiku aptpakaļ Jūsu pa…" at bounding box center [93, 252] width 82 height 13
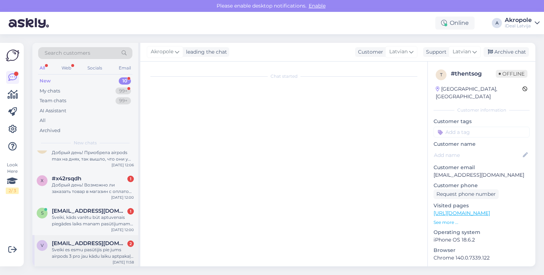
scroll to position [1, 0]
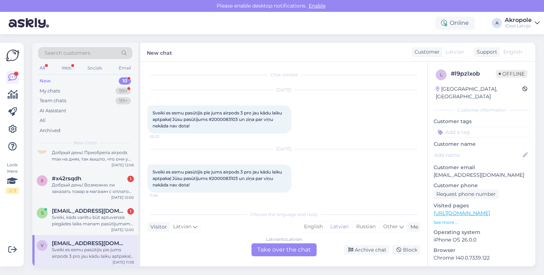
click at [284, 251] on div "Latvian to Latvian Take over the chat" at bounding box center [283, 249] width 65 height 13
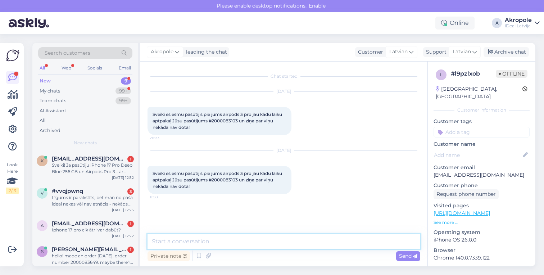
click at [210, 245] on textarea at bounding box center [283, 241] width 273 height 15
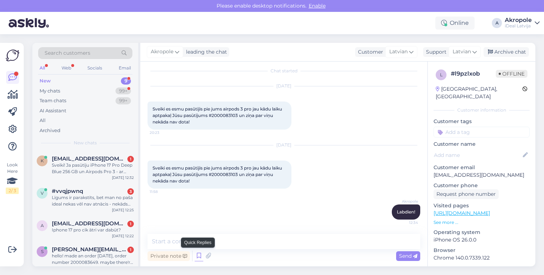
click at [199, 252] on icon at bounding box center [199, 255] width 9 height 11
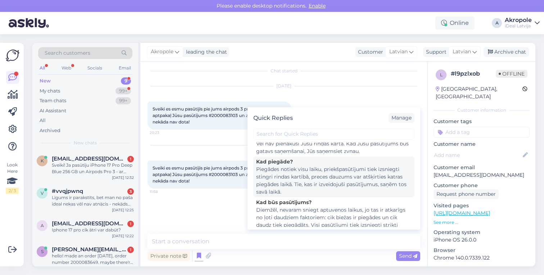
scroll to position [12, 0]
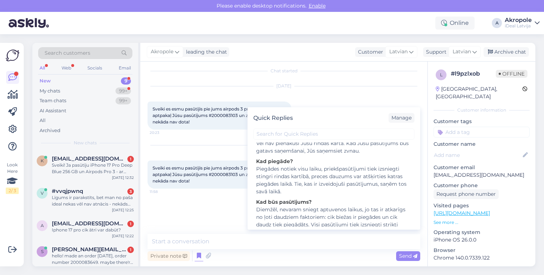
click at [337, 186] on div "Piegādes notiek visu laiku, priekšpasūtījumi tiek izsniegti stingri rindas kart…" at bounding box center [333, 180] width 155 height 30
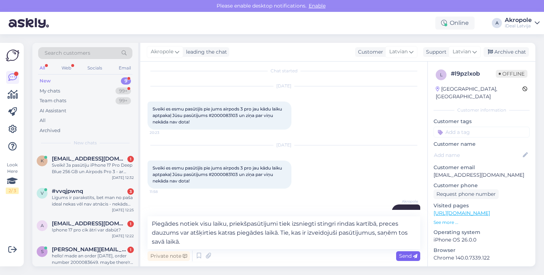
click at [410, 255] on span "Send" at bounding box center [408, 255] width 18 height 6
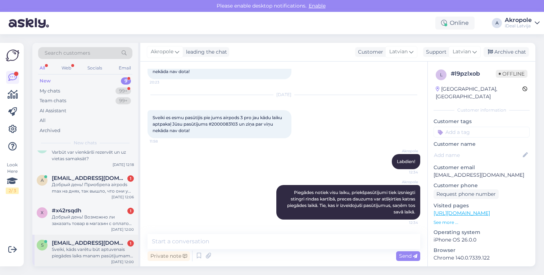
scroll to position [161, 0]
click at [87, 266] on div "s [EMAIL_ADDRESS][DOMAIN_NAME] 1 Sveiki, kāds varētu būt aptuvenais piegādes la…" at bounding box center [85, 251] width 106 height 32
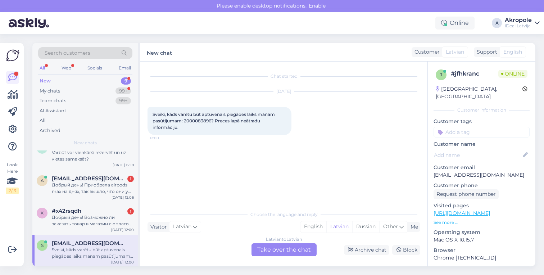
click at [292, 249] on div "Latvian to Latvian Take over the chat" at bounding box center [283, 249] width 65 height 13
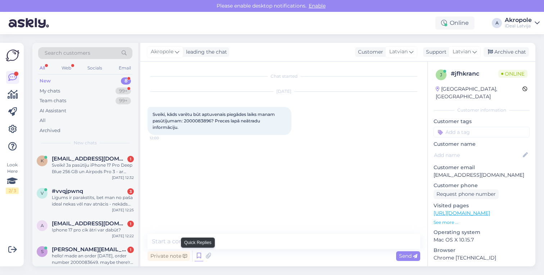
click at [199, 254] on icon at bounding box center [199, 255] width 9 height 11
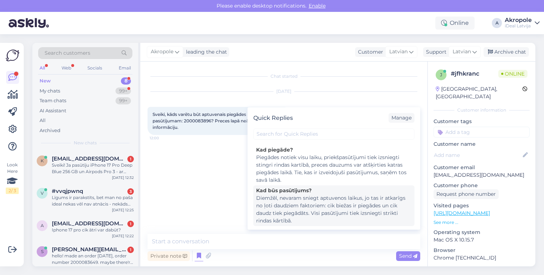
scroll to position [24, 0]
click at [322, 213] on div "Diemžēl, nevaram sniegt aptuvenos laikus, jo tas ir atkarīgs no ļoti daudziem f…" at bounding box center [333, 209] width 155 height 30
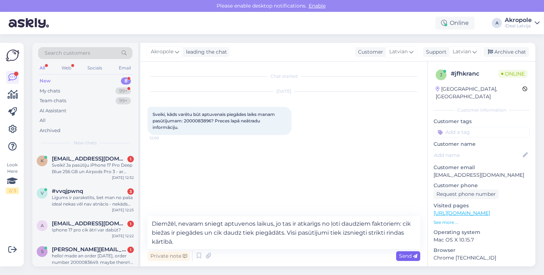
click at [410, 256] on span "Send" at bounding box center [408, 255] width 18 height 6
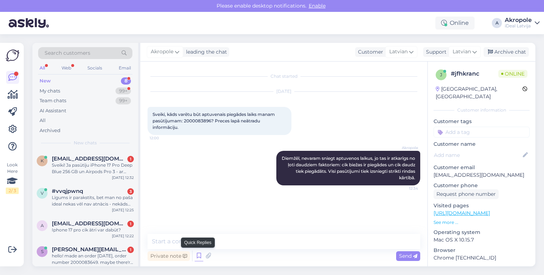
click at [199, 260] on icon at bounding box center [199, 255] width 9 height 11
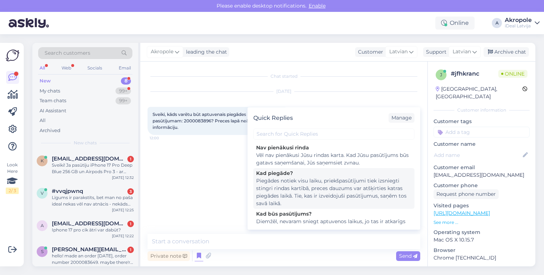
click at [323, 183] on div "Piegādes notiek visu laiku, priekšpasūtījumi tiek izsniegti stingri rindas kart…" at bounding box center [333, 192] width 155 height 30
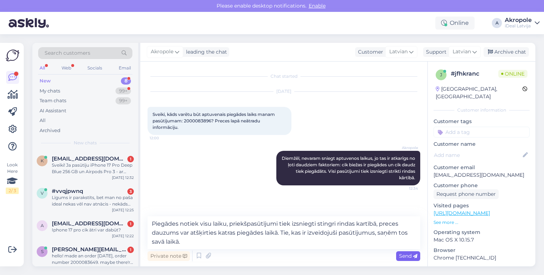
click at [416, 253] on span "Send" at bounding box center [408, 255] width 18 height 6
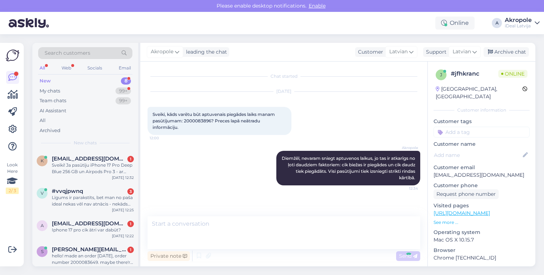
scroll to position [16, 0]
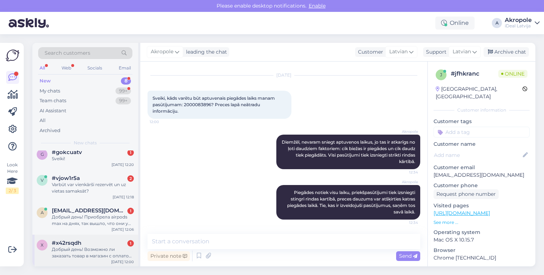
click at [84, 241] on div "#x42rsqdh 1" at bounding box center [93, 243] width 82 height 6
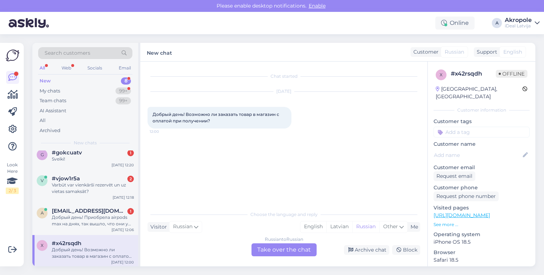
click at [286, 249] on div "Russian to Russian Take over the chat" at bounding box center [283, 249] width 65 height 13
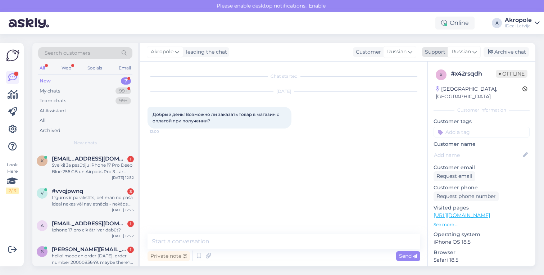
click at [461, 55] on span "Russian" at bounding box center [460, 52] width 19 height 8
click at [435, 87] on link "Latvian" at bounding box center [451, 84] width 79 height 12
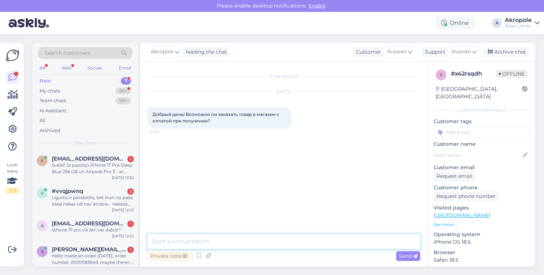
click at [247, 243] on textarea at bounding box center [283, 241] width 273 height 15
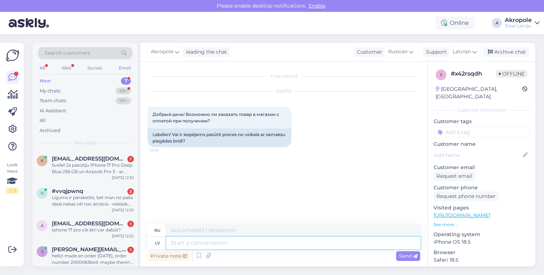
click at [247, 243] on textarea at bounding box center [293, 243] width 254 height 12
click at [410, 255] on span "Send" at bounding box center [408, 255] width 18 height 6
click at [326, 249] on textarea at bounding box center [293, 243] width 254 height 12
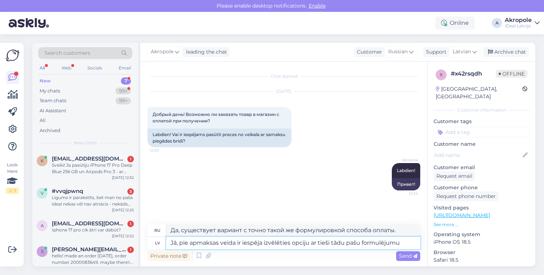
click at [408, 241] on textarea "Jā, pie apmaksas veida ir iespēja izvēlēties opciju ar tieši tādu pašu formulēj…" at bounding box center [293, 243] width 254 height 12
click at [219, 244] on textarea "Jā, pie apmaksas veida ir iespēja izvēlēties opciju ar tieši tādu pašu formulēj…" at bounding box center [293, 243] width 254 height 12
click at [182, 243] on textarea "Jā, pie apmaksas veida ir iespēja izvēlēties opciju ar tieši tādu pašu formulēj…" at bounding box center [293, 243] width 254 height 12
click at [180, 241] on textarea "Jā, pie apmaksas veida ir iespēja izvēlēties opciju ar tieši tādu pašu formulēj…" at bounding box center [293, 243] width 254 height 12
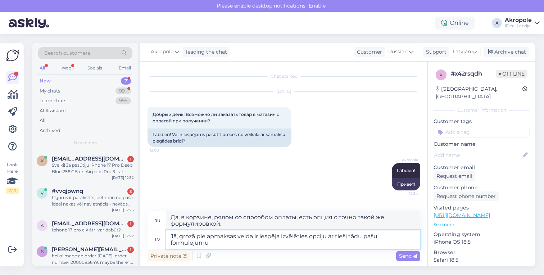
click at [245, 243] on textarea "Jā, grozā pie apmaksas veida ir iespēja izvēlēties opciju ar tieši tādu pašu fo…" at bounding box center [293, 239] width 254 height 19
click at [404, 259] on div "Send" at bounding box center [408, 256] width 24 height 10
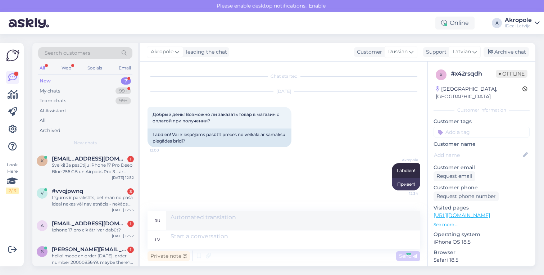
scroll to position [37, 0]
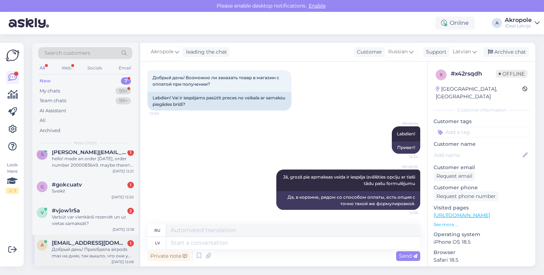
click at [76, 248] on div "Добрый день! Приобрела airpods max на днях, так вышло, что они у меня упали и т…" at bounding box center [93, 252] width 82 height 13
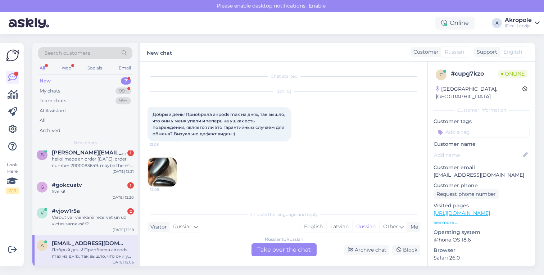
click at [284, 248] on div "Russian to Russian Take over the chat" at bounding box center [283, 249] width 65 height 13
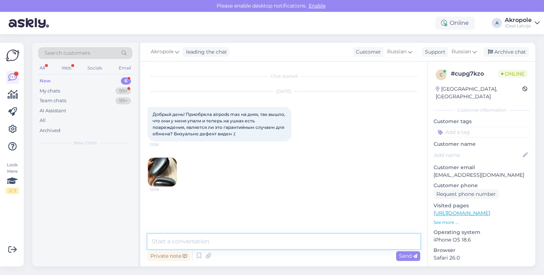
click at [291, 244] on textarea at bounding box center [283, 241] width 273 height 15
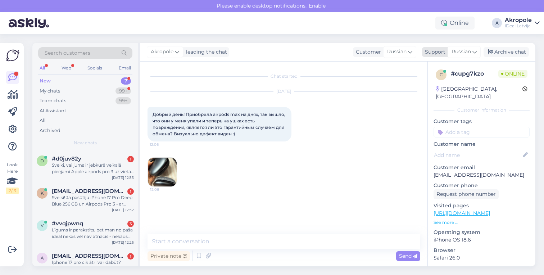
click at [468, 47] on div "Russian" at bounding box center [463, 52] width 33 height 12
click at [437, 87] on link "Latvian" at bounding box center [451, 84] width 79 height 12
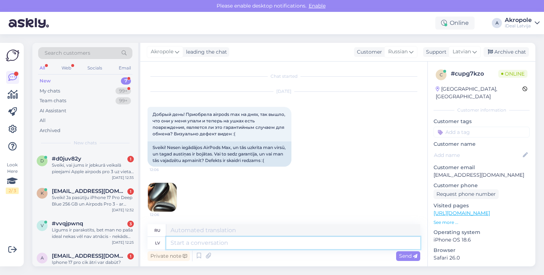
click at [258, 242] on textarea at bounding box center [293, 243] width 254 height 12
click at [417, 254] on icon at bounding box center [415, 256] width 4 height 4
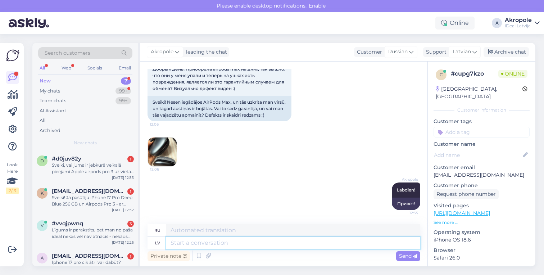
click at [341, 247] on textarea at bounding box center [293, 243] width 254 height 12
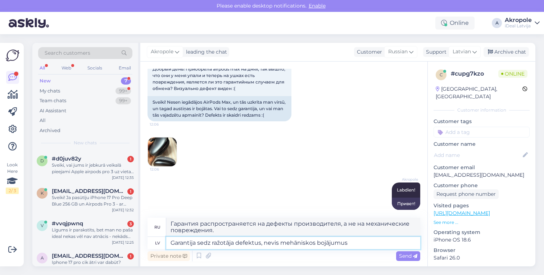
click at [314, 245] on textarea "Garantija sedz ražotāja defektus, nevis mehāniskos bojājumus" at bounding box center [293, 243] width 254 height 12
click at [358, 243] on textarea "Garantija sedz ražotāja defektus, nevis mehāniskus bojājumus" at bounding box center [293, 243] width 254 height 12
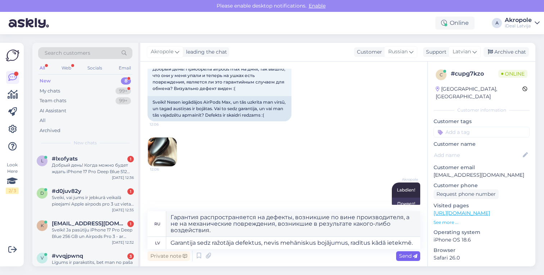
click at [415, 256] on icon at bounding box center [415, 256] width 4 height 4
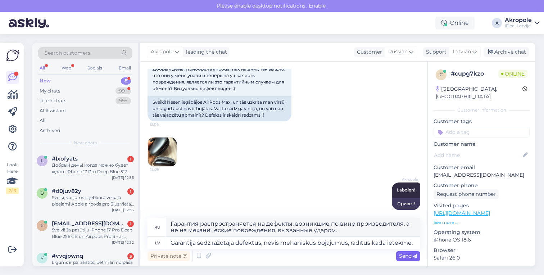
click at [399, 254] on span "Send" at bounding box center [408, 255] width 18 height 6
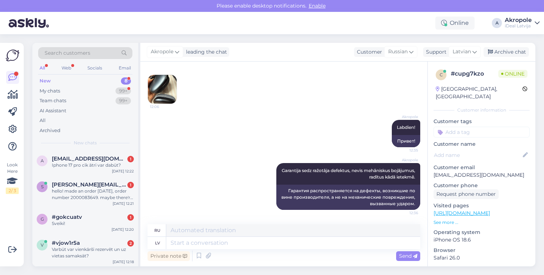
scroll to position [129, 0]
click at [86, 251] on div "Varbūt var vienkārši rezervēt un uz vietas samaksāt?" at bounding box center [93, 252] width 82 height 13
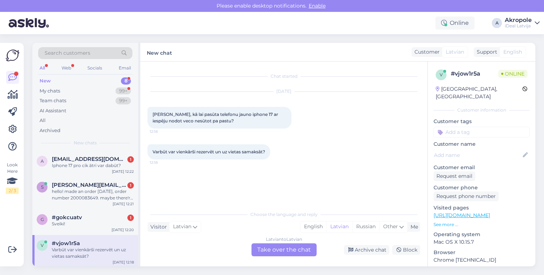
click at [284, 246] on div "Latvian to Latvian Take over the chat" at bounding box center [283, 249] width 65 height 13
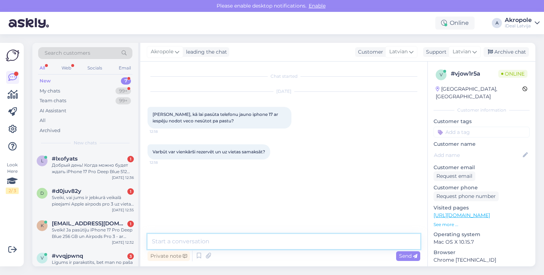
click at [279, 245] on textarea at bounding box center [283, 241] width 273 height 15
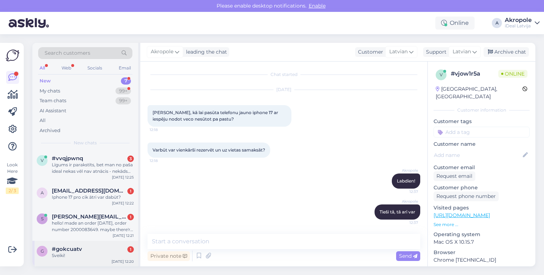
scroll to position [97, 0]
click at [79, 255] on div "Sveiki!" at bounding box center [93, 256] width 82 height 6
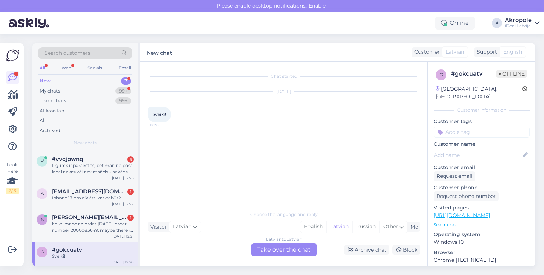
click at [295, 252] on div "Latvian to Latvian Take over the chat" at bounding box center [283, 249] width 65 height 13
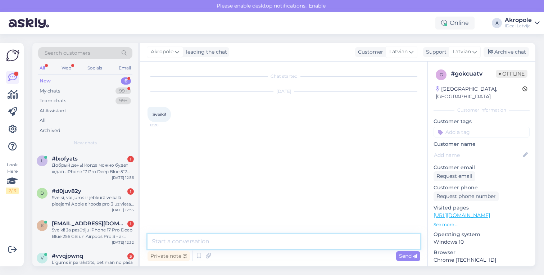
click at [281, 243] on textarea at bounding box center [283, 241] width 273 height 15
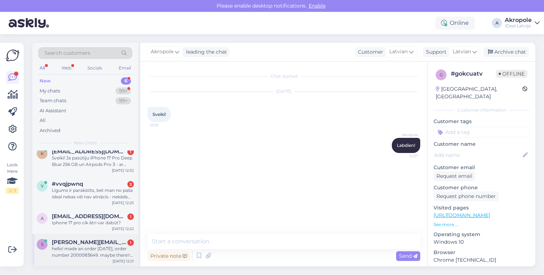
scroll to position [71, 0]
click at [94, 243] on span "[PERSON_NAME][EMAIL_ADDRESS][DOMAIN_NAME]" at bounding box center [89, 243] width 75 height 6
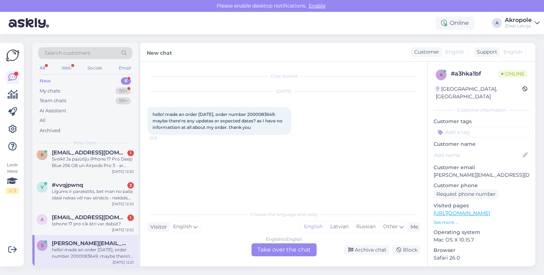
click at [277, 249] on div "English to English Take over the chat" at bounding box center [283, 249] width 65 height 13
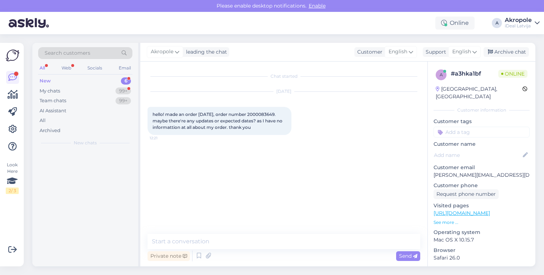
scroll to position [0, 0]
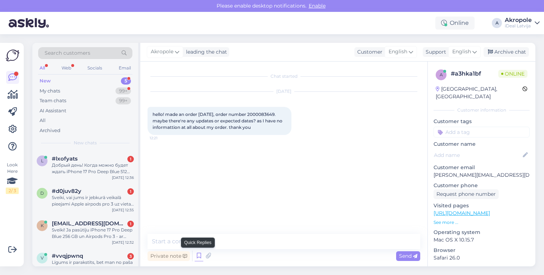
click at [197, 255] on icon at bounding box center [199, 255] width 9 height 11
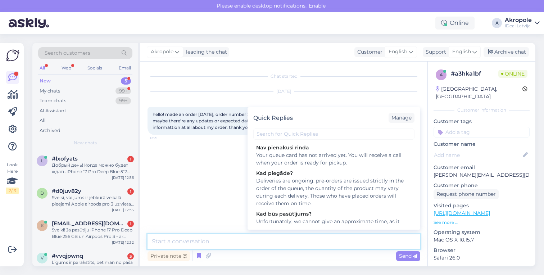
click at [230, 237] on textarea at bounding box center [283, 241] width 273 height 15
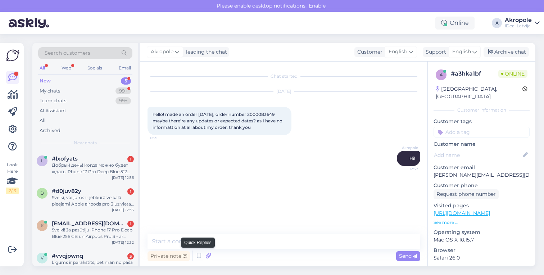
click at [202, 254] on div "Private note Send" at bounding box center [283, 256] width 273 height 14
click at [201, 254] on icon at bounding box center [199, 255] width 9 height 11
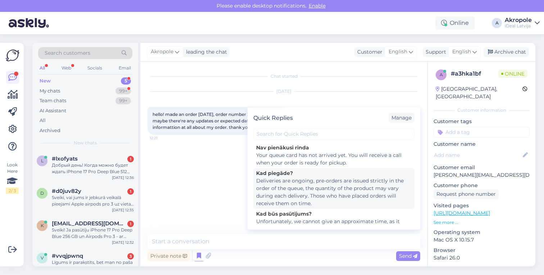
scroll to position [28, 0]
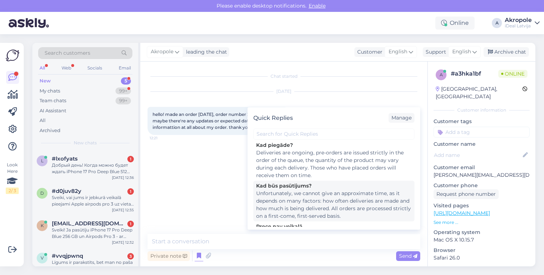
click at [298, 203] on div "Unfortunately, we cannot give an approximate time, as it depends on many factor…" at bounding box center [333, 205] width 155 height 30
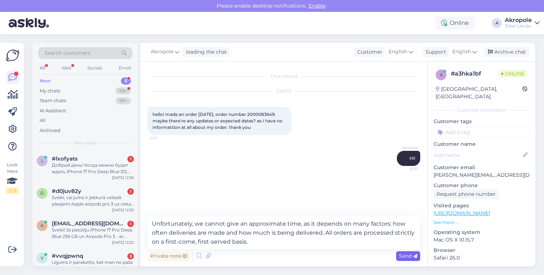
click at [404, 257] on span "Send" at bounding box center [408, 255] width 18 height 6
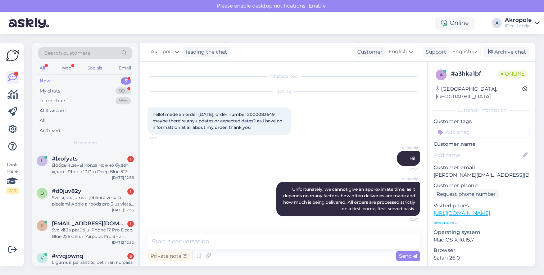
scroll to position [0, 0]
click at [199, 257] on icon at bounding box center [199, 255] width 9 height 11
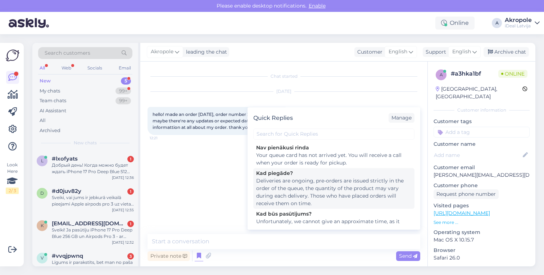
click at [333, 184] on div "Deliveries are ongoing, pre-orders are issued strictly in the order of the queu…" at bounding box center [333, 192] width 155 height 30
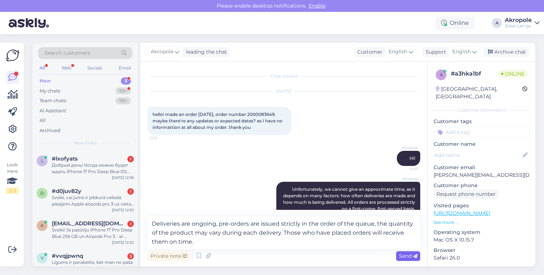
click at [410, 254] on span "Send" at bounding box center [408, 255] width 18 height 6
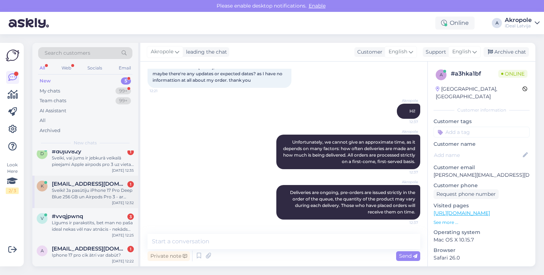
scroll to position [38, 0]
click at [85, 251] on span "[EMAIL_ADDRESS][DOMAIN_NAME]" at bounding box center [89, 249] width 75 height 6
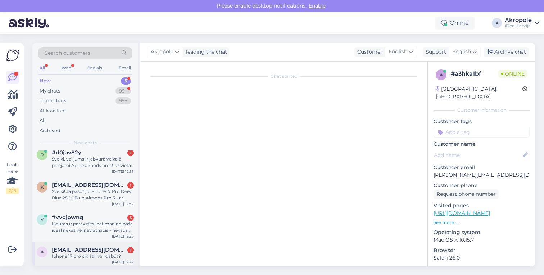
scroll to position [0, 0]
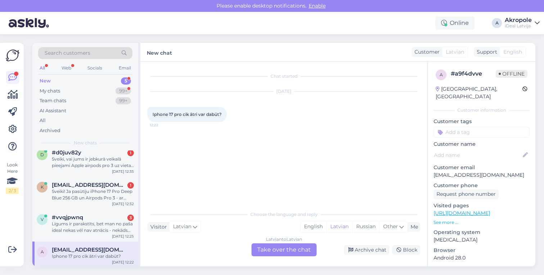
click at [288, 250] on div "Latvian to Latvian Take over the chat" at bounding box center [283, 249] width 65 height 13
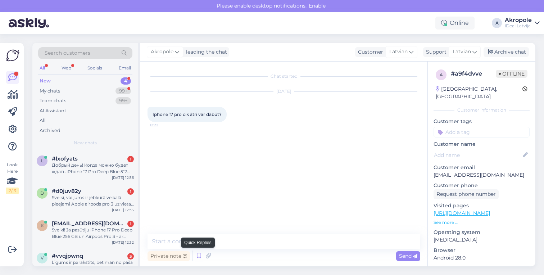
click at [196, 258] on icon at bounding box center [199, 255] width 9 height 11
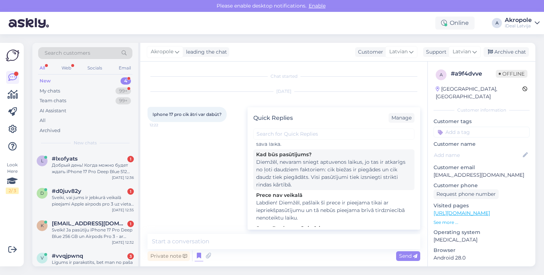
scroll to position [60, 0]
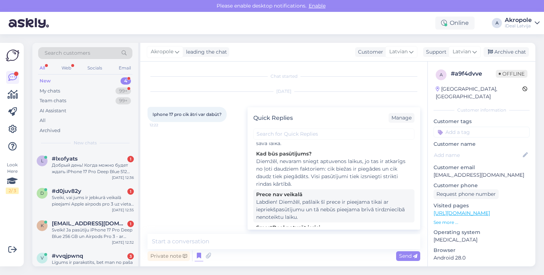
click at [355, 201] on div "Labdien! Diemžēl, pašlaik šī prece ir pieejama tikai ar iepriekšpasūtījumu un t…" at bounding box center [333, 209] width 155 height 23
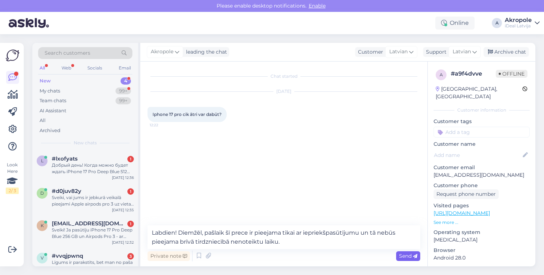
click at [418, 258] on div "Send" at bounding box center [408, 256] width 24 height 10
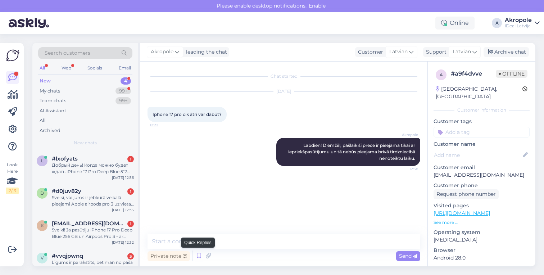
click at [196, 255] on icon at bounding box center [199, 255] width 9 height 11
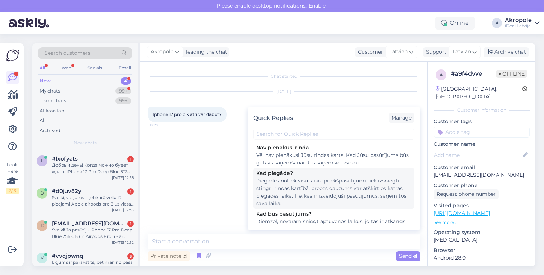
click at [312, 190] on div "Piegādes notiek visu laiku, priekšpasūtījumi tiek izsniegti stingri rindas kart…" at bounding box center [333, 192] width 155 height 30
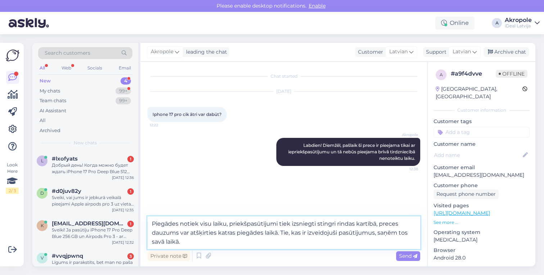
drag, startPoint x: 198, startPoint y: 247, endPoint x: 149, endPoint y: 216, distance: 58.3
click at [149, 216] on div "Chat started [DATE] Iphone 17 pro cik ātri var dabūt? 12:22 Akropole Labdien! D…" at bounding box center [283, 164] width 287 height 205
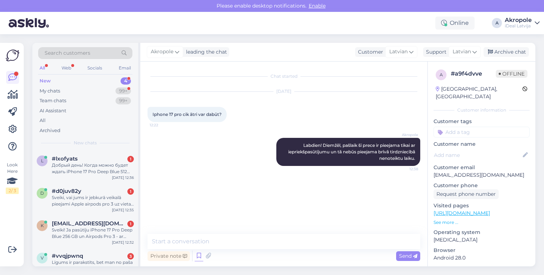
click at [197, 257] on icon at bounding box center [199, 255] width 9 height 11
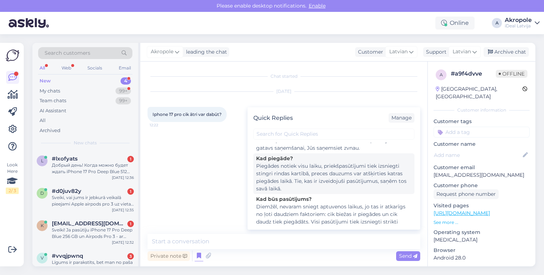
scroll to position [16, 0]
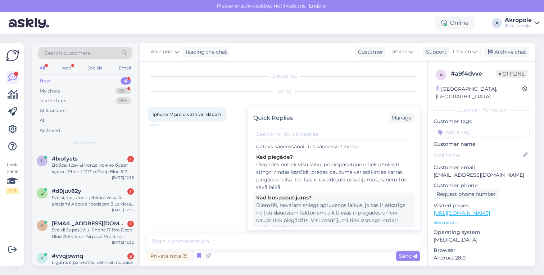
click at [319, 208] on div "Diemžēl, nevaram sniegt aptuvenos laikus, jo tas ir atkarīgs no ļoti daudziem f…" at bounding box center [333, 216] width 155 height 30
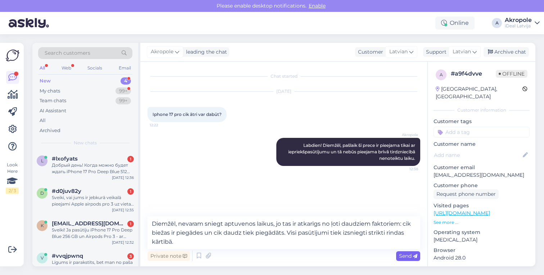
click at [407, 256] on span "Send" at bounding box center [408, 255] width 18 height 6
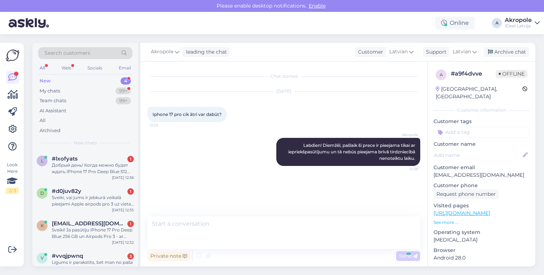
scroll to position [0, 0]
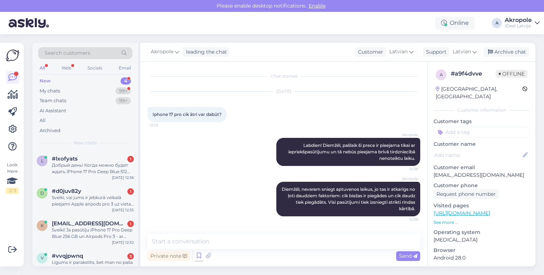
click at [196, 256] on icon at bounding box center [199, 255] width 9 height 11
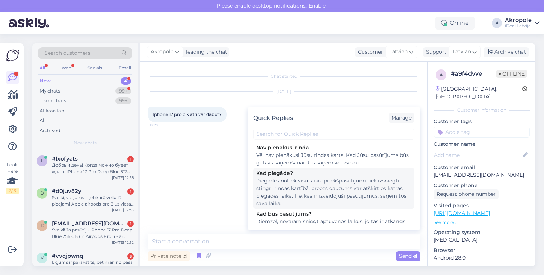
click at [332, 184] on div "Piegādes notiek visu laiku, priekšpasūtījumi tiek izsniegti stingri rindas kart…" at bounding box center [333, 192] width 155 height 30
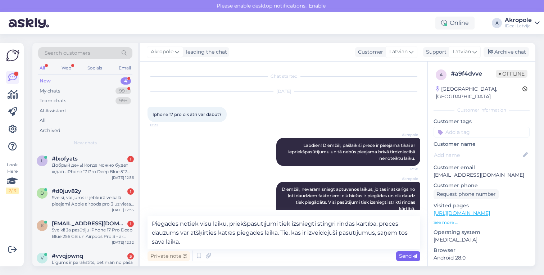
click at [413, 256] on icon at bounding box center [415, 256] width 4 height 4
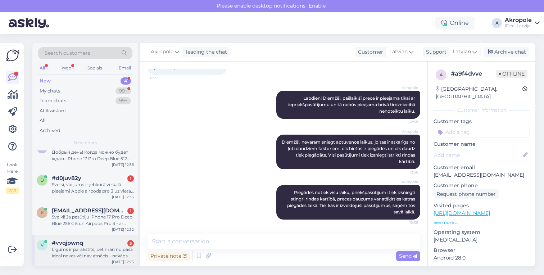
scroll to position [13, 0]
click at [100, 254] on div "Līgums ir parakstīts, bet man no paša ideal nekas vēl nav atnācis - nekāds apst…" at bounding box center [93, 252] width 82 height 13
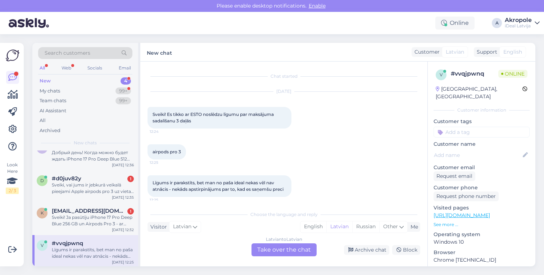
scroll to position [4, 0]
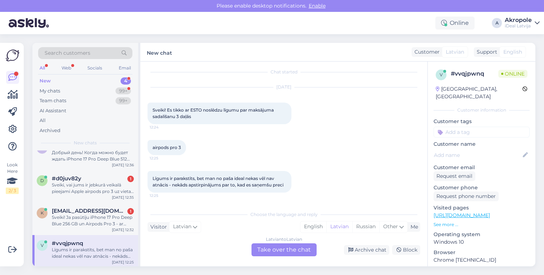
click at [282, 250] on div "Latvian to Latvian Take over the chat" at bounding box center [283, 249] width 65 height 13
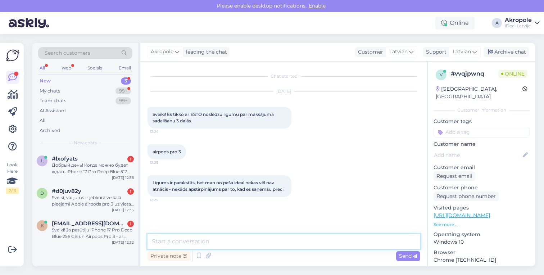
click at [204, 245] on textarea at bounding box center [283, 241] width 273 height 15
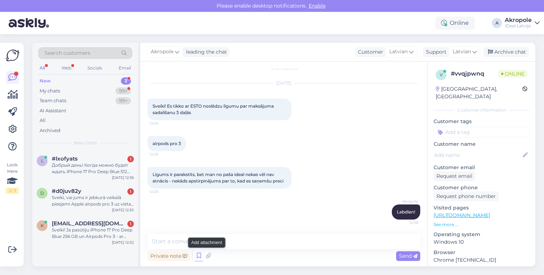
click at [201, 257] on icon at bounding box center [199, 255] width 9 height 11
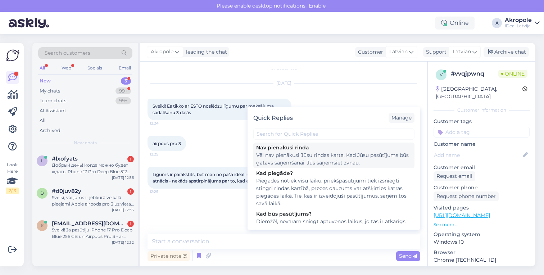
scroll to position [0, 0]
click at [319, 160] on div "Vēl nav pienākusi Jūsu rindas karta. Kad Jūsu pasūtījums būs gatavs saņemšanai,…" at bounding box center [333, 158] width 155 height 15
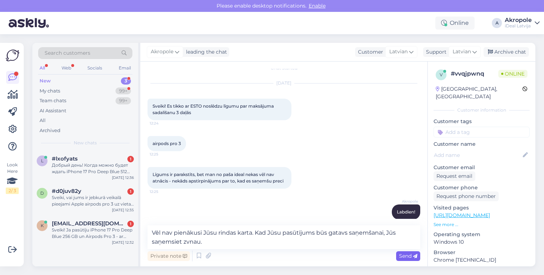
click at [411, 255] on span "Send" at bounding box center [408, 255] width 18 height 6
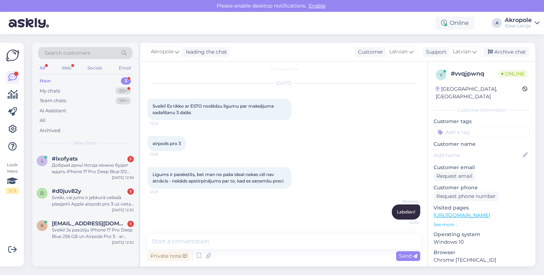
scroll to position [46, 0]
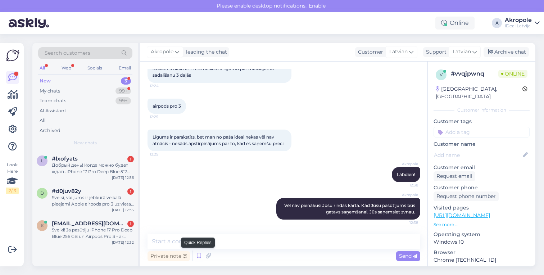
click at [197, 258] on icon at bounding box center [199, 255] width 9 height 11
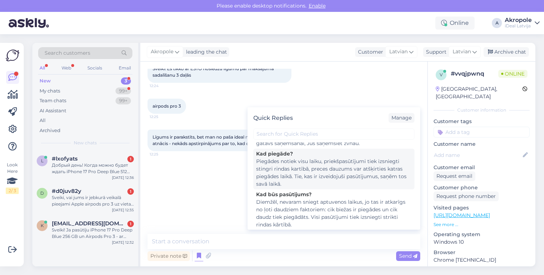
scroll to position [13, 0]
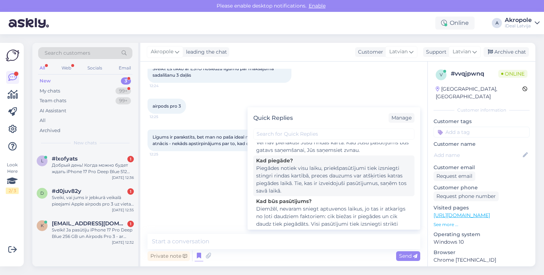
click at [312, 181] on div "Piegādes notiek visu laiku, priekšpasūtījumi tiek izsniegti stingri rindas kart…" at bounding box center [333, 179] width 155 height 30
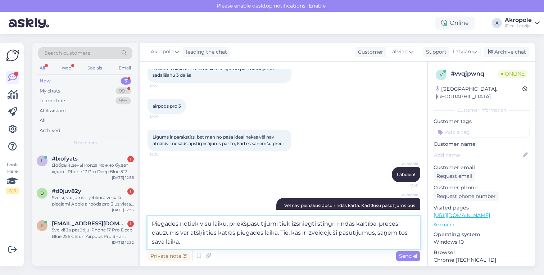
drag, startPoint x: 251, startPoint y: 225, endPoint x: 155, endPoint y: 226, distance: 95.7
click at [155, 226] on textarea "Piegādes notiek visu laiku, priekšpasūtījumi tiek izsniegti stingri rindas kart…" at bounding box center [283, 232] width 273 height 33
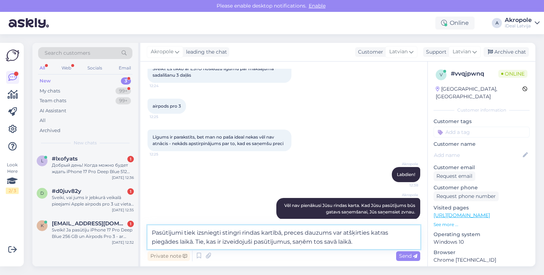
click at [225, 236] on textarea "Pasūtījumi tiek izsniegti stingri rindas kartībā, preces dauzums var atšķirties…" at bounding box center [283, 237] width 273 height 24
click at [407, 255] on span "Send" at bounding box center [408, 255] width 18 height 6
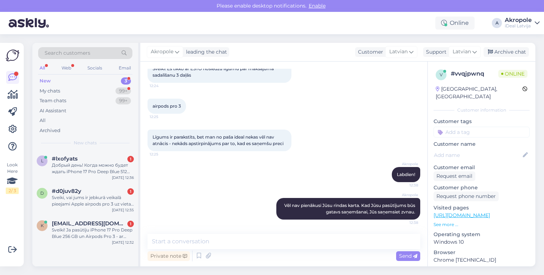
scroll to position [90, 0]
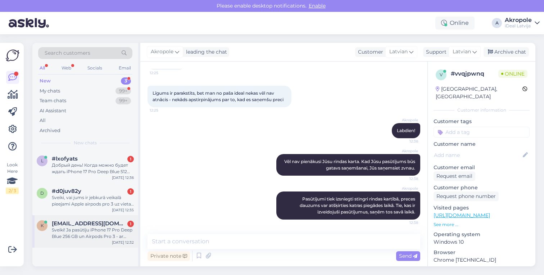
click at [96, 230] on div "Sveiki! Ja pasūtīju iPhone 17 Pro Deep Blue 256 GB un Airpods Pro 3 - ar kādiem…" at bounding box center [93, 233] width 82 height 13
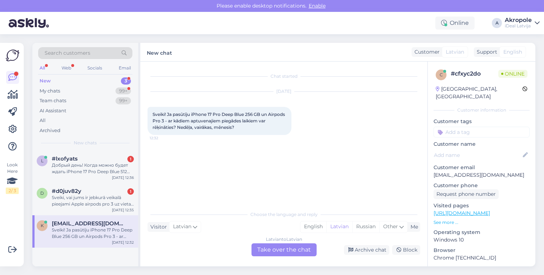
click at [281, 249] on div "Latvian to Latvian Take over the chat" at bounding box center [283, 249] width 65 height 13
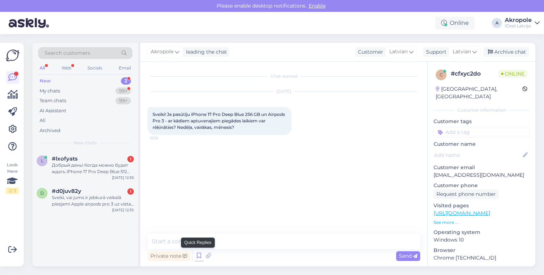
click at [201, 255] on icon at bounding box center [199, 255] width 9 height 11
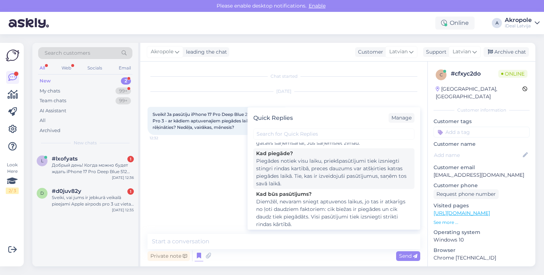
scroll to position [23, 0]
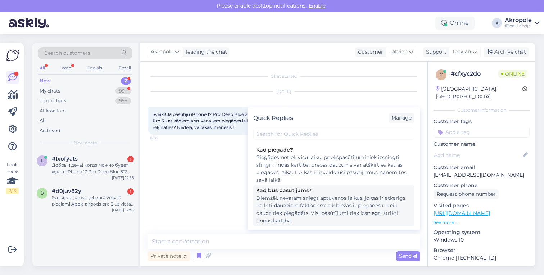
click at [333, 210] on div "Diemžēl, nevaram sniegt aptuvenos laikus, jo tas ir atkarīgs no ļoti daudziem f…" at bounding box center [333, 209] width 155 height 30
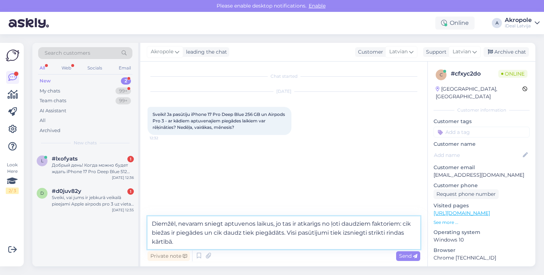
click at [151, 226] on textarea "Diemžēl, nevaram sniegt aptuvenos laikus, jo tas ir atkarīgs no ļoti daudziem f…" at bounding box center [283, 232] width 273 height 33
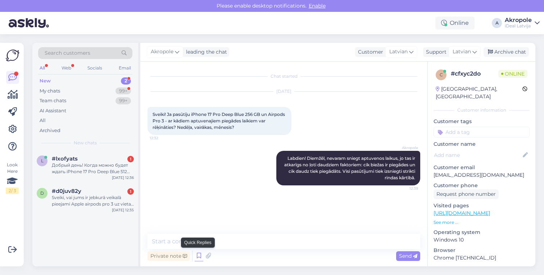
click at [197, 257] on icon at bounding box center [199, 255] width 9 height 11
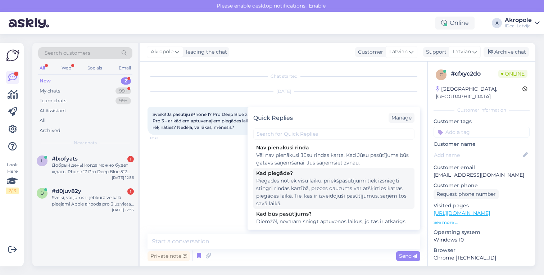
click at [328, 191] on div "Piegādes notiek visu laiku, priekšpasūtījumi tiek izsniegti stingri rindas kart…" at bounding box center [333, 192] width 155 height 30
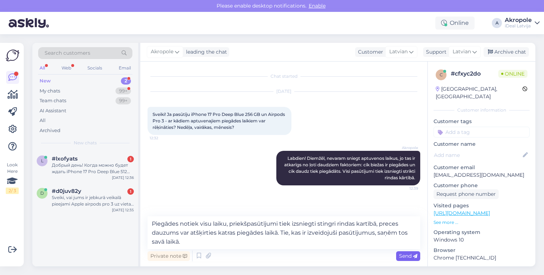
click at [405, 254] on span "Send" at bounding box center [408, 255] width 18 height 6
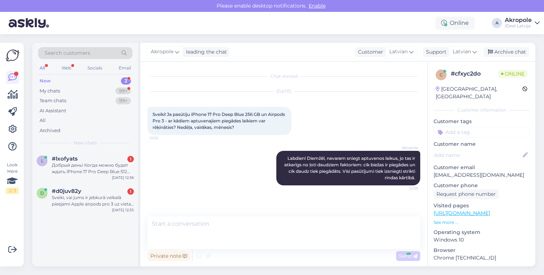
scroll to position [16, 0]
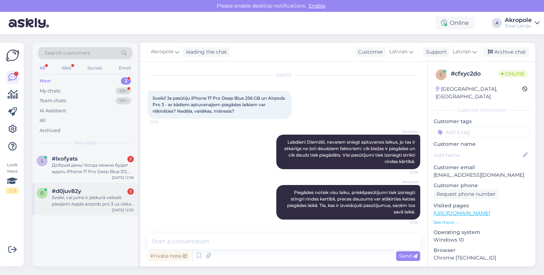
click at [95, 192] on div "#d0juv82y 1" at bounding box center [93, 191] width 82 height 6
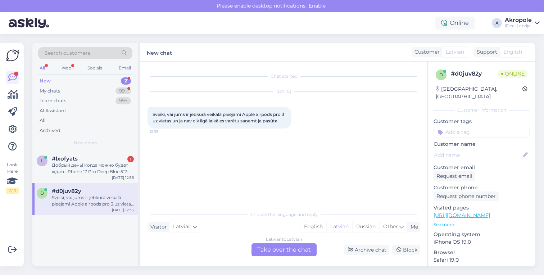
click at [287, 249] on div "Latvian to Latvian Take over the chat" at bounding box center [283, 249] width 65 height 13
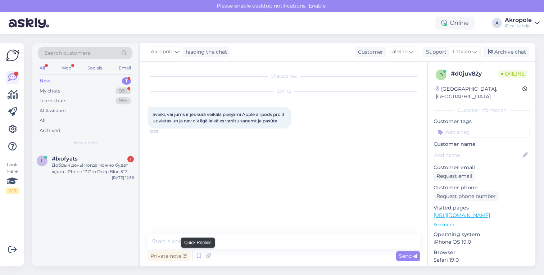
click at [196, 256] on icon at bounding box center [199, 255] width 9 height 11
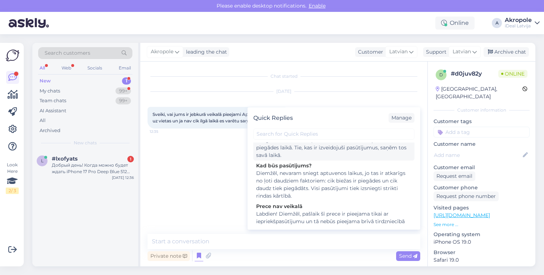
scroll to position [51, 0]
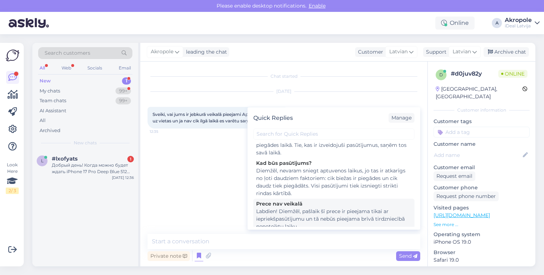
click at [309, 214] on div "Labdien! Diemžēl, pašlaik šī prece ir pieejama tikai ar iepriekšpasūtījumu un t…" at bounding box center [333, 219] width 155 height 23
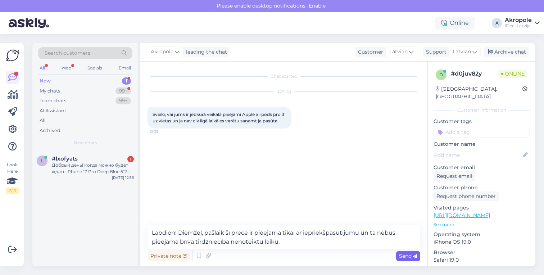
click at [418, 251] on div "Send" at bounding box center [408, 256] width 24 height 10
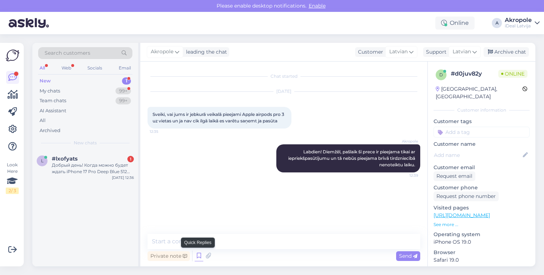
click at [195, 258] on icon at bounding box center [199, 255] width 9 height 11
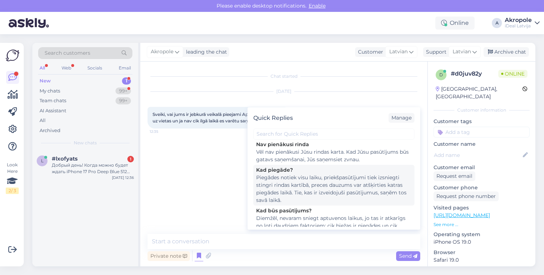
scroll to position [3, 0]
click at [332, 189] on div "Piegādes notiek visu laiku, priekšpasūtījumi tiek izsniegti stingri rindas kart…" at bounding box center [333, 189] width 155 height 30
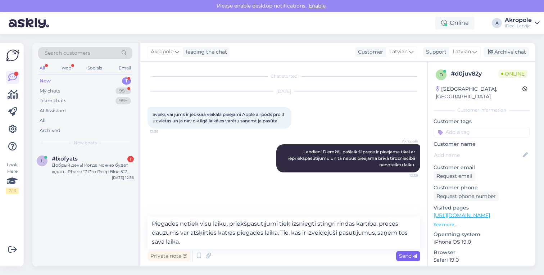
click at [414, 255] on icon at bounding box center [415, 256] width 4 height 4
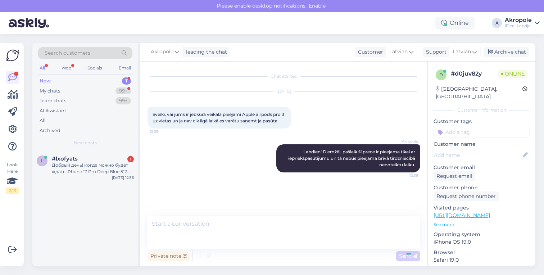
scroll to position [3, 0]
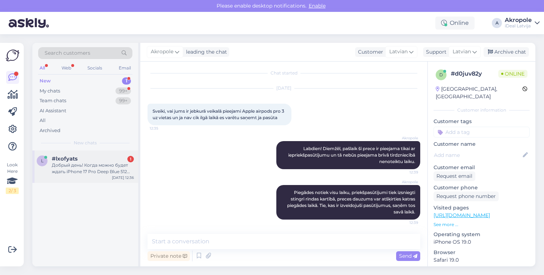
click at [82, 169] on div "Добрый день! Когда можно будет ждать iPhone 17 Pro Deep Blue 512 GB?" at bounding box center [93, 168] width 82 height 13
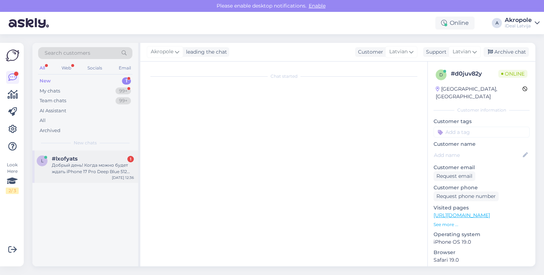
scroll to position [0, 0]
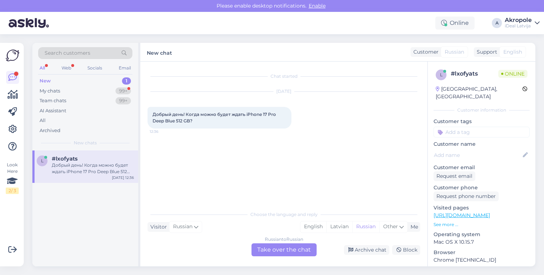
click at [280, 252] on div "Russian to Russian Take over the chat" at bounding box center [283, 249] width 65 height 13
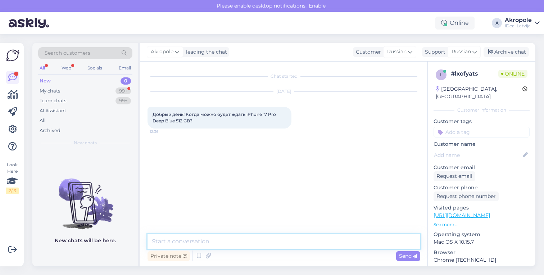
click at [199, 244] on textarea at bounding box center [283, 241] width 273 height 15
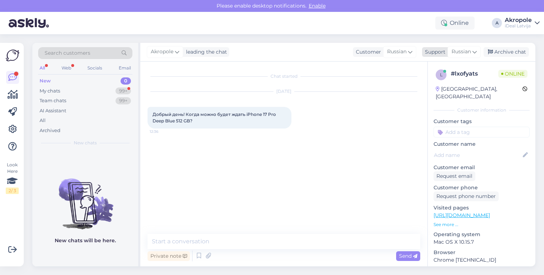
click at [471, 56] on div "Russian" at bounding box center [463, 52] width 33 height 12
click at [456, 85] on link "Latvian" at bounding box center [451, 84] width 79 height 12
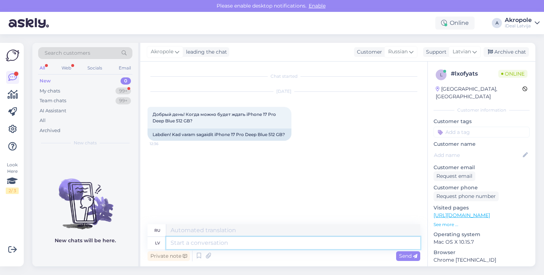
click at [235, 244] on textarea at bounding box center [293, 243] width 254 height 12
click at [416, 255] on icon at bounding box center [415, 256] width 4 height 4
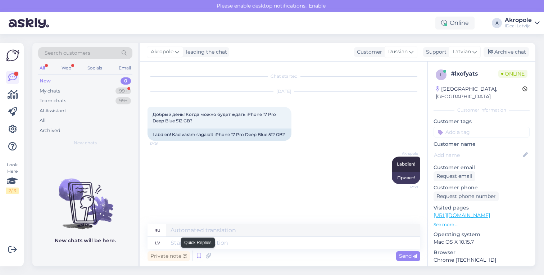
click at [198, 253] on icon at bounding box center [199, 255] width 9 height 11
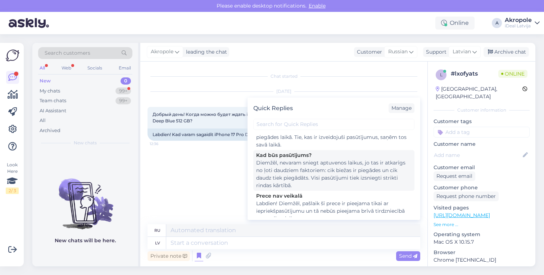
scroll to position [53, 0]
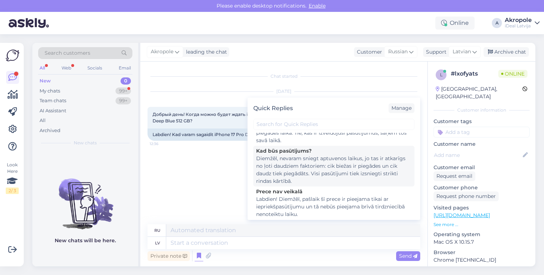
click at [320, 176] on div "Diemžēl, nevaram sniegt aptuvenos laikus, jo tas ir atkarīgs no ļoti daudziem f…" at bounding box center [333, 170] width 155 height 30
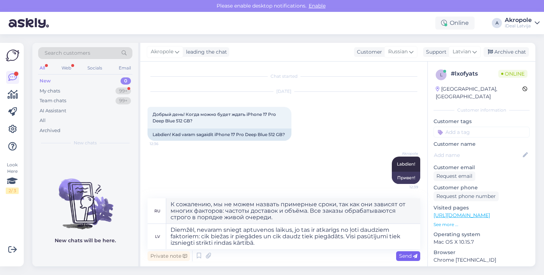
click at [415, 255] on icon at bounding box center [415, 256] width 4 height 4
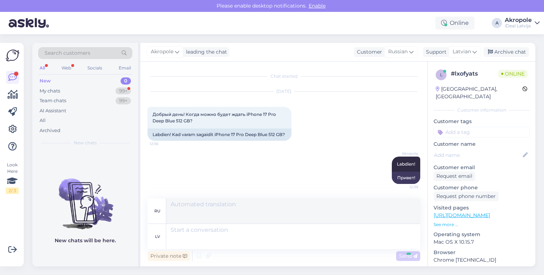
scroll to position [63, 0]
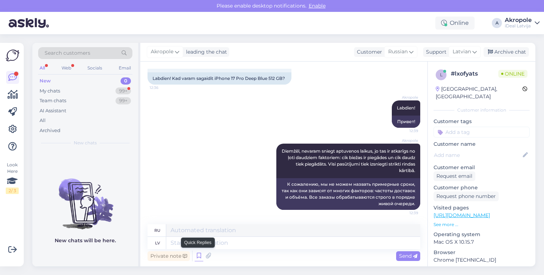
click at [198, 259] on icon at bounding box center [199, 255] width 9 height 11
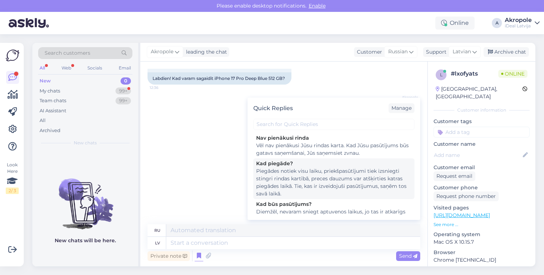
click at [315, 183] on div "Piegādes notiek visu laiku, priekšpasūtījumi tiek izsniegti stingri rindas kart…" at bounding box center [333, 182] width 155 height 30
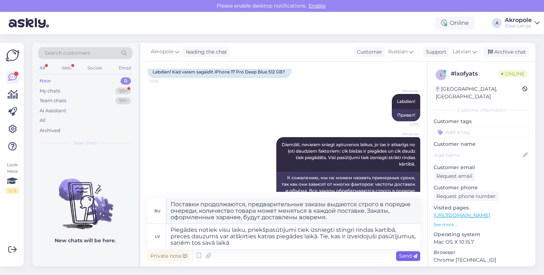
click at [411, 256] on span "Send" at bounding box center [408, 255] width 18 height 6
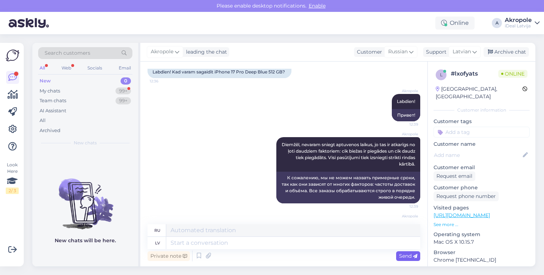
scroll to position [145, 0]
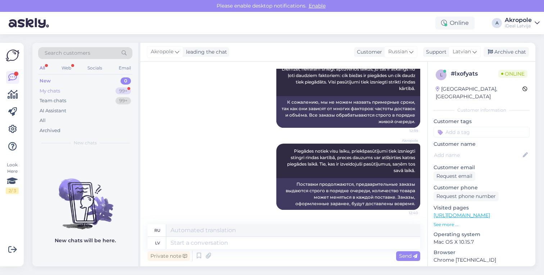
click at [92, 93] on div "My chats 99+" at bounding box center [85, 91] width 94 height 10
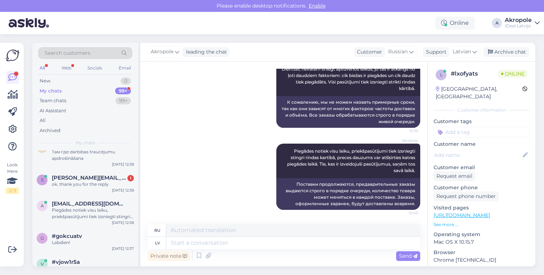
scroll to position [139, 0]
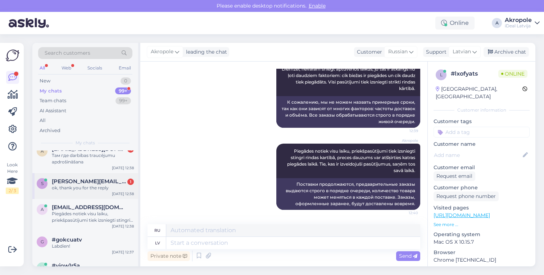
click at [106, 186] on div "ok, thank you for the reply" at bounding box center [93, 188] width 82 height 6
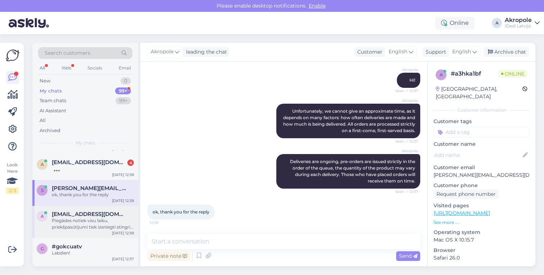
scroll to position [125, 0]
click at [115, 173] on div "[DATE] 12:38" at bounding box center [123, 175] width 22 height 5
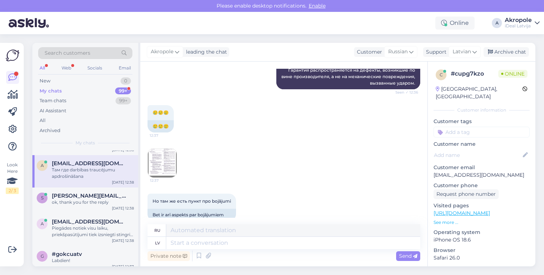
scroll to position [222, 0]
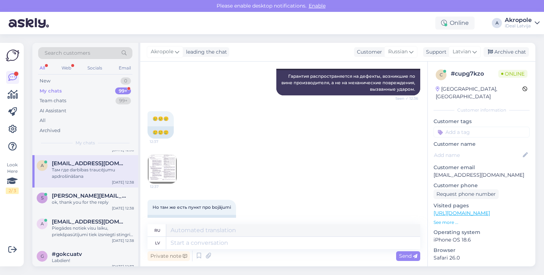
click at [171, 169] on img at bounding box center [162, 169] width 29 height 29
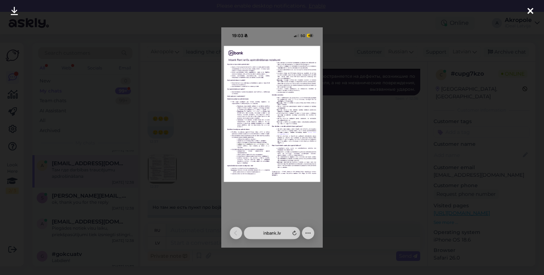
click at [533, 10] on div at bounding box center [530, 11] width 14 height 23
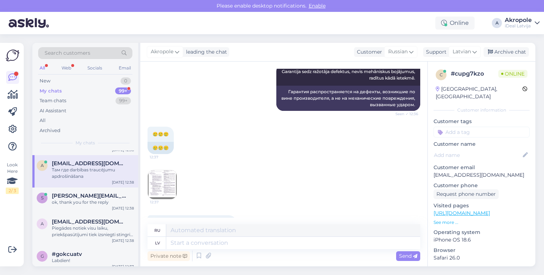
scroll to position [219, 0]
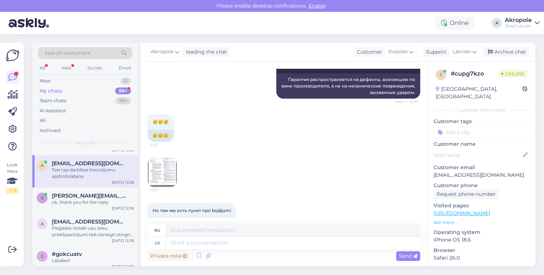
click at [169, 172] on img at bounding box center [162, 172] width 29 height 29
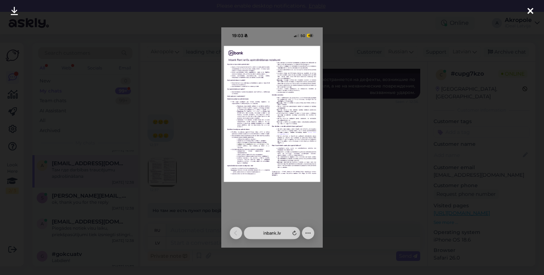
click at [535, 10] on div at bounding box center [530, 11] width 14 height 23
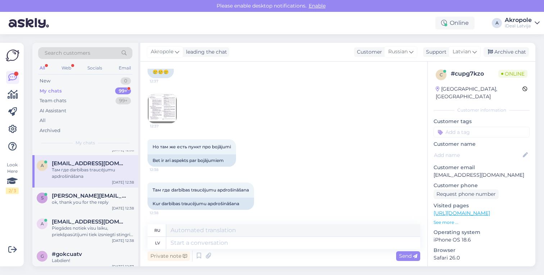
scroll to position [283, 0]
click at [223, 247] on textarea at bounding box center [293, 243] width 254 height 12
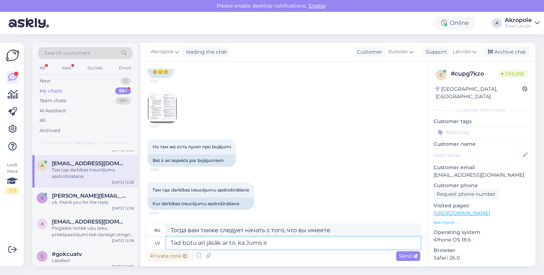
drag, startPoint x: 274, startPoint y: 245, endPoint x: 169, endPoint y: 233, distance: 105.0
click at [169, 233] on div "ru Тогда вам также следует начать с того, что вы имеете lv Tad būtu arī jāsāk a…" at bounding box center [283, 236] width 273 height 25
click at [411, 259] on div "Send" at bounding box center [408, 256] width 24 height 10
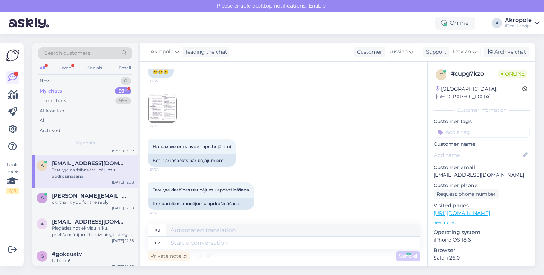
scroll to position [326, 0]
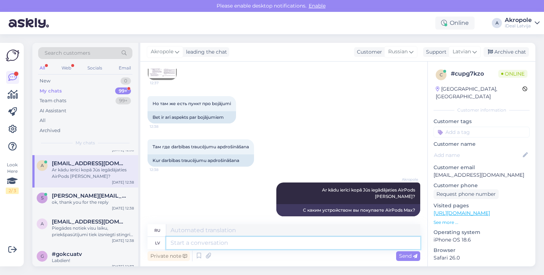
click at [268, 245] on textarea at bounding box center [293, 243] width 254 height 12
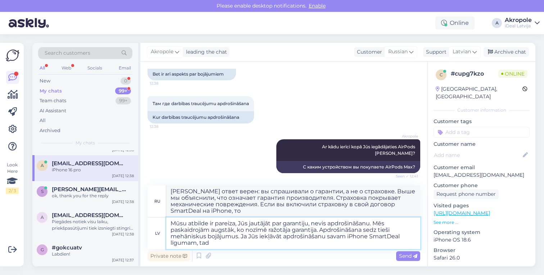
scroll to position [0, 0]
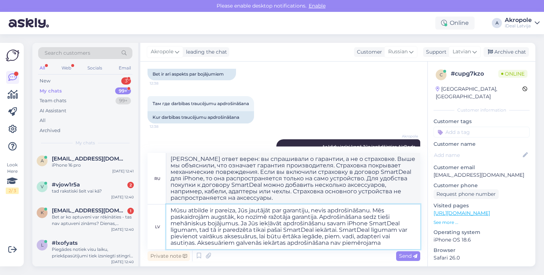
click at [330, 243] on textarea "Mūsu atbilde ir pareiza, Jūs jautājāt par garantiju, nevis apdrošināšanu. Mēs p…" at bounding box center [293, 226] width 254 height 45
click at [409, 243] on textarea "Mūsu atbilde ir pareiza, Jūs jautājāt par garantiju, nevis apdrošināšanu. Mēs p…" at bounding box center [293, 226] width 254 height 45
click at [412, 255] on span "Send" at bounding box center [408, 255] width 18 height 6
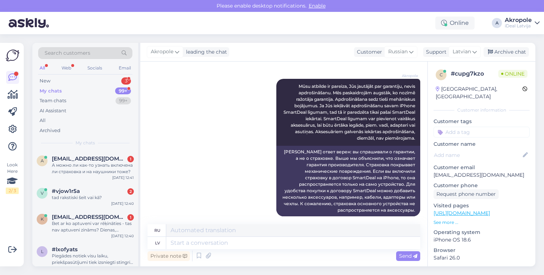
scroll to position [578, 0]
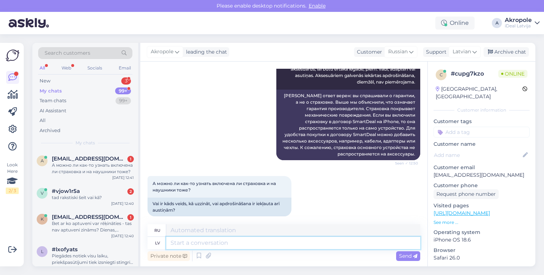
click at [222, 245] on textarea at bounding box center [293, 243] width 254 height 12
click at [204, 259] on icon at bounding box center [208, 255] width 10 height 11
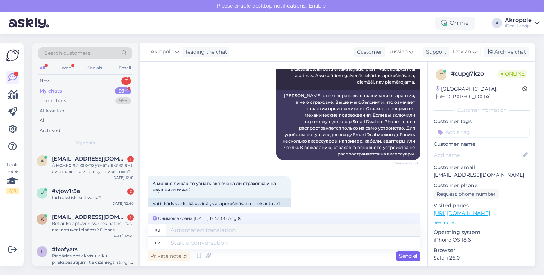
click at [403, 256] on span "Send" at bounding box center [408, 255] width 18 height 6
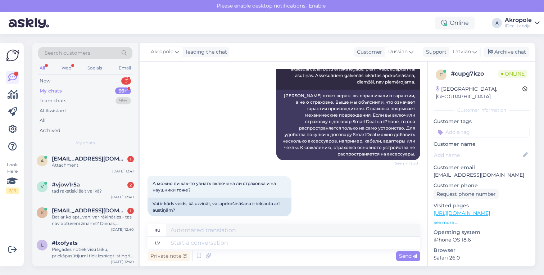
scroll to position [624, 0]
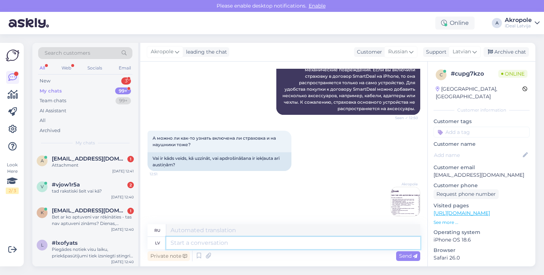
click at [225, 245] on textarea at bounding box center [293, 243] width 254 height 12
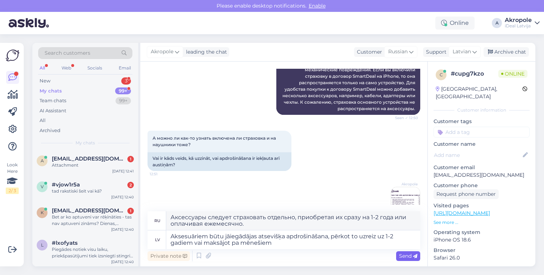
click at [404, 256] on span "Send" at bounding box center [408, 255] width 18 height 6
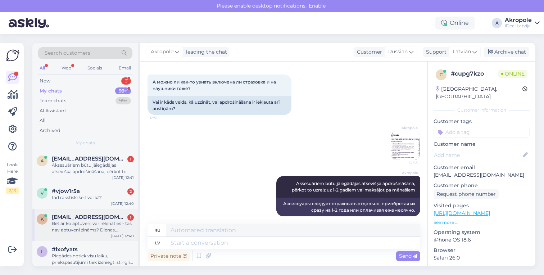
scroll to position [0, 0]
click at [103, 217] on span "[EMAIL_ADDRESS][DOMAIN_NAME]" at bounding box center [89, 217] width 75 height 6
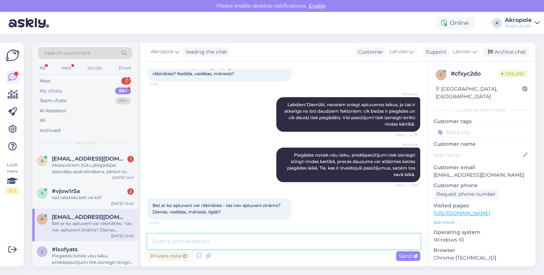
click at [232, 241] on textarea at bounding box center [283, 241] width 273 height 15
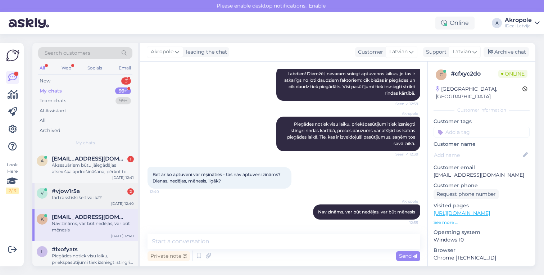
click at [99, 189] on div "#vjow1r5a 2" at bounding box center [93, 191] width 82 height 6
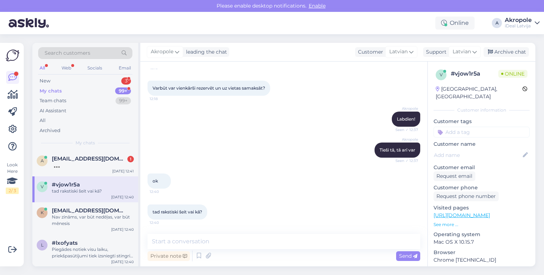
scroll to position [64, 0]
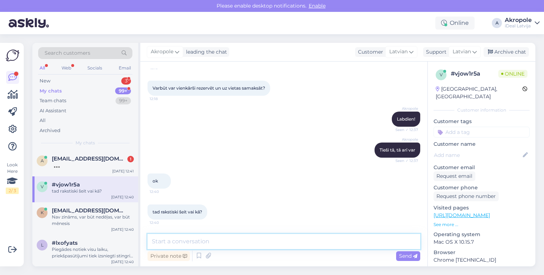
click at [229, 245] on textarea at bounding box center [283, 241] width 273 height 15
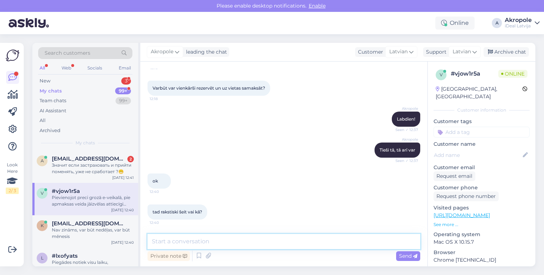
scroll to position [101, 0]
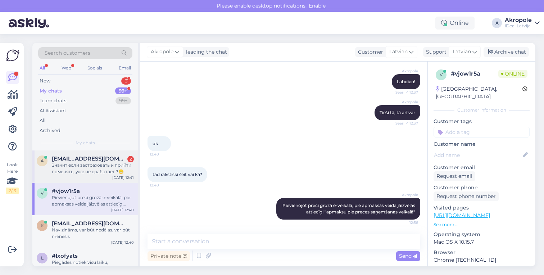
click at [110, 165] on div "Значит если застраховать и прийти поменять, уже не сработает ?😁" at bounding box center [93, 168] width 82 height 13
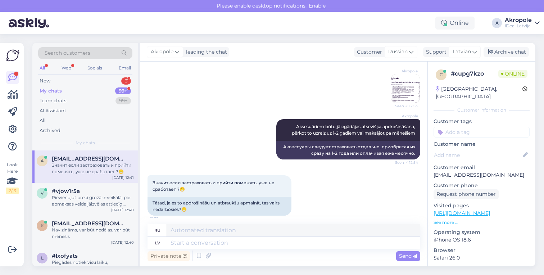
scroll to position [736, 0]
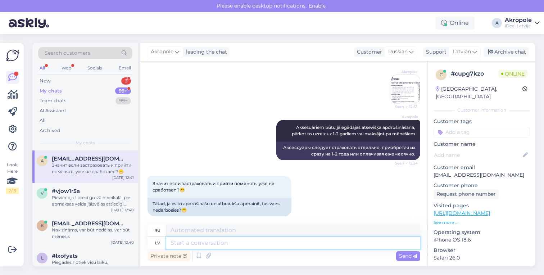
click at [227, 241] on textarea at bounding box center [293, 243] width 254 height 12
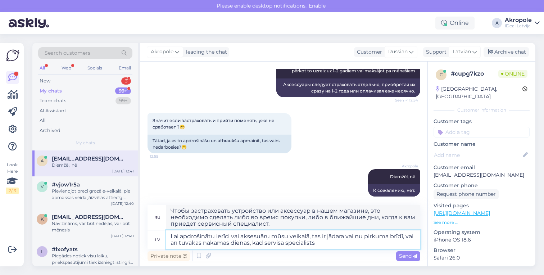
scroll to position [798, 0]
click at [332, 244] on textarea "Lai apdrošinātu ierīci vai aksesuāru mūsu veikalā, tas ir jādara vai nu pirkuma…" at bounding box center [293, 239] width 254 height 19
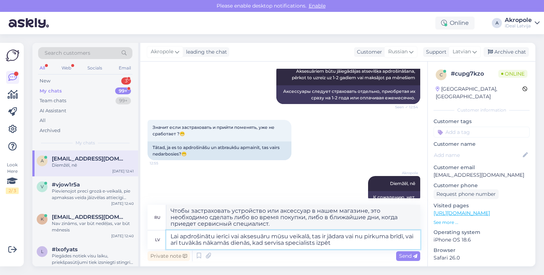
scroll to position [786, 0]
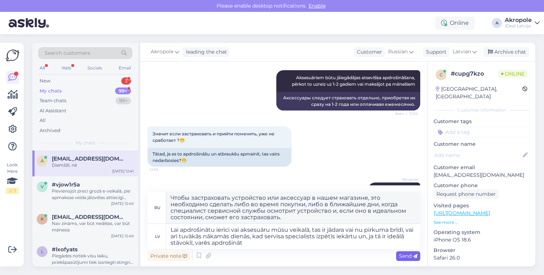
click at [415, 253] on span "Send" at bounding box center [408, 255] width 18 height 6
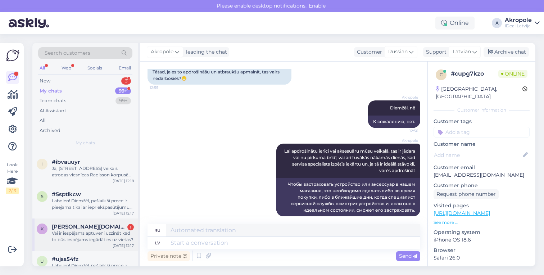
scroll to position [766, 0]
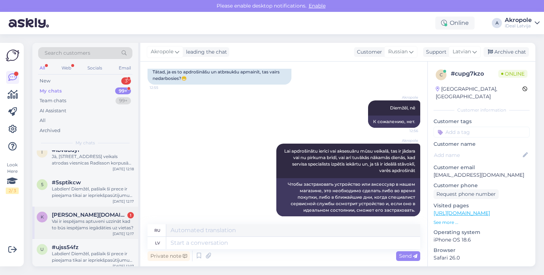
click at [103, 213] on span "[PERSON_NAME][DOMAIN_NAME][EMAIL_ADDRESS][DOMAIN_NAME]" at bounding box center [89, 214] width 75 height 6
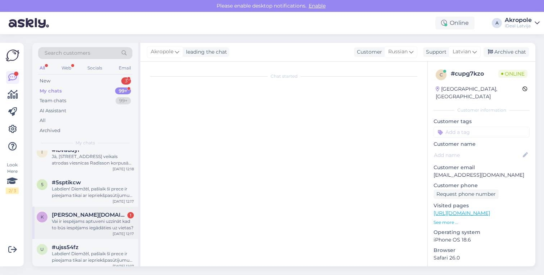
scroll to position [0, 0]
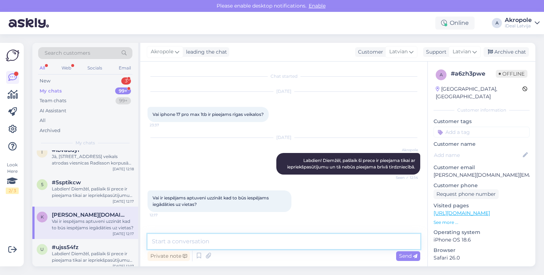
click at [252, 241] on textarea at bounding box center [283, 241] width 273 height 15
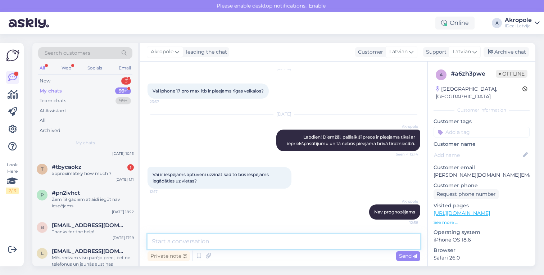
scroll to position [1237, 0]
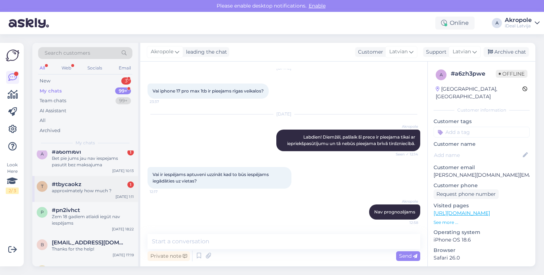
click at [96, 192] on div "approximately how much ?" at bounding box center [93, 190] width 82 height 6
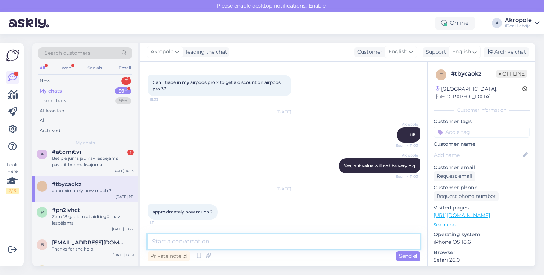
click at [248, 240] on textarea at bounding box center [283, 241] width 273 height 15
paste textarea "[URL][DOMAIN_NAME]"
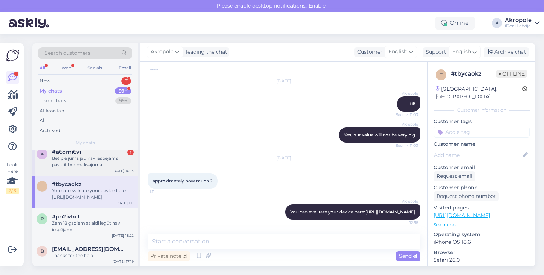
click at [107, 164] on div "Bet pie jums jau nav iespejams pasutit bez maksajuma" at bounding box center [93, 161] width 82 height 13
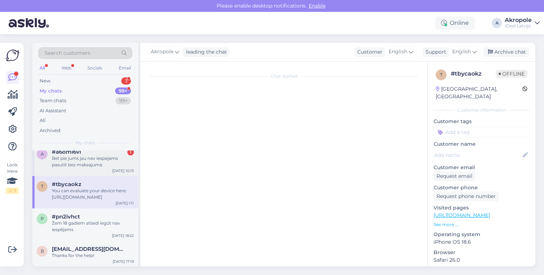
scroll to position [126, 0]
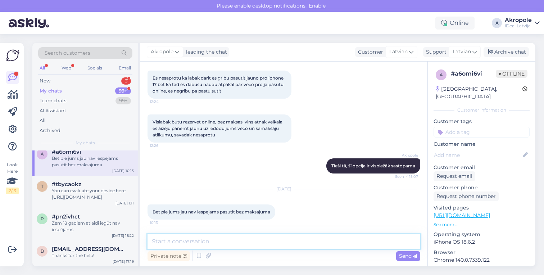
click at [259, 243] on textarea at bounding box center [283, 241] width 273 height 15
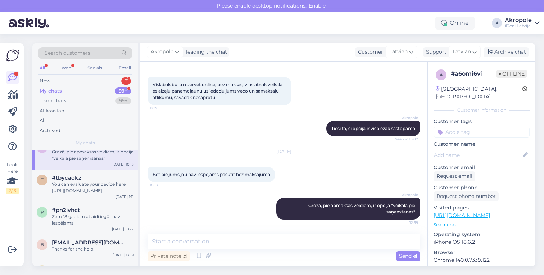
click at [118, 91] on div "99+" at bounding box center [123, 90] width 16 height 7
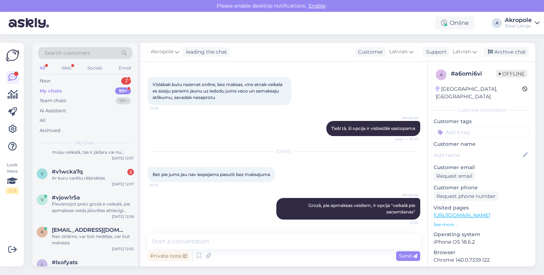
scroll to position [104, 0]
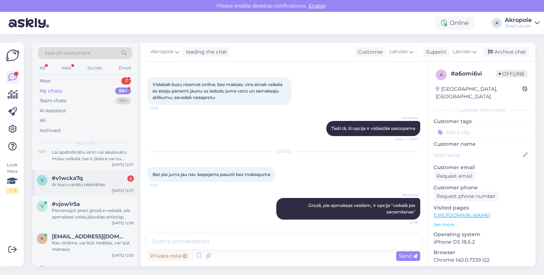
click at [106, 188] on div "v #v1wcka7q 2 Ar kuru varētu rēķināties [DATE] 12:57" at bounding box center [85, 183] width 106 height 26
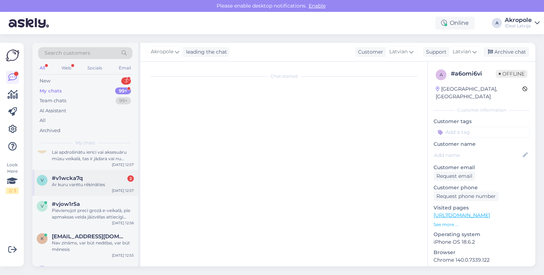
scroll to position [175, 0]
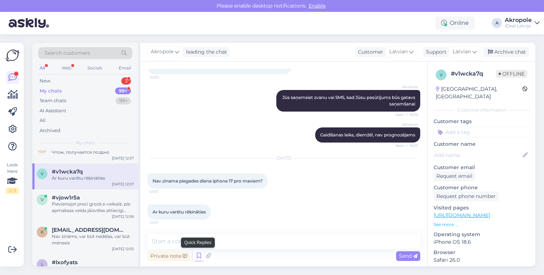
click at [200, 258] on icon at bounding box center [199, 255] width 9 height 11
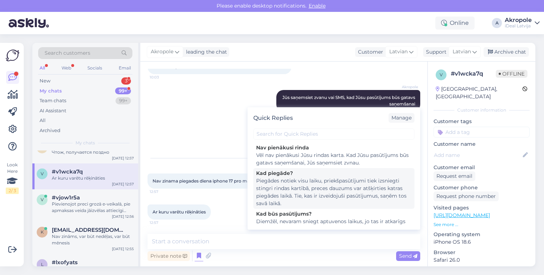
click at [313, 190] on div "Piegādes notiek visu laiku, priekšpasūtījumi tiek izsniegti stingri rindas kart…" at bounding box center [333, 192] width 155 height 30
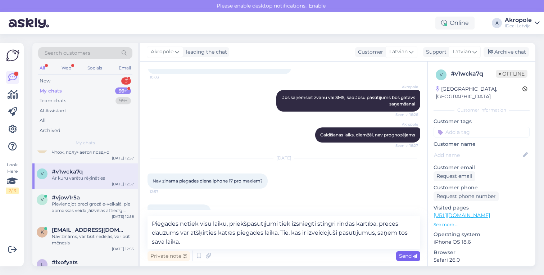
click at [410, 256] on span "Send" at bounding box center [408, 255] width 18 height 6
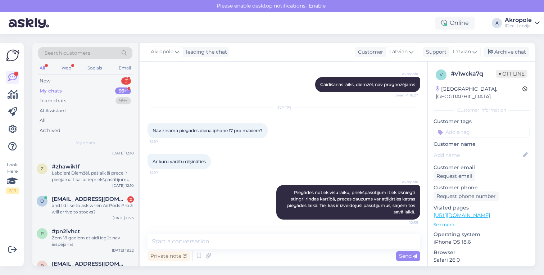
scroll to position [1238, 0]
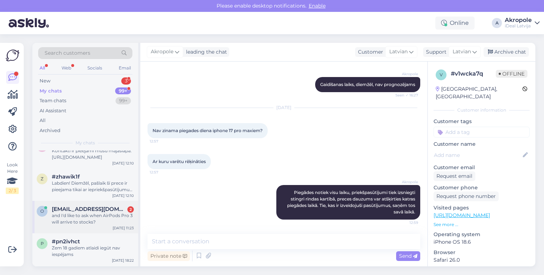
click at [116, 210] on span "[EMAIL_ADDRESS][DOMAIN_NAME]" at bounding box center [89, 209] width 75 height 6
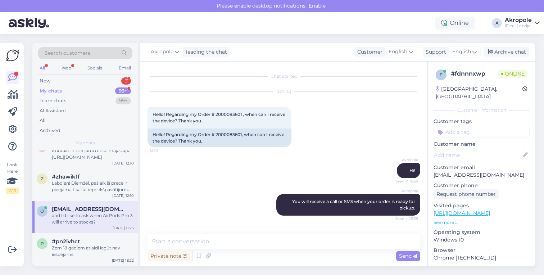
scroll to position [92, 0]
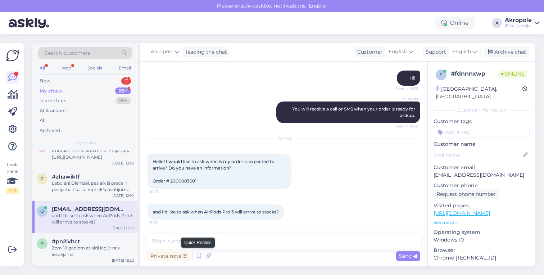
click at [197, 260] on icon at bounding box center [199, 255] width 9 height 11
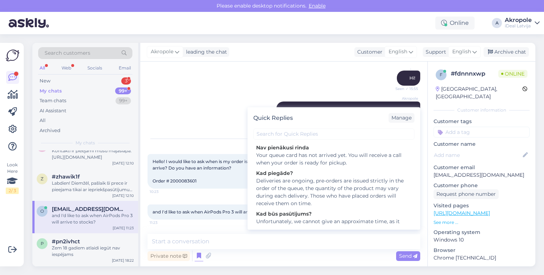
click at [215, 122] on div "Akropole You will receive a call or SMS when your order is ready for pickup. Se…" at bounding box center [283, 112] width 273 height 37
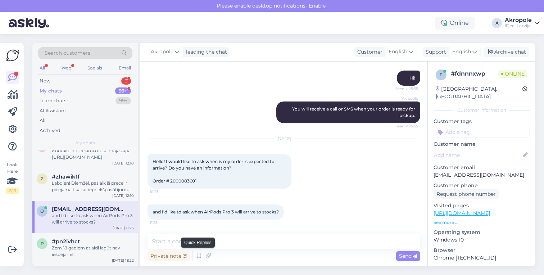
click at [199, 255] on icon at bounding box center [199, 255] width 9 height 11
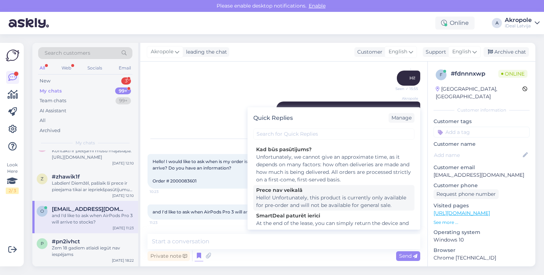
scroll to position [61, 0]
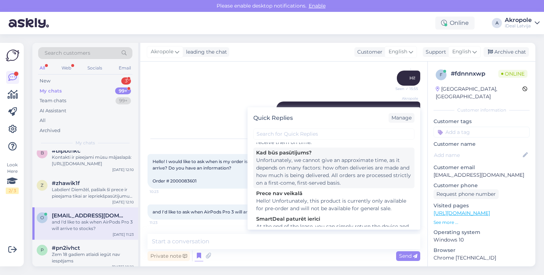
click at [329, 177] on div "Unfortunately, we cannot give an approximate time, as it depends on many factor…" at bounding box center [333, 171] width 155 height 30
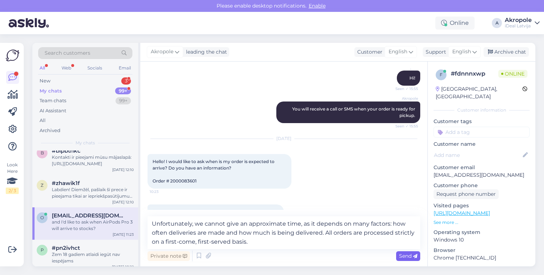
click at [407, 257] on span "Send" at bounding box center [408, 255] width 18 height 6
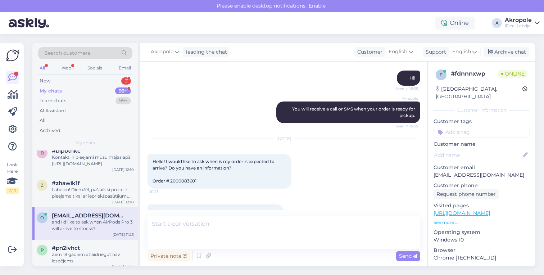
scroll to position [143, 0]
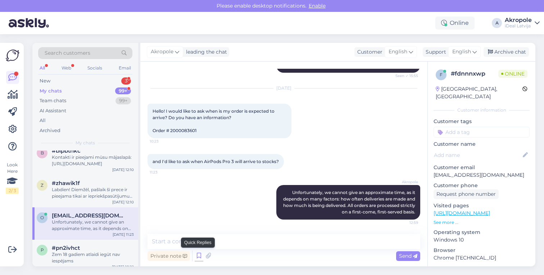
click at [195, 259] on icon at bounding box center [199, 255] width 9 height 11
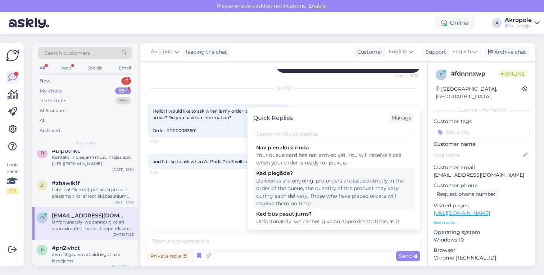
click at [310, 186] on div "Deliveries are ongoing, pre-orders are issued strictly in the order of the queu…" at bounding box center [333, 192] width 155 height 30
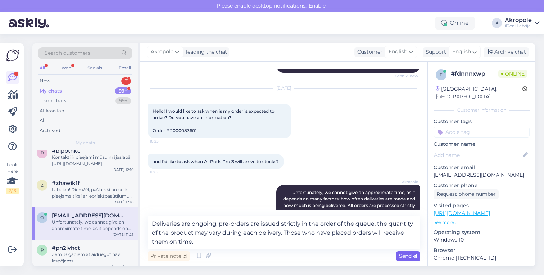
click at [405, 252] on span "Send" at bounding box center [408, 255] width 18 height 6
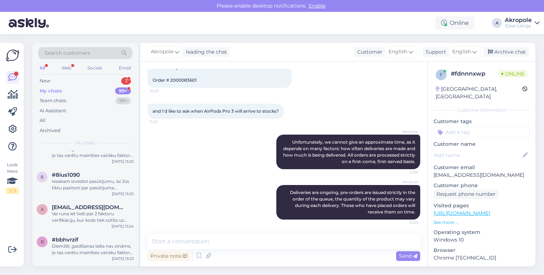
scroll to position [5689, 0]
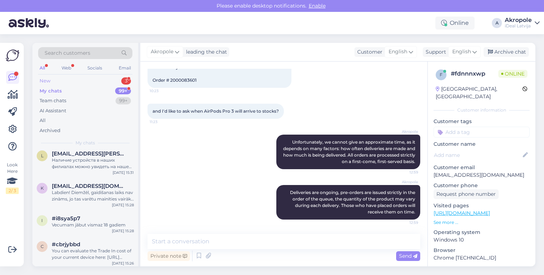
click at [121, 82] on div "New 3" at bounding box center [85, 81] width 94 height 10
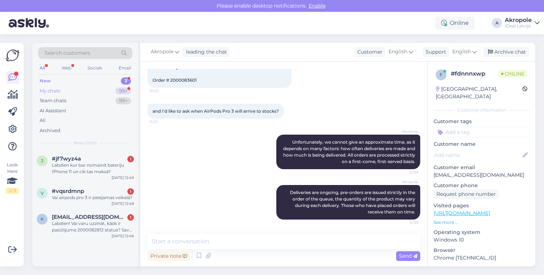
click at [115, 91] on div "99+" at bounding box center [122, 90] width 15 height 7
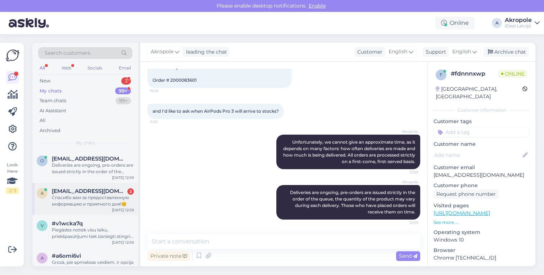
click at [101, 198] on div "Спасибо вам за предоставленную информацию и приятного дня!😊" at bounding box center [93, 200] width 82 height 13
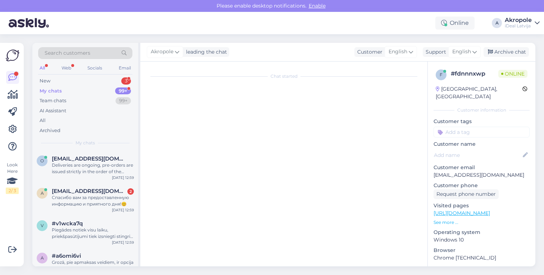
scroll to position [960, 0]
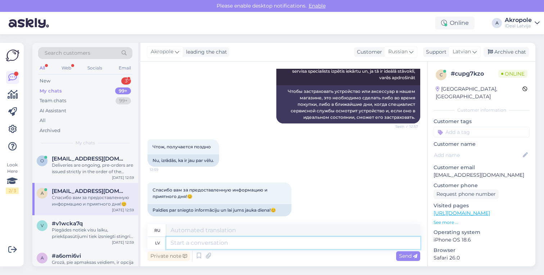
click at [229, 238] on textarea at bounding box center [293, 243] width 254 height 12
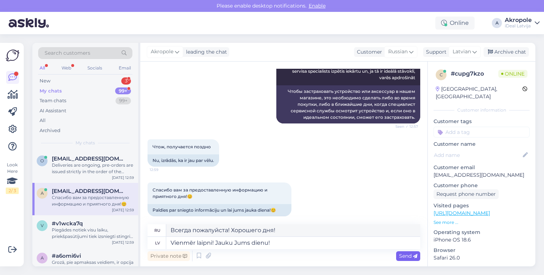
click at [418, 257] on div "Send" at bounding box center [408, 256] width 24 height 10
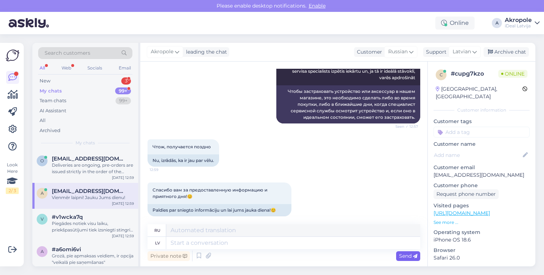
scroll to position [1003, 0]
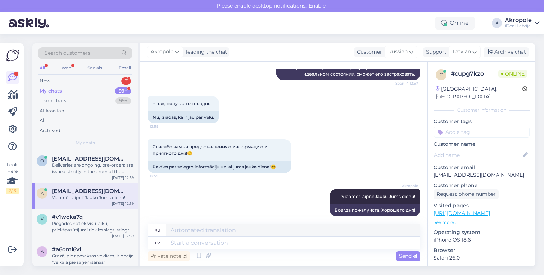
click at [100, 90] on div "My chats 99+" at bounding box center [85, 91] width 94 height 10
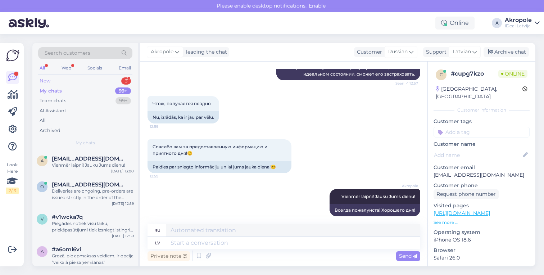
click at [101, 81] on div "New 3" at bounding box center [85, 81] width 94 height 10
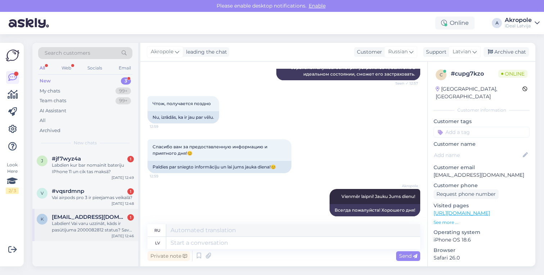
click at [107, 227] on div "Labdien! Vai varu uzzināt, kāds ir pasūtījuma 2000082812 status? Savā profilā e…" at bounding box center [93, 226] width 82 height 13
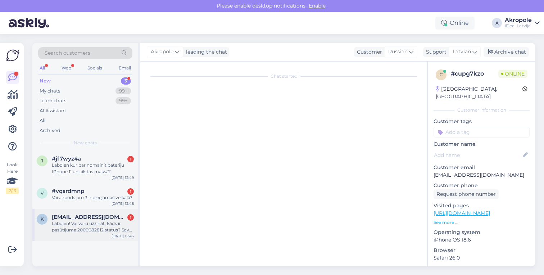
scroll to position [13, 0]
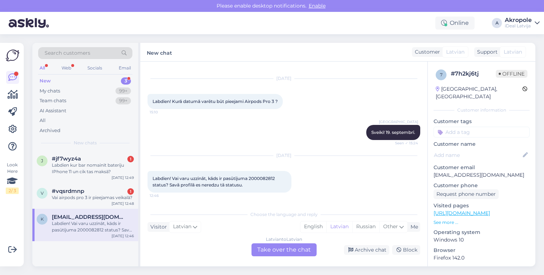
click at [274, 252] on div "Latvian to Latvian Take over the chat" at bounding box center [283, 249] width 65 height 13
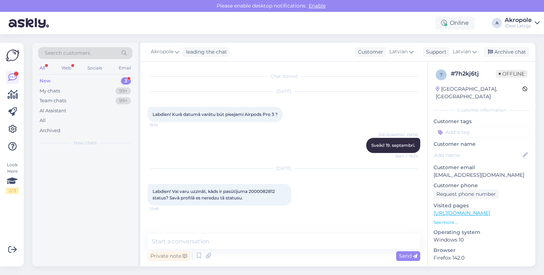
scroll to position [0, 0]
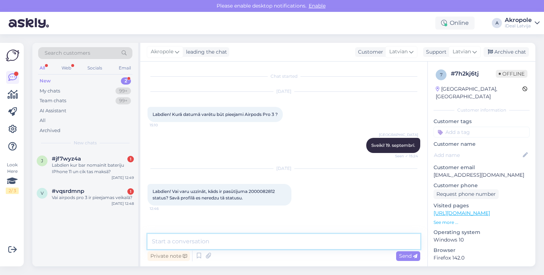
click at [272, 240] on textarea at bounding box center [283, 241] width 273 height 15
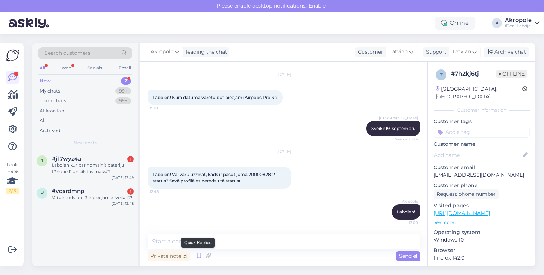
click at [198, 257] on icon at bounding box center [199, 255] width 9 height 11
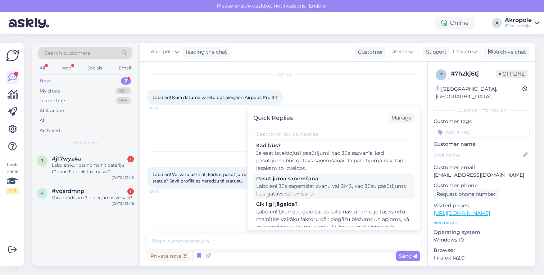
scroll to position [194, 0]
click at [325, 191] on div "Labdien! Jūs saņemsiet zvanu vai SMS, kad Jūsu pasūtījums būs gatavs saņemšanai" at bounding box center [333, 189] width 155 height 15
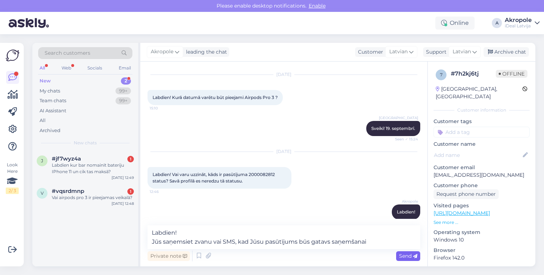
click at [413, 254] on icon at bounding box center [415, 256] width 4 height 4
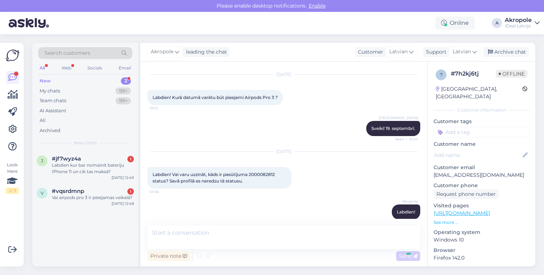
scroll to position [61, 0]
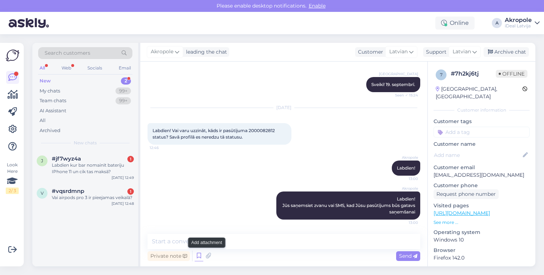
click at [199, 257] on icon at bounding box center [199, 255] width 9 height 11
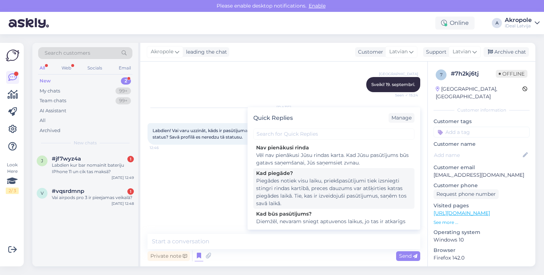
click at [314, 192] on div "Piegādes notiek visu laiku, priekšpasūtījumi tiek izsniegti stingri rindas kart…" at bounding box center [333, 192] width 155 height 30
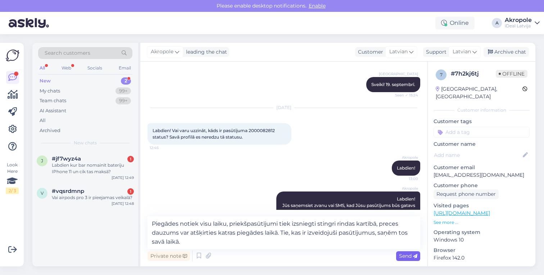
click at [409, 256] on span "Send" at bounding box center [408, 255] width 18 height 6
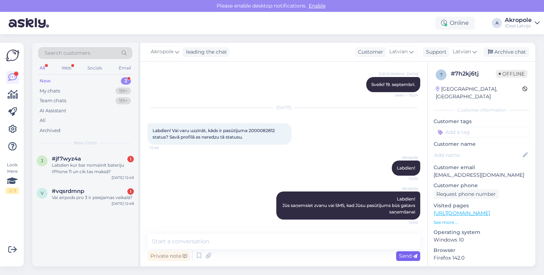
scroll to position [111, 0]
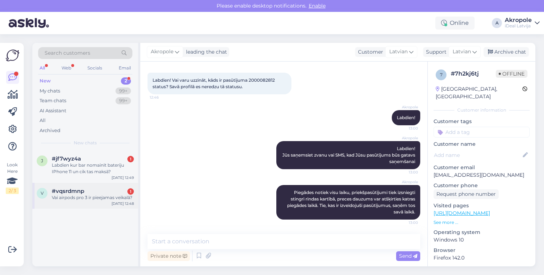
click at [77, 199] on div "Vai airpods pro 3 ir pieejamas veikalā?" at bounding box center [93, 197] width 82 height 6
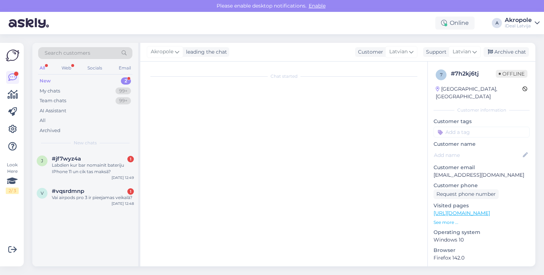
scroll to position [0, 0]
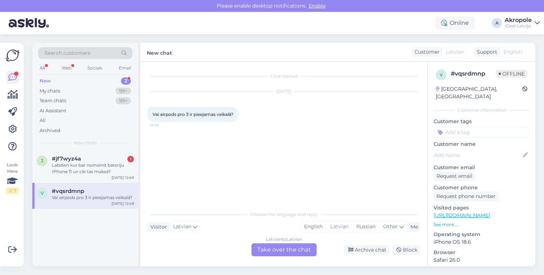
click at [277, 244] on div "Latvian to Latvian Take over the chat" at bounding box center [283, 249] width 65 height 13
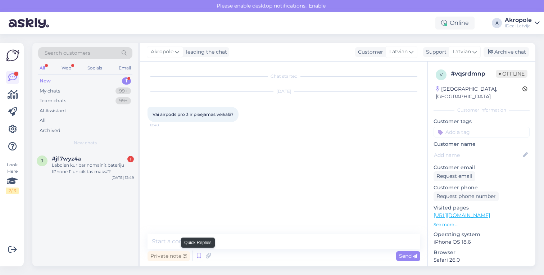
click at [198, 259] on icon at bounding box center [199, 255] width 9 height 11
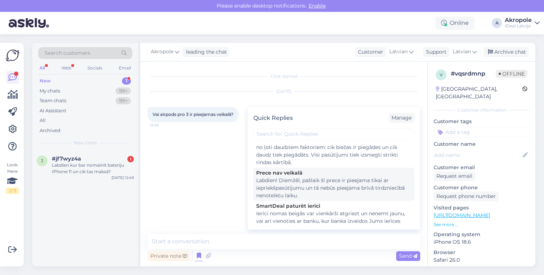
scroll to position [76, 0]
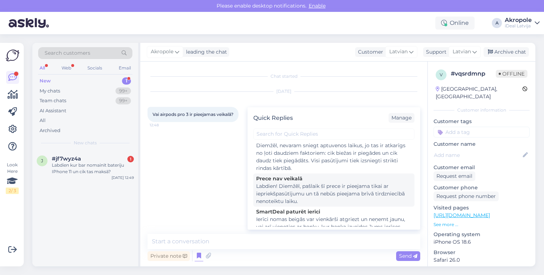
click at [323, 195] on div "Labdien! Diemžēl, pašlaik šī prece ir pieejama tikai ar iepriekšpasūtījumu un t…" at bounding box center [333, 193] width 155 height 23
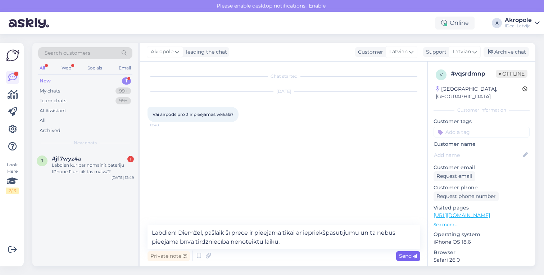
click at [404, 256] on span "Send" at bounding box center [408, 255] width 18 height 6
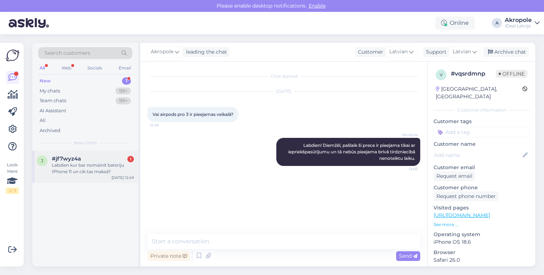
click at [80, 166] on div "Labdien kur bar nomainīt bateriju IPhone 11 un cik tas maksā?" at bounding box center [93, 168] width 82 height 13
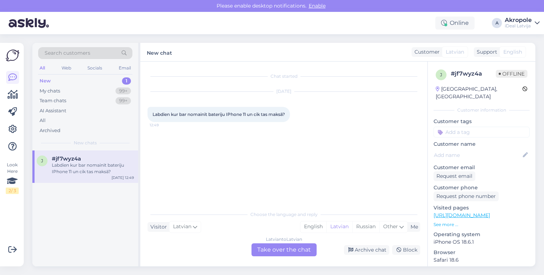
click at [302, 250] on div "Latvian to Latvian Take over the chat" at bounding box center [283, 249] width 65 height 13
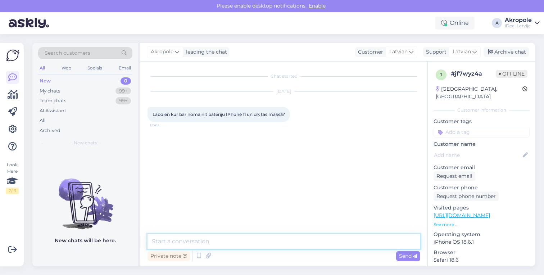
click at [285, 241] on textarea at bounding box center [283, 241] width 273 height 15
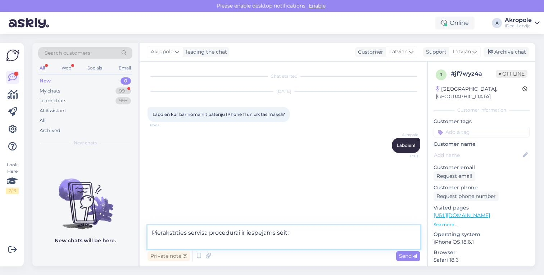
paste textarea "[URL][DOMAIN_NAME]"
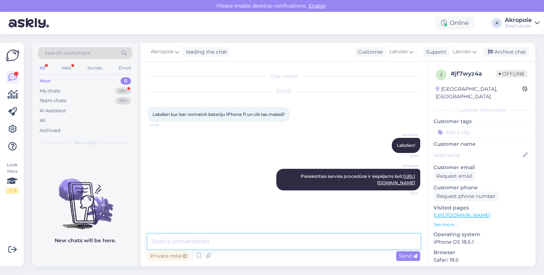
scroll to position [8, 0]
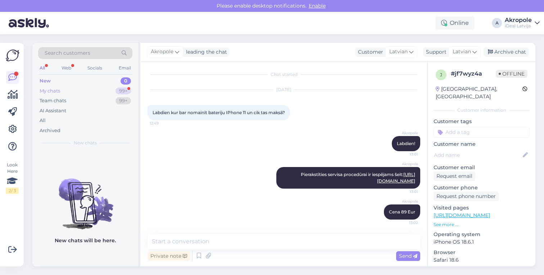
click at [91, 86] on div "My chats 99+" at bounding box center [85, 91] width 94 height 10
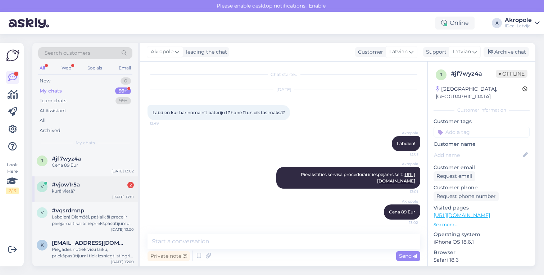
click at [106, 190] on div "kurā vietā?" at bounding box center [93, 191] width 82 height 6
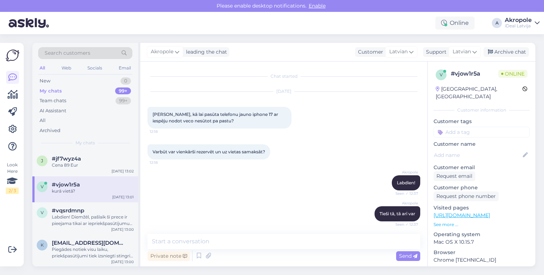
scroll to position [177, 0]
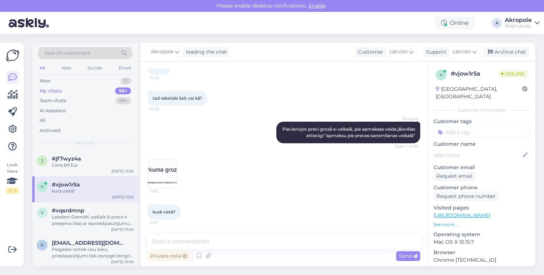
click at [172, 176] on img at bounding box center [162, 173] width 29 height 29
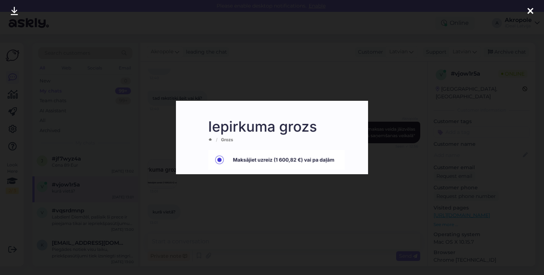
click at [533, 10] on icon at bounding box center [530, 11] width 6 height 9
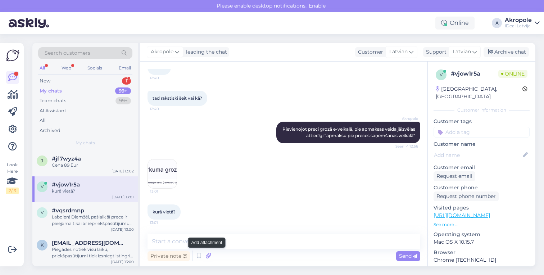
click at [205, 259] on icon at bounding box center [208, 255] width 10 height 11
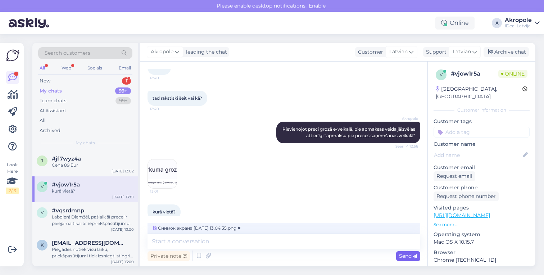
click at [408, 257] on span "Send" at bounding box center [408, 255] width 18 height 6
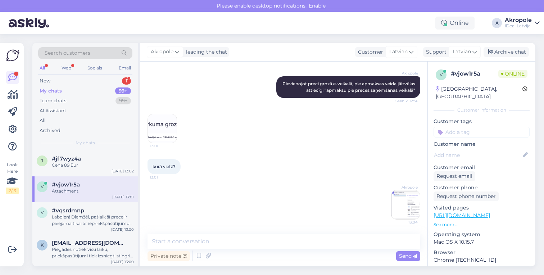
click at [399, 208] on img at bounding box center [405, 204] width 29 height 29
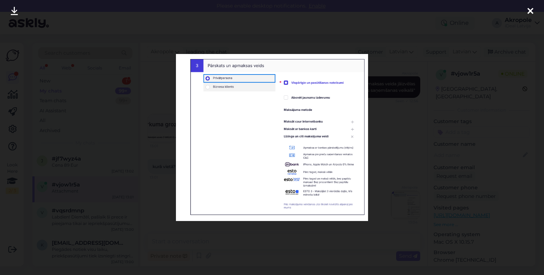
click at [525, 12] on div at bounding box center [530, 11] width 14 height 23
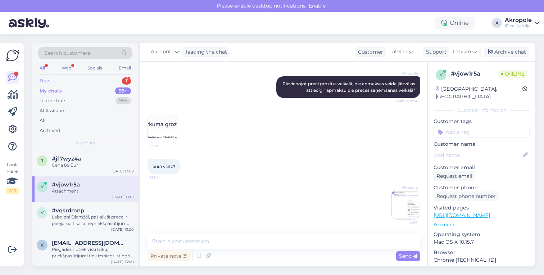
click at [106, 77] on div "New 1" at bounding box center [85, 81] width 94 height 10
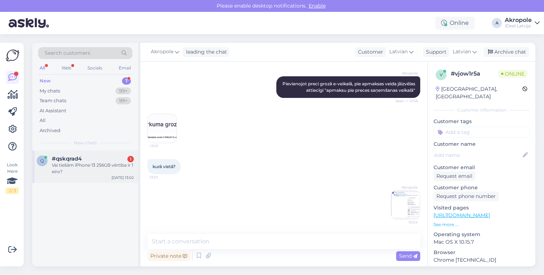
click at [105, 163] on div "Vai tiešām iPhone 13 256GB vērtība ir 1 eiro?" at bounding box center [93, 168] width 82 height 13
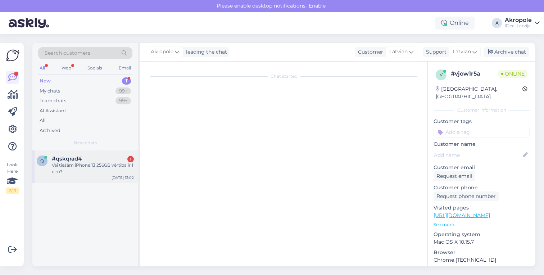
scroll to position [0, 0]
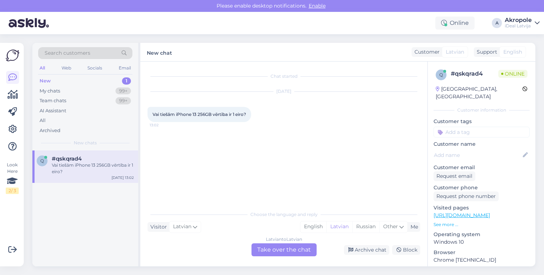
click at [286, 259] on div "Chat started [DATE] Vai tiešām iPhone 13 256GB vērtība ir 1 eiro? 13:02 Choose …" at bounding box center [283, 164] width 287 height 205
click at [284, 254] on div "Latvian to Latvian Take over the chat" at bounding box center [283, 249] width 65 height 13
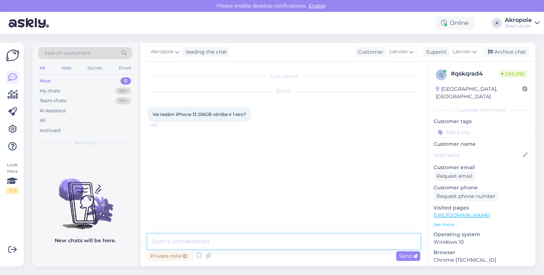
click at [271, 243] on textarea at bounding box center [283, 241] width 273 height 15
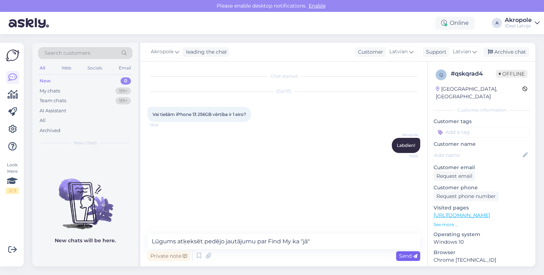
click at [414, 253] on span "Send" at bounding box center [408, 255] width 18 height 6
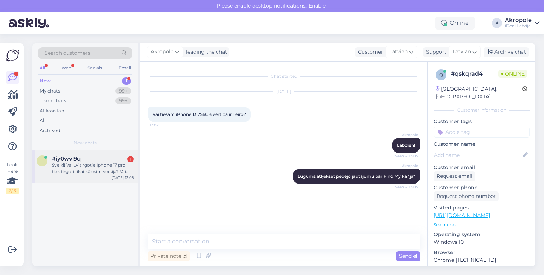
click at [90, 171] on div "Sveiki! Vai LV tirgotie Iphone 17 pro tiek tirgoti tikai kā esim versija? Vai t…" at bounding box center [93, 168] width 82 height 13
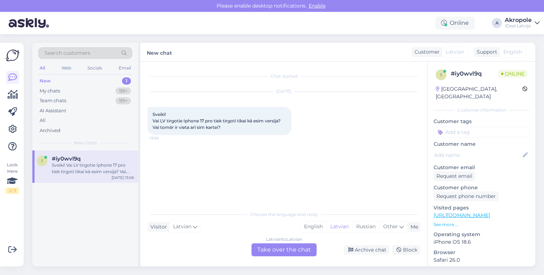
click at [267, 250] on div "Latvian to Latvian Take over the chat" at bounding box center [283, 249] width 65 height 13
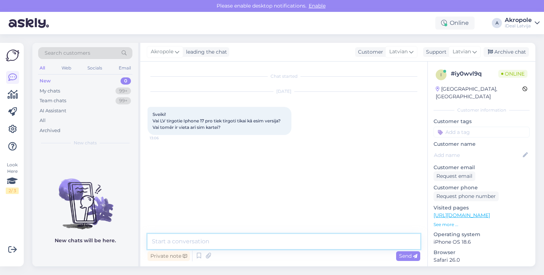
click at [260, 245] on textarea at bounding box center [283, 241] width 273 height 15
click at [178, 241] on textarea "Eiropas savienībā" at bounding box center [283, 241] width 273 height 15
click at [213, 247] on textarea "Eiropas Savienībā" at bounding box center [283, 241] width 273 height 15
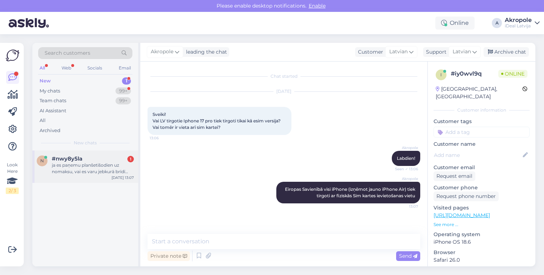
click at [104, 168] on div "ja es paņemu planšetišodien uz nomaksu, vai es varu jebkurā brīdī samaksāt atli…" at bounding box center [93, 168] width 82 height 13
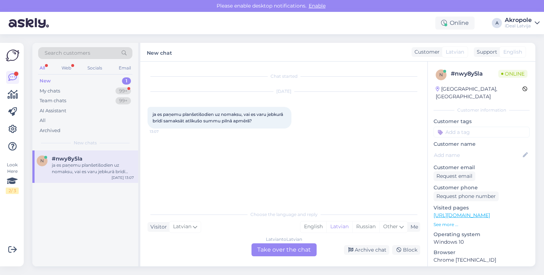
click at [281, 254] on div "Latvian to Latvian Take over the chat" at bounding box center [283, 249] width 65 height 13
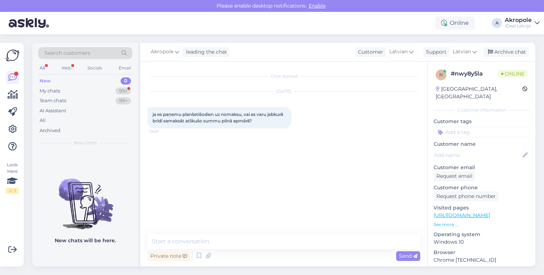
click at [268, 249] on div "Private note Send" at bounding box center [283, 256] width 273 height 14
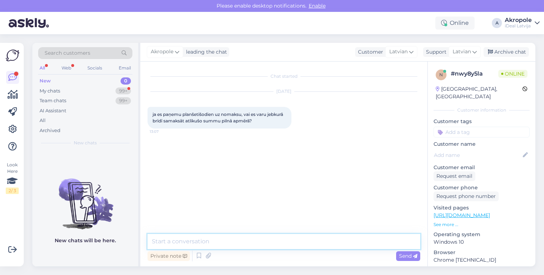
click at [258, 240] on textarea at bounding box center [283, 241] width 273 height 15
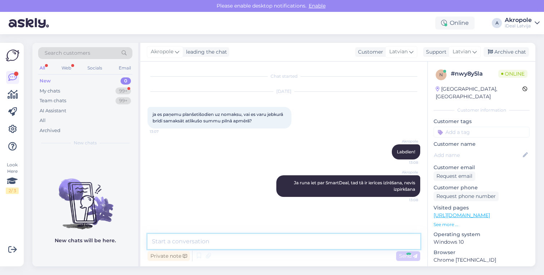
scroll to position [15, 0]
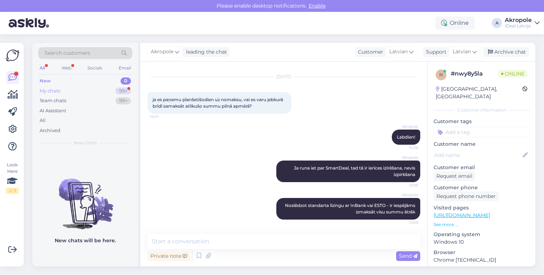
click at [106, 92] on div "My chats 99+" at bounding box center [85, 91] width 94 height 10
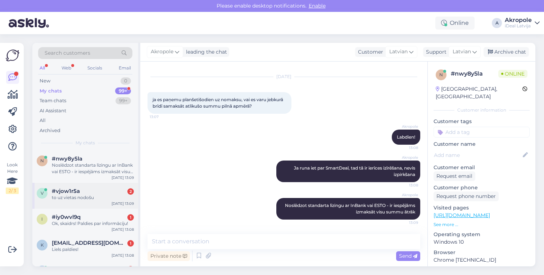
click at [106, 194] on div "to uz vietas nodošu" at bounding box center [93, 197] width 82 height 6
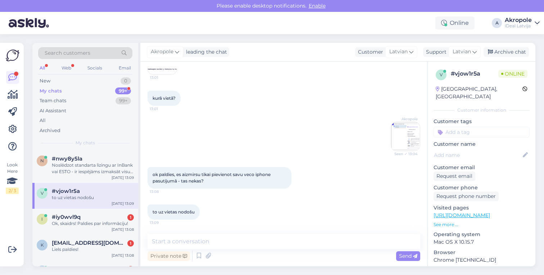
scroll to position [291, 0]
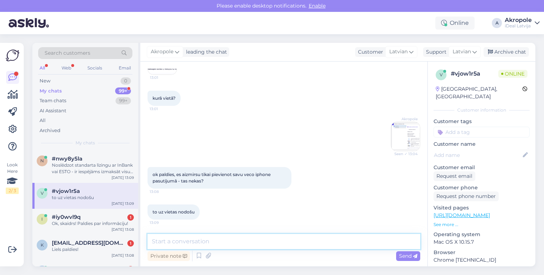
click at [220, 240] on textarea at bounding box center [283, 241] width 273 height 15
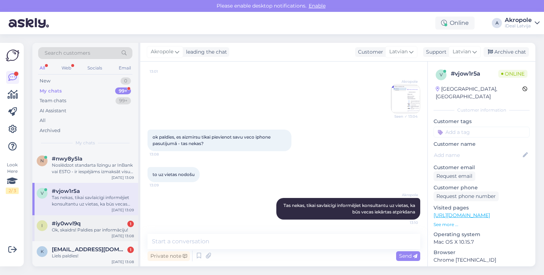
click at [70, 217] on div "i #iy0wvl9q 1 Ok, skaidrs! Paldies par informāciju! [DATE] 13:08" at bounding box center [85, 228] width 106 height 26
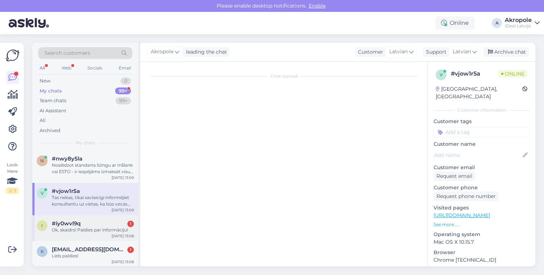
scroll to position [15, 0]
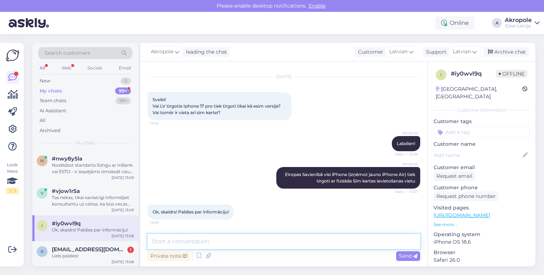
click at [215, 241] on textarea at bounding box center [283, 241] width 273 height 15
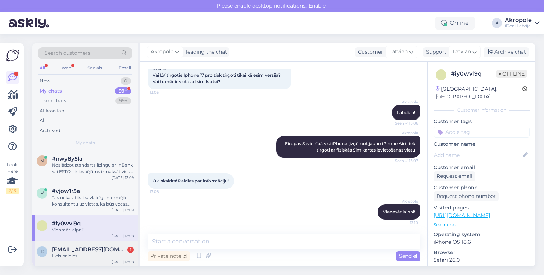
click at [112, 246] on div "[EMAIL_ADDRESS][DOMAIN_NAME] 1" at bounding box center [93, 249] width 82 height 6
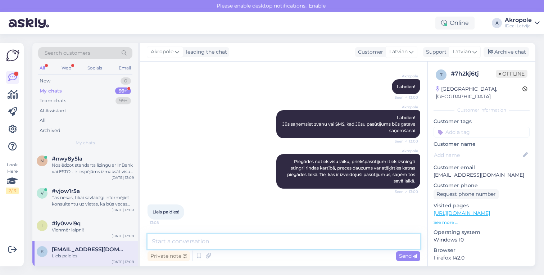
click at [213, 242] on textarea at bounding box center [283, 241] width 273 height 15
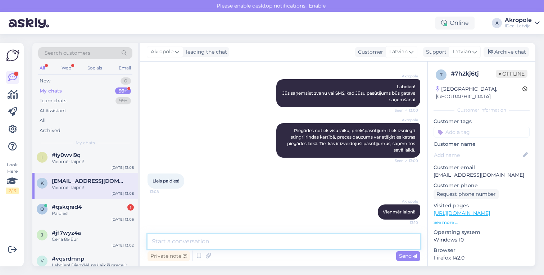
scroll to position [78, 0]
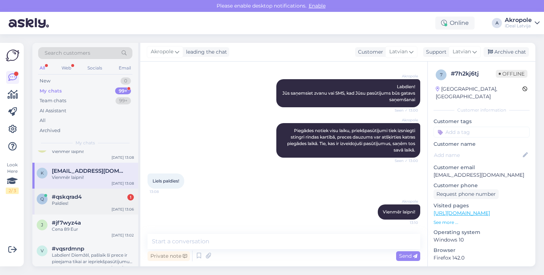
click at [104, 200] on div "Paldies!" at bounding box center [93, 203] width 82 height 6
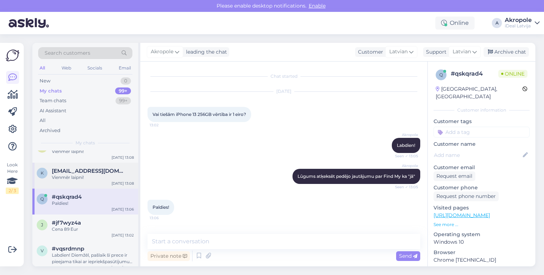
click at [115, 177] on div "Vienmēr laipni!" at bounding box center [93, 177] width 82 height 6
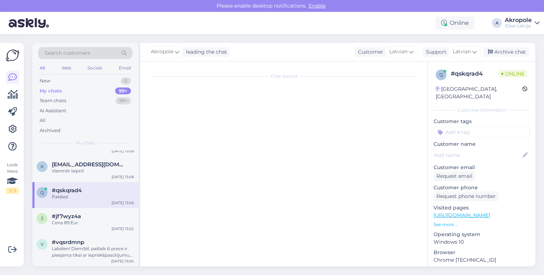
scroll to position [173, 0]
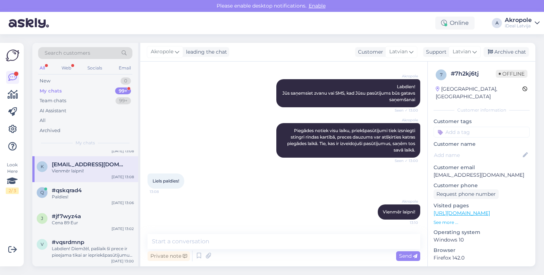
drag, startPoint x: 181, startPoint y: 181, endPoint x: 152, endPoint y: 181, distance: 29.5
click at [152, 181] on div "Liels paldies! 13:08" at bounding box center [165, 180] width 37 height 15
copy span "Liels paldies!"
click at [106, 190] on div "#qskqrad4" at bounding box center [93, 190] width 82 height 6
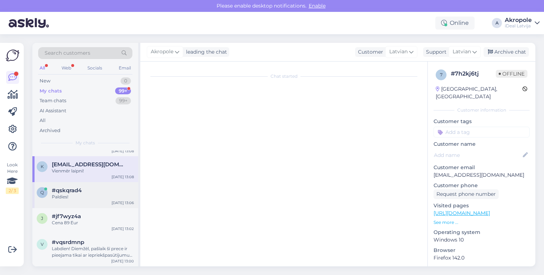
scroll to position [0, 0]
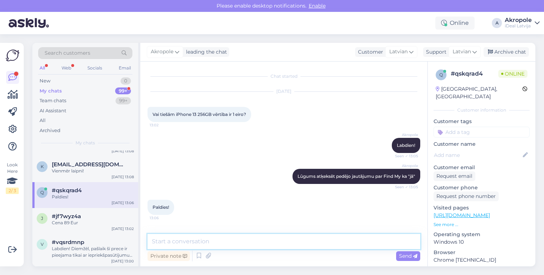
click at [235, 241] on textarea at bounding box center [283, 241] width 273 height 15
paste textarea "Liels paldies!"
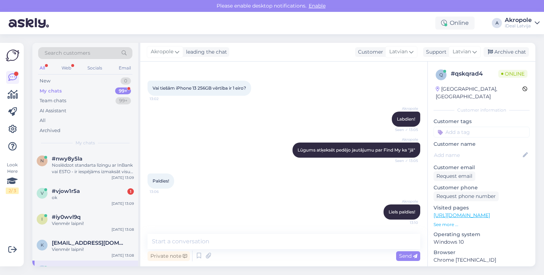
click at [96, 199] on div "ok" at bounding box center [93, 197] width 82 height 6
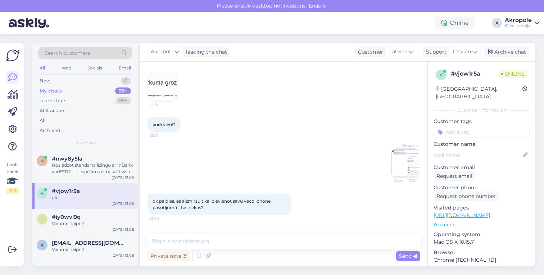
scroll to position [262, 0]
click at [409, 164] on img at bounding box center [405, 165] width 29 height 29
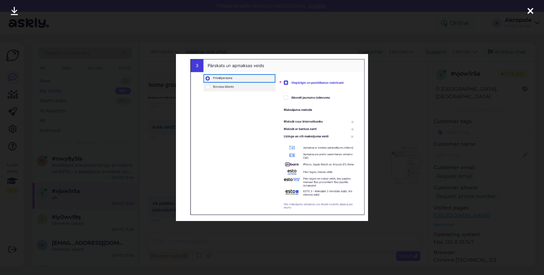
click at [533, 10] on div at bounding box center [530, 11] width 14 height 23
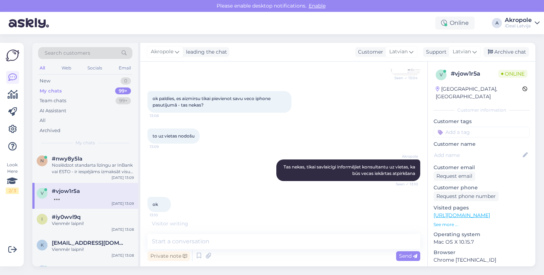
scroll to position [390, 0]
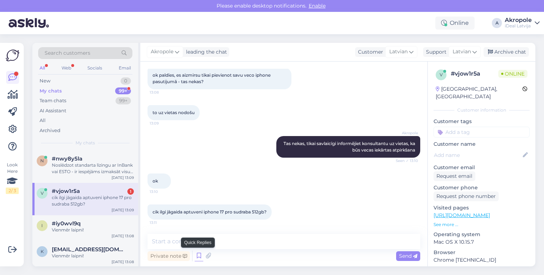
click at [197, 256] on icon at bounding box center [199, 255] width 9 height 11
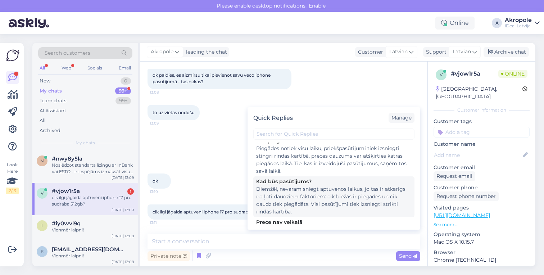
scroll to position [33, 0]
click at [310, 201] on div "Diemžēl, nevaram sniegt aptuvenos laikus, jo tas ir atkarīgs no ļoti daudziem f…" at bounding box center [333, 200] width 155 height 30
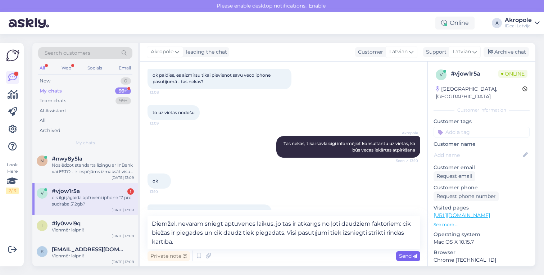
click at [411, 252] on span "Send" at bounding box center [408, 255] width 18 height 6
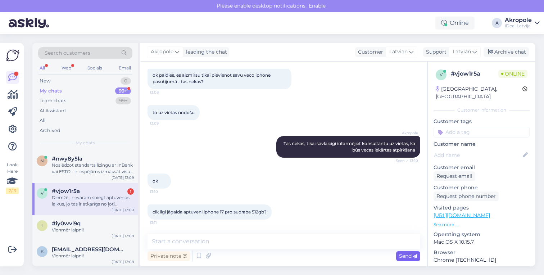
scroll to position [441, 0]
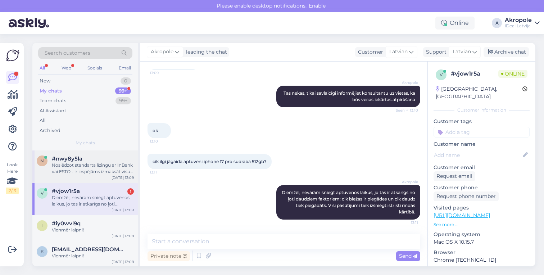
click at [105, 173] on div "Noslēdzot standarta līzingu ar InBank vai ESTO - ir iespējāms izmaksāt visu sum…" at bounding box center [93, 168] width 82 height 13
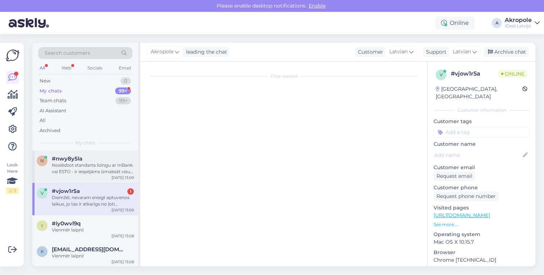
scroll to position [15, 0]
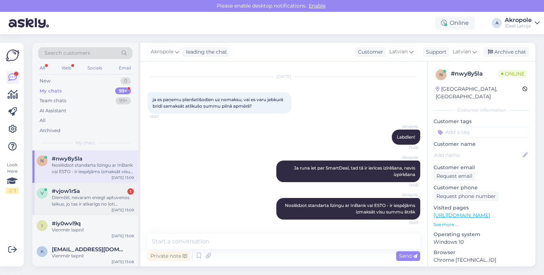
click at [104, 185] on div "v #vjow1r5a 1 Diemžēl, nevaram sniegt aptuvenos laikus, jo tas ir atkarīgs no ļ…" at bounding box center [85, 199] width 106 height 32
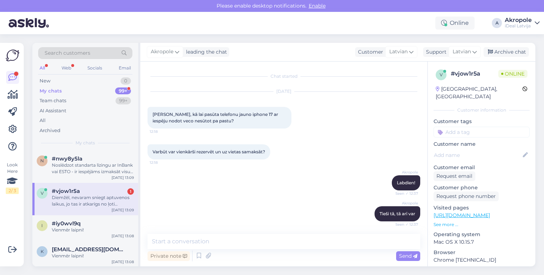
scroll to position [419, 0]
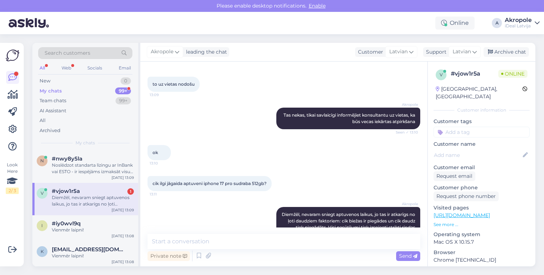
click at [101, 88] on div "My chats 99+" at bounding box center [85, 91] width 94 height 10
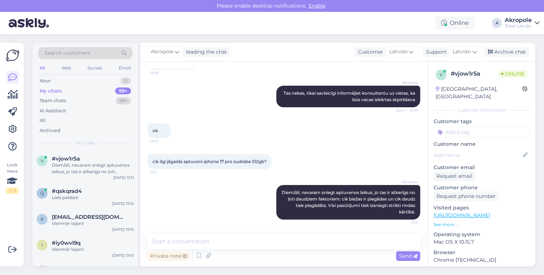
scroll to position [441, 0]
click at [83, 82] on div "New 0" at bounding box center [85, 81] width 94 height 10
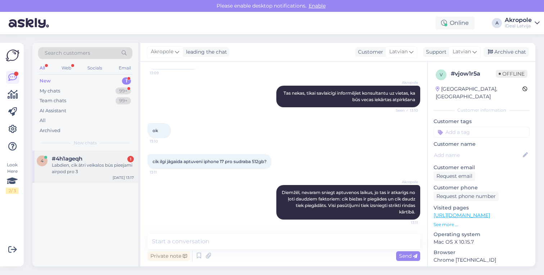
click at [82, 171] on div "Labdien, cik ātri veikalos būs pieejami airpod pro 3" at bounding box center [93, 168] width 82 height 13
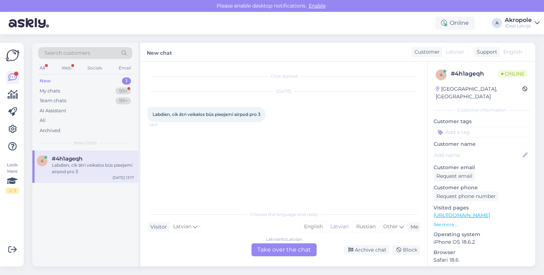
click at [292, 251] on div "Latvian to Latvian Take over the chat" at bounding box center [283, 249] width 65 height 13
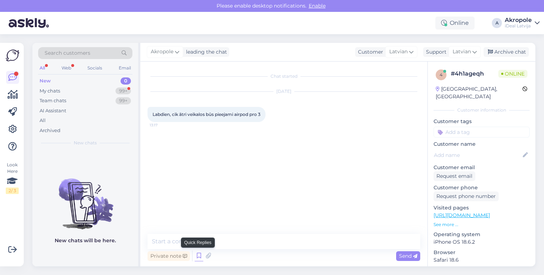
click at [196, 254] on icon at bounding box center [199, 255] width 9 height 11
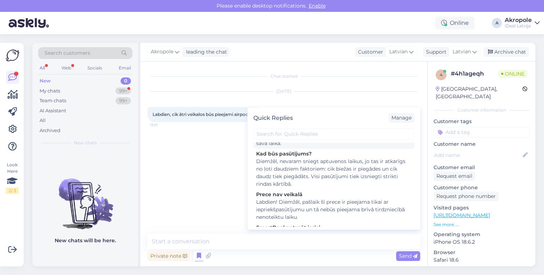
scroll to position [68, 0]
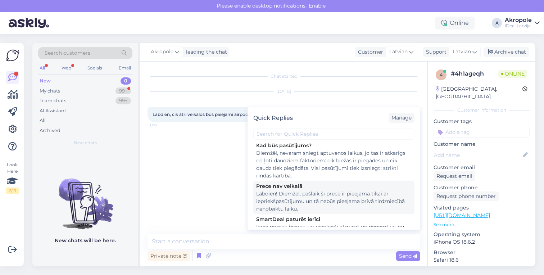
click at [289, 197] on div "Labdien! Diemžēl, pašlaik šī prece ir pieejama tikai ar iepriekšpasūtījumu un t…" at bounding box center [333, 201] width 155 height 23
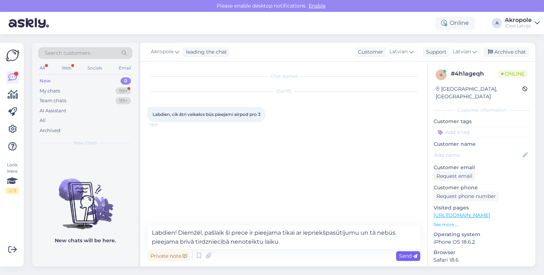
click at [417, 256] on div "Send" at bounding box center [408, 256] width 24 height 10
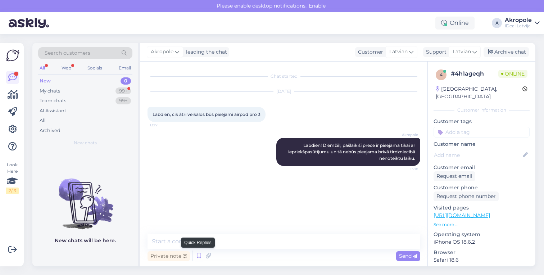
click at [199, 258] on icon at bounding box center [199, 255] width 9 height 11
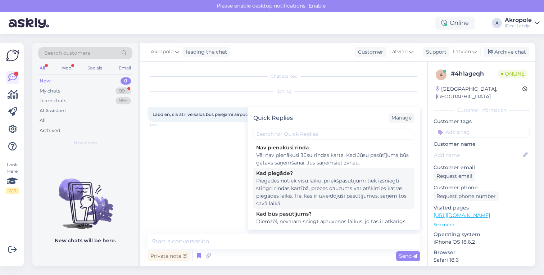
click at [294, 181] on div "Piegādes notiek visu laiku, priekšpasūtījumi tiek izsniegti stingri rindas kart…" at bounding box center [333, 192] width 155 height 30
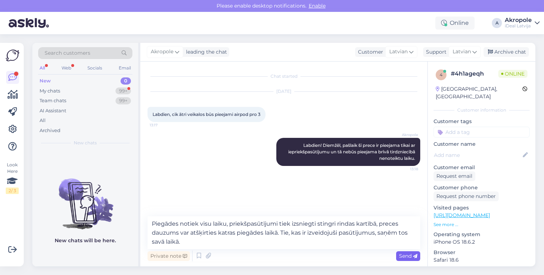
click at [412, 252] on span "Send" at bounding box center [408, 255] width 18 height 6
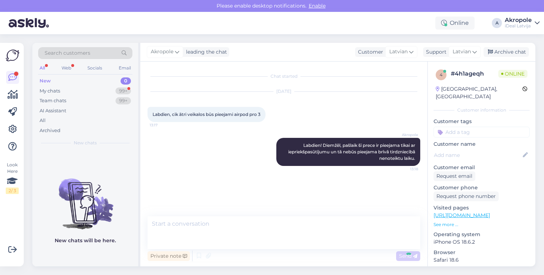
scroll to position [0, 0]
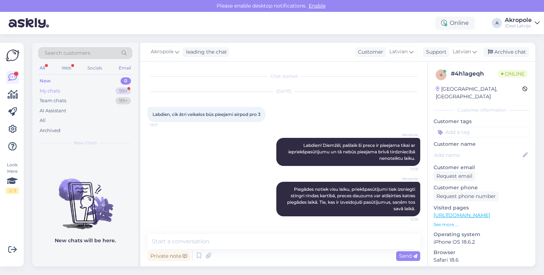
click at [69, 92] on div "My chats 99+" at bounding box center [85, 91] width 94 height 10
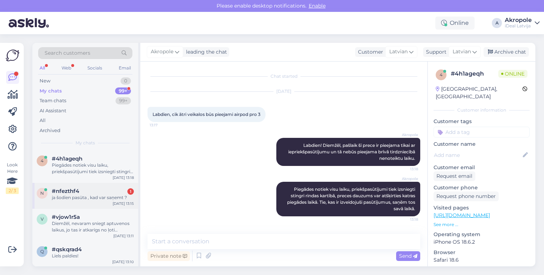
click at [87, 194] on div "ja šodien pasūta , kad var saņemt ?" at bounding box center [93, 197] width 82 height 6
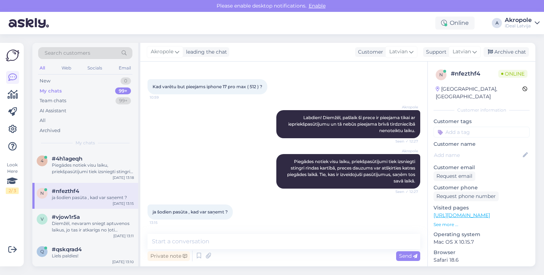
scroll to position [59, 0]
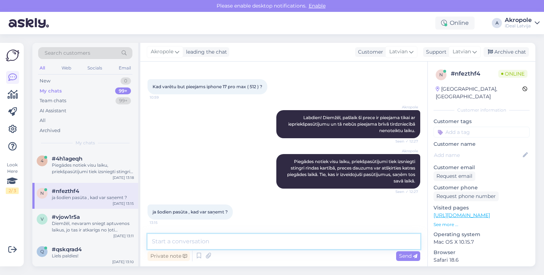
click at [195, 246] on textarea at bounding box center [283, 241] width 273 height 15
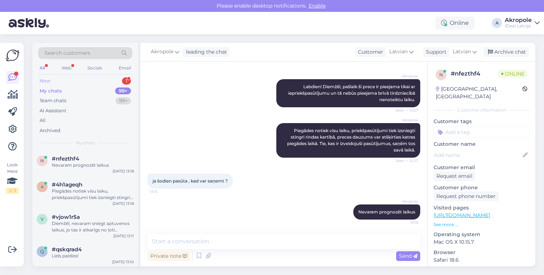
click at [84, 82] on div "New 1" at bounding box center [85, 81] width 94 height 10
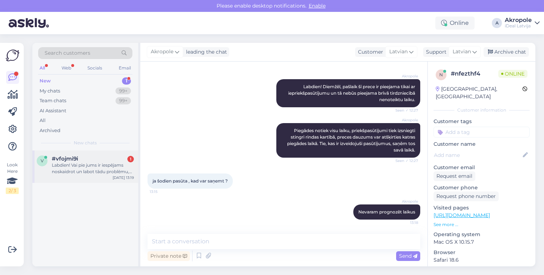
click at [96, 166] on div "Labdien! Vai pie jums ir iespējams noskaidrot un labot tādu problēmu, ka zvana …" at bounding box center [93, 168] width 82 height 13
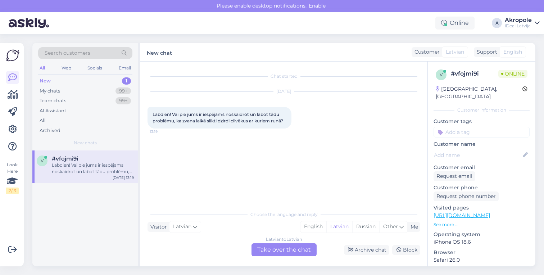
click at [277, 252] on div "Latvian to Latvian Take over the chat" at bounding box center [283, 249] width 65 height 13
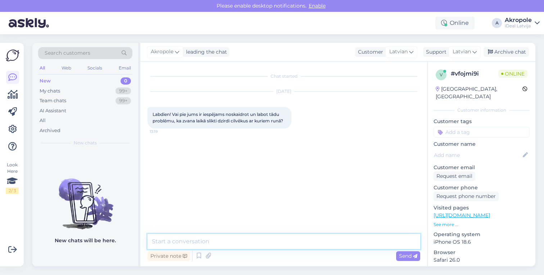
click at [272, 241] on textarea at bounding box center [283, 241] width 273 height 15
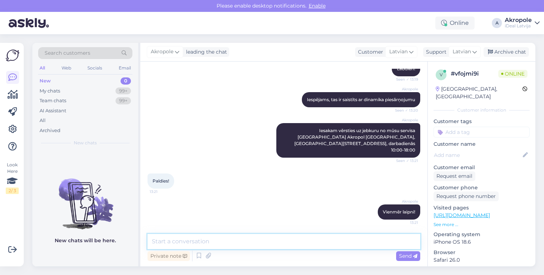
scroll to position [83, 0]
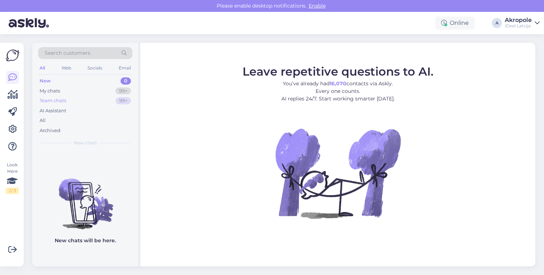
click at [86, 97] on div "Team chats 99+" at bounding box center [85, 101] width 94 height 10
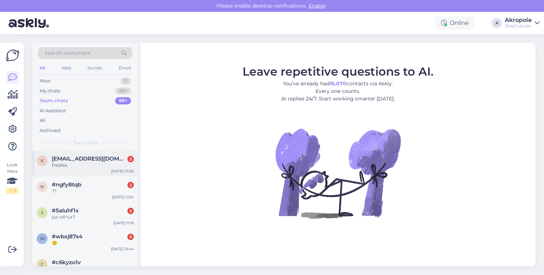
click at [89, 166] on div "Paldies" at bounding box center [93, 165] width 82 height 6
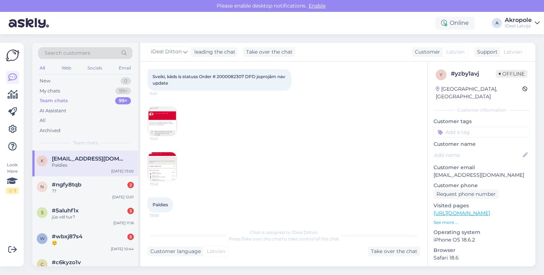
scroll to position [175, 0]
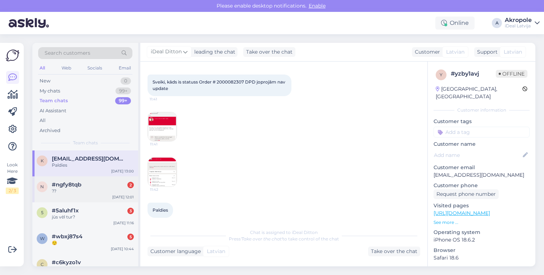
click at [107, 178] on div "n #ngfy8tqb 2 ?? Sep 22 12:01" at bounding box center [85, 189] width 106 height 26
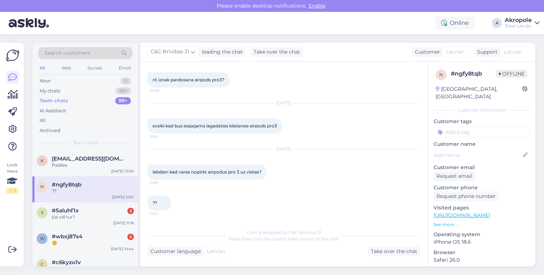
scroll to position [292, 0]
click at [111, 217] on div "jūs vēl tur?" at bounding box center [93, 217] width 82 height 6
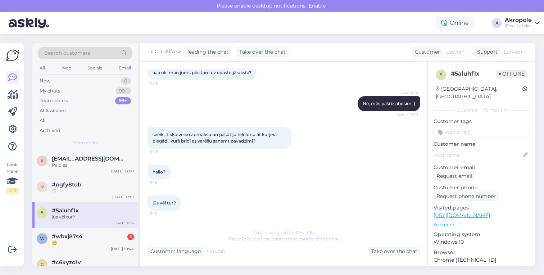
scroll to position [268, 0]
click at [87, 245] on div "w #wbxj87s4 5 😌 Sep 22 10:44" at bounding box center [85, 241] width 106 height 26
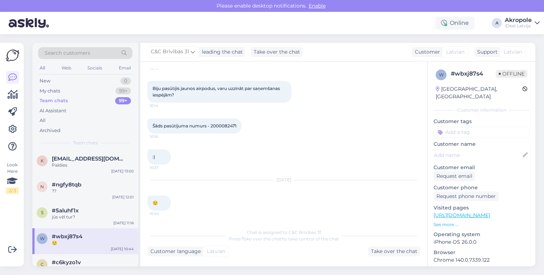
scroll to position [0, 0]
click at [102, 82] on div "New 0" at bounding box center [85, 81] width 94 height 10
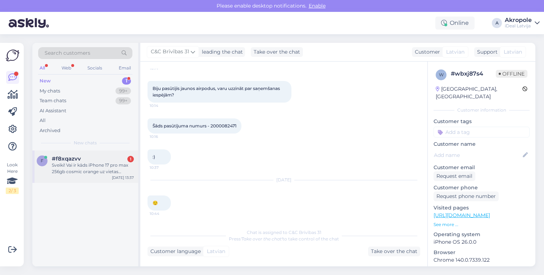
click at [128, 160] on div "#f8xqazvv 1" at bounding box center [93, 158] width 82 height 6
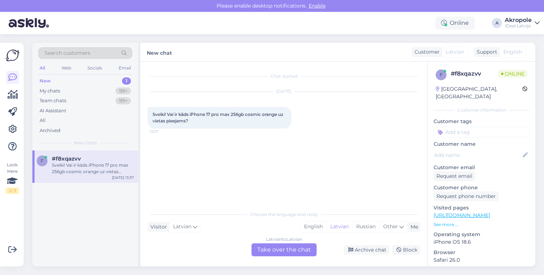
click at [279, 250] on div "Latvian to Latvian Take over the chat" at bounding box center [283, 249] width 65 height 13
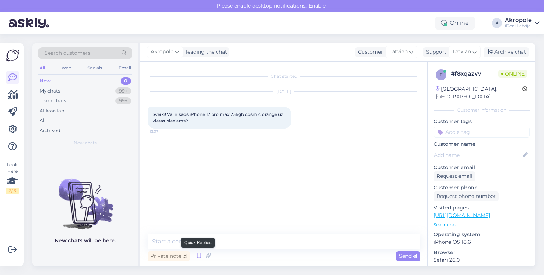
click at [196, 258] on icon at bounding box center [199, 255] width 9 height 11
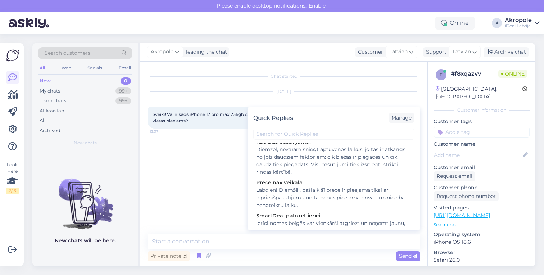
scroll to position [73, 0]
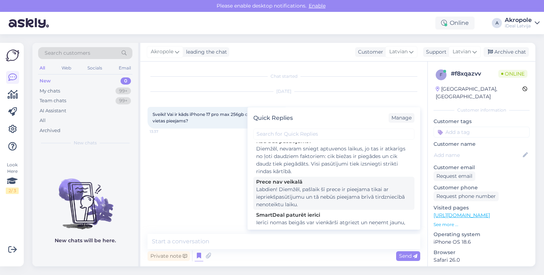
click at [339, 197] on div "Labdien! Diemžēl, pašlaik šī prece ir pieejama tikai ar iepriekšpasūtījumu un t…" at bounding box center [333, 197] width 155 height 23
type textarea "Labdien! Diemžēl, pašlaik šī prece ir pieejama tikai ar iepriekšpasūtījumu un t…"
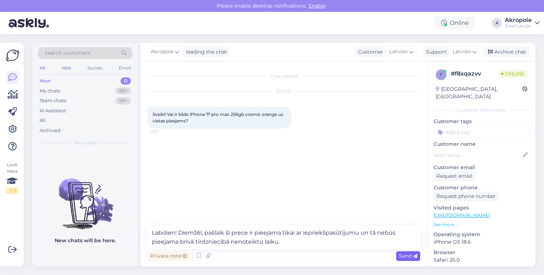
click at [412, 256] on span "Send" at bounding box center [408, 255] width 18 height 6
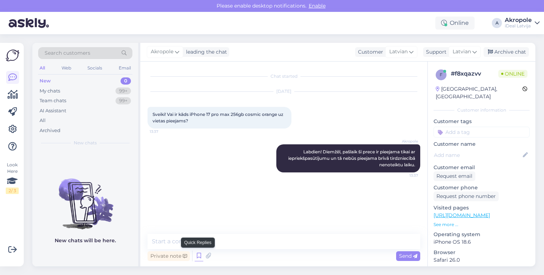
click at [199, 257] on icon at bounding box center [199, 255] width 9 height 11
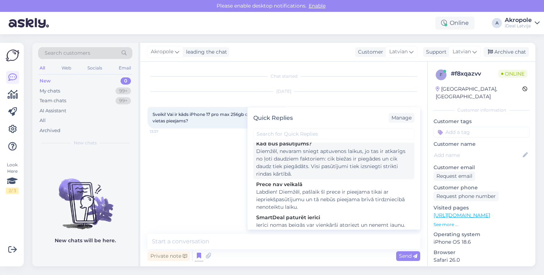
scroll to position [72, 0]
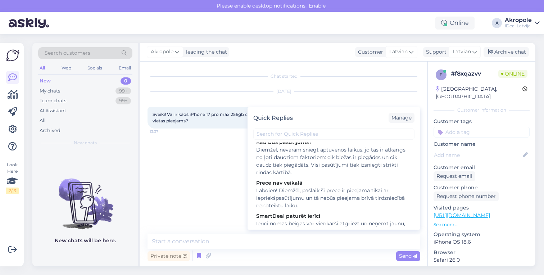
click at [170, 188] on div "Chat started Sep 22 2025 Sveiki! Vai ir kāds iPhone 17 pro max 256gb cosmic ora…" at bounding box center [286, 148] width 279 height 159
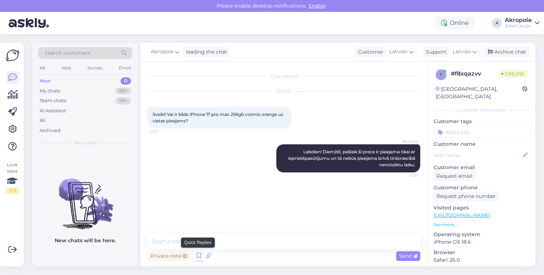
click at [198, 259] on icon at bounding box center [199, 255] width 9 height 11
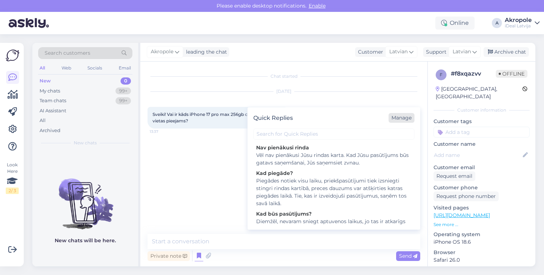
click at [401, 117] on div "Manage" at bounding box center [401, 118] width 26 height 10
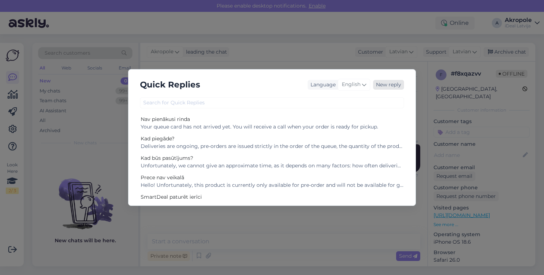
click at [382, 86] on div "New reply" at bounding box center [388, 85] width 31 height 10
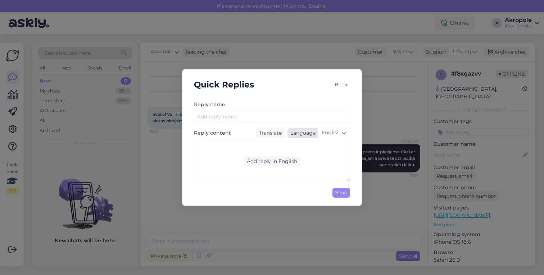
click at [340, 130] on span "English" at bounding box center [331, 133] width 19 height 8
type input "lat"
click at [324, 163] on link "Latvian" at bounding box center [319, 165] width 38 height 12
click at [286, 163] on div "Add reply in Latvian" at bounding box center [272, 161] width 56 height 10
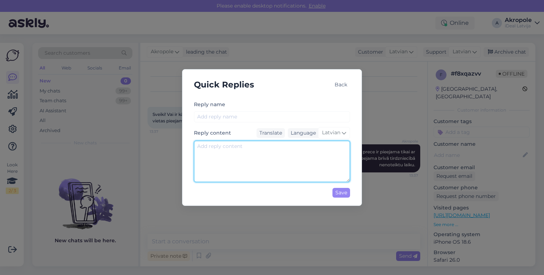
click at [286, 163] on textarea at bounding box center [272, 161] width 156 height 41
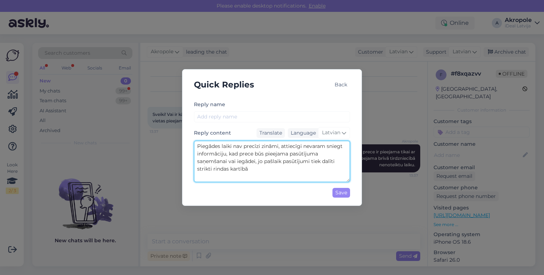
type textarea "Piegādes laiki nav precīzi zināmi, attiecīgi nevaram sniegt informāciju, kad pr…"
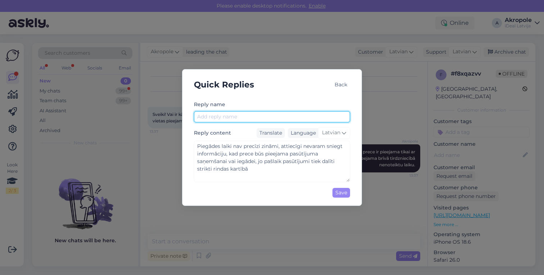
click at [254, 111] on input "text" at bounding box center [272, 116] width 156 height 11
type input "Piegāde"
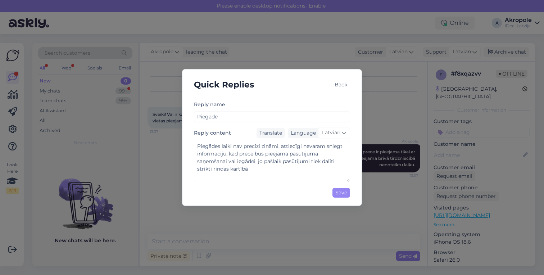
click at [342, 198] on div "Reply name Piegāde Reply content Translate Language Latvian lat Latvian Piegāde…" at bounding box center [272, 150] width 156 height 100
click at [342, 195] on div "Save" at bounding box center [341, 193] width 18 height 10
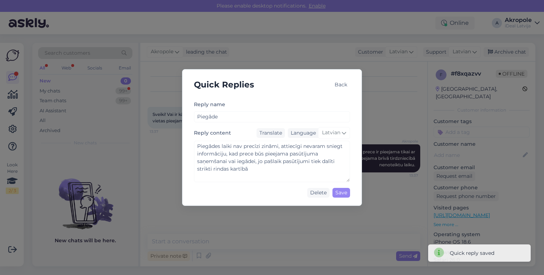
click at [346, 84] on div "Back" at bounding box center [341, 85] width 18 height 10
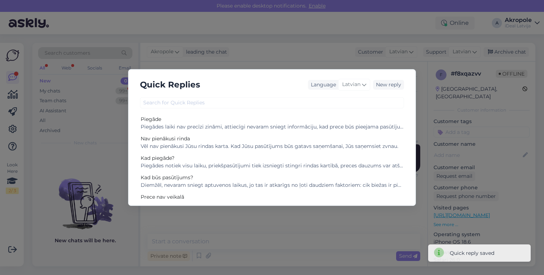
click at [323, 50] on div "Quick Replies Language Latvian New reply Piegāde Piegādes laiki nav precīzi zin…" at bounding box center [272, 137] width 544 height 275
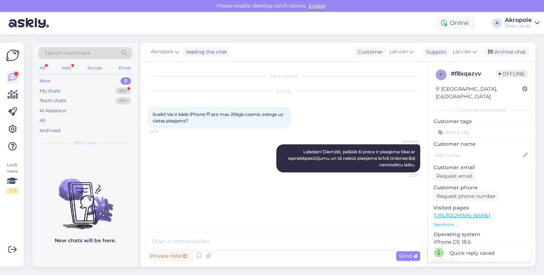
click at [192, 255] on div "Private note Send" at bounding box center [283, 256] width 273 height 14
click at [197, 256] on icon at bounding box center [199, 255] width 9 height 11
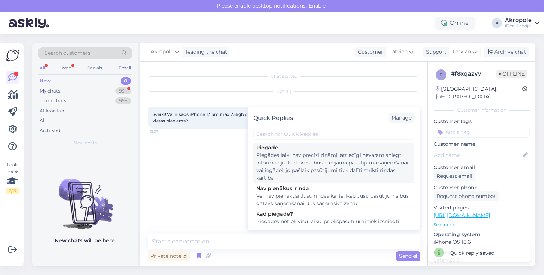
click at [308, 165] on div "Piegādes laiki nav precīzi zināmi, attiecīgi nevaram sniegt informāciju, kad pr…" at bounding box center [333, 166] width 155 height 30
type textarea "Piegādes laiki nav precīzi zināmi, attiecīgi nevaram sniegt informāciju, kad pr…"
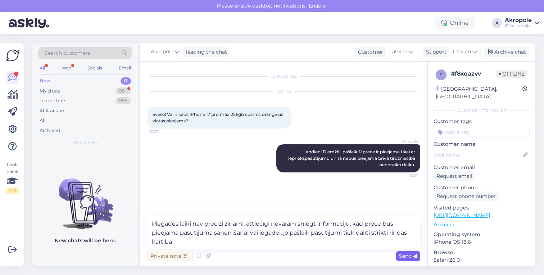
click at [405, 260] on div "Send" at bounding box center [408, 256] width 24 height 10
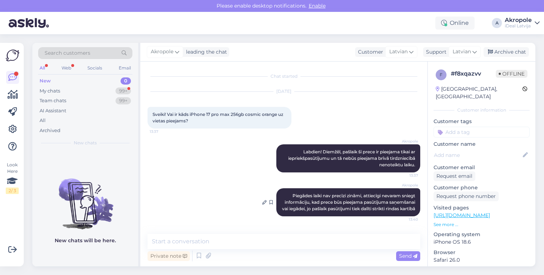
scroll to position [3, 0]
click at [89, 87] on div "My chats 99+" at bounding box center [85, 91] width 94 height 10
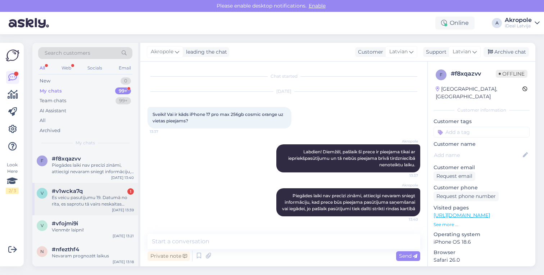
click at [108, 195] on div "Es veicu pasutijumu 19. Datumā no rīta, es saprotu tā vairs neskaitas priekšpas…" at bounding box center [93, 200] width 82 height 13
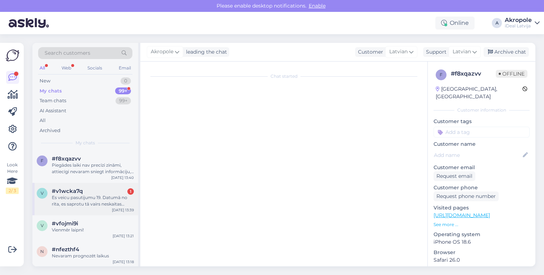
scroll to position [263, 0]
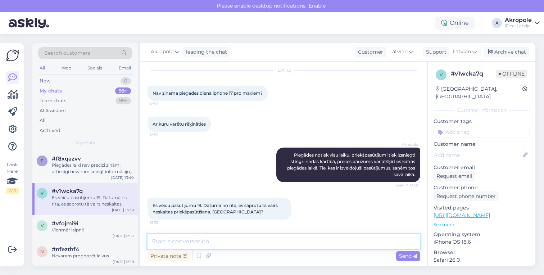
click at [221, 246] on textarea at bounding box center [283, 241] width 273 height 15
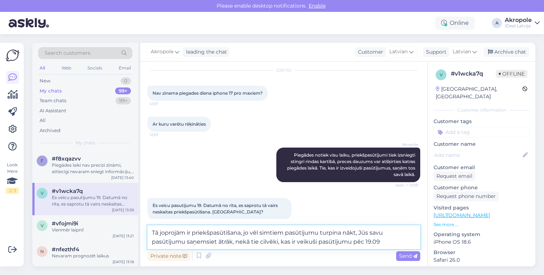
type textarea "Tā joprojām ir priekšpasūtīšana, jo vēl simtiem pasūtījumu turpina nākt, Jūs sa…"
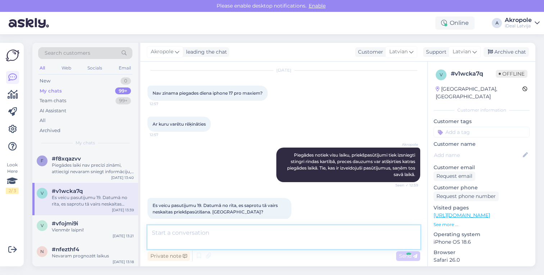
scroll to position [307, 0]
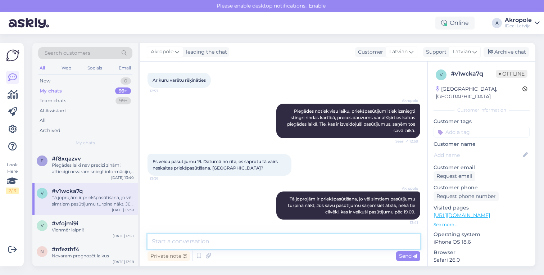
click at [213, 244] on textarea at bounding box center [283, 241] width 273 height 15
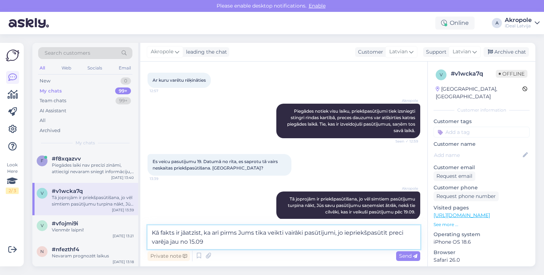
type textarea "Kā fakts ir jāatzīst, ka arī pirms Jums tika veikti vairāki pasūtījumi, jo iepr…"
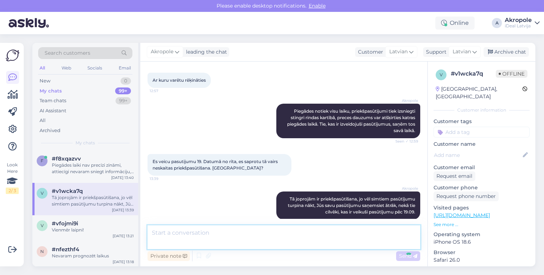
scroll to position [344, 0]
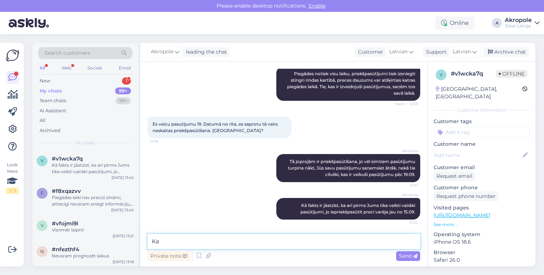
type textarea "K"
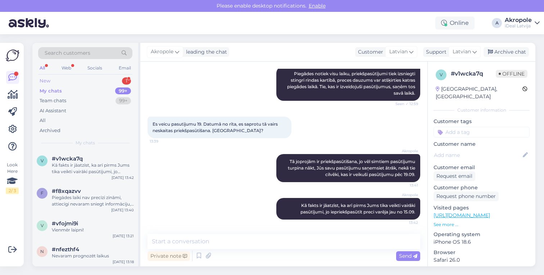
click at [104, 83] on div "New 1" at bounding box center [85, 81] width 94 height 10
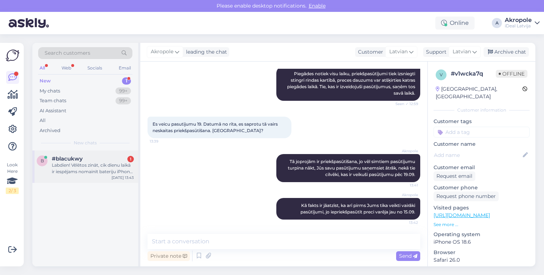
click at [99, 163] on div "Labdien! Vēlētos zināt, cik dienu laikā ir iespējams nomainīt bateriju iPhone 1…" at bounding box center [93, 168] width 82 height 13
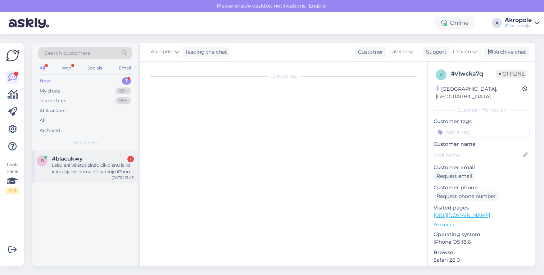
scroll to position [0, 0]
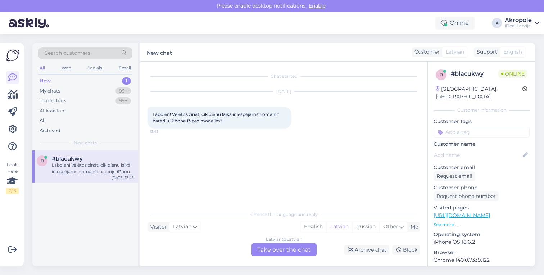
click at [277, 249] on div "Latvian to Latvian Take over the chat" at bounding box center [283, 249] width 65 height 13
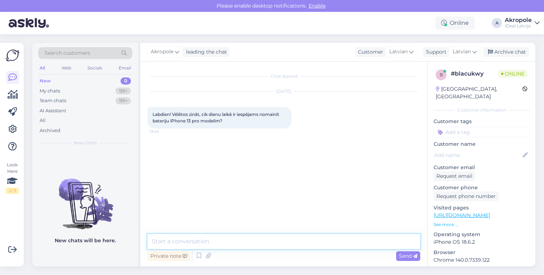
click at [261, 242] on textarea at bounding box center [283, 241] width 273 height 15
type textarea "Labdien!"
type textarea "Pēc iepriekšizveidotā pieraksta - 2 stundu laikā"
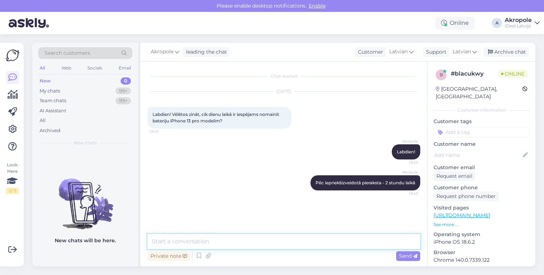
paste textarea "[URL][DOMAIN_NAME]"
type textarea "[URL][DOMAIN_NAME]"
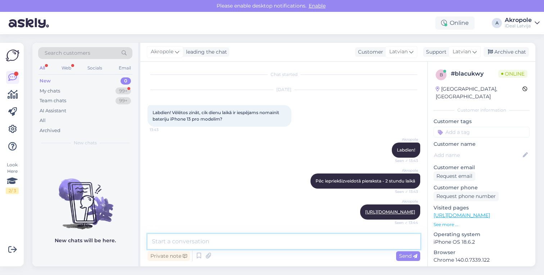
scroll to position [39, 0]
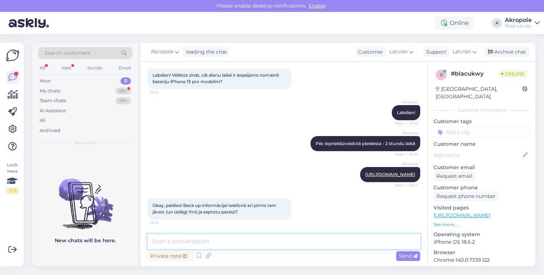
click at [227, 242] on textarea at bounding box center [283, 241] width 273 height 15
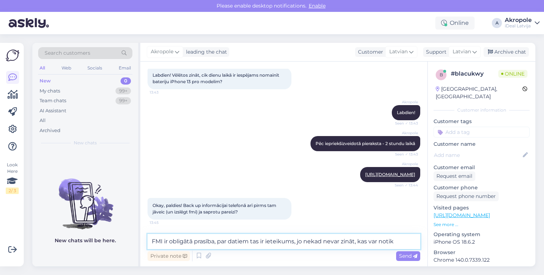
type textarea "FMI ir obligātā prasība, par datiem tas ir ieteikums, jo nekad nevar zināt, kas…"
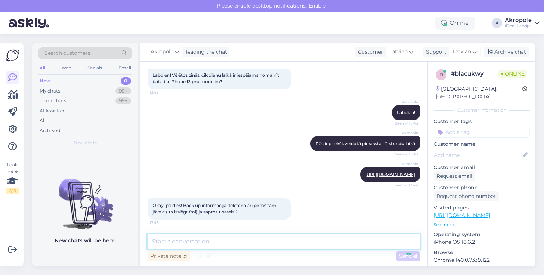
scroll to position [77, 0]
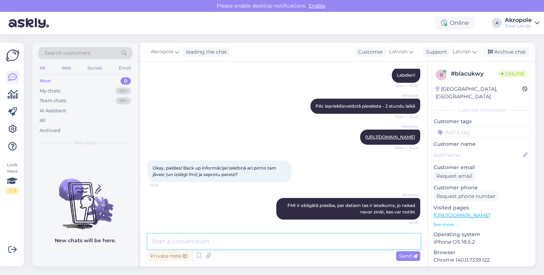
type textarea "A"
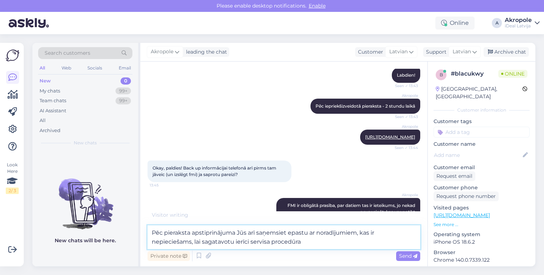
type textarea "Pēc pieraksta apstiprinājuma Jūs arī saņemsiet epastu ar noradījumiem, kas ir n…"
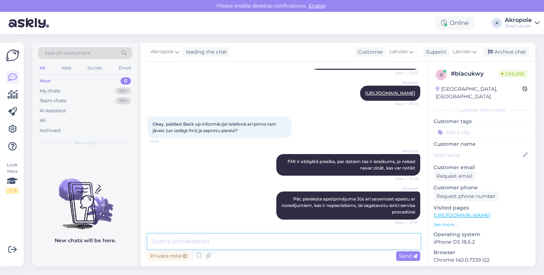
scroll to position [151, 0]
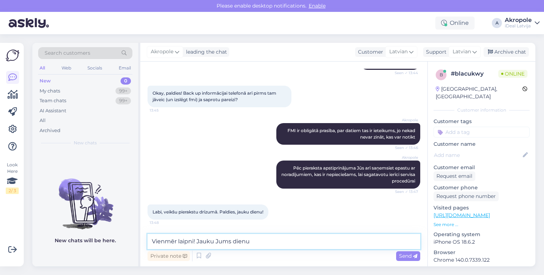
type textarea "Vienmēr laipni! Jauku Jums dienu!"
